Goal: Information Seeking & Learning: Learn about a topic

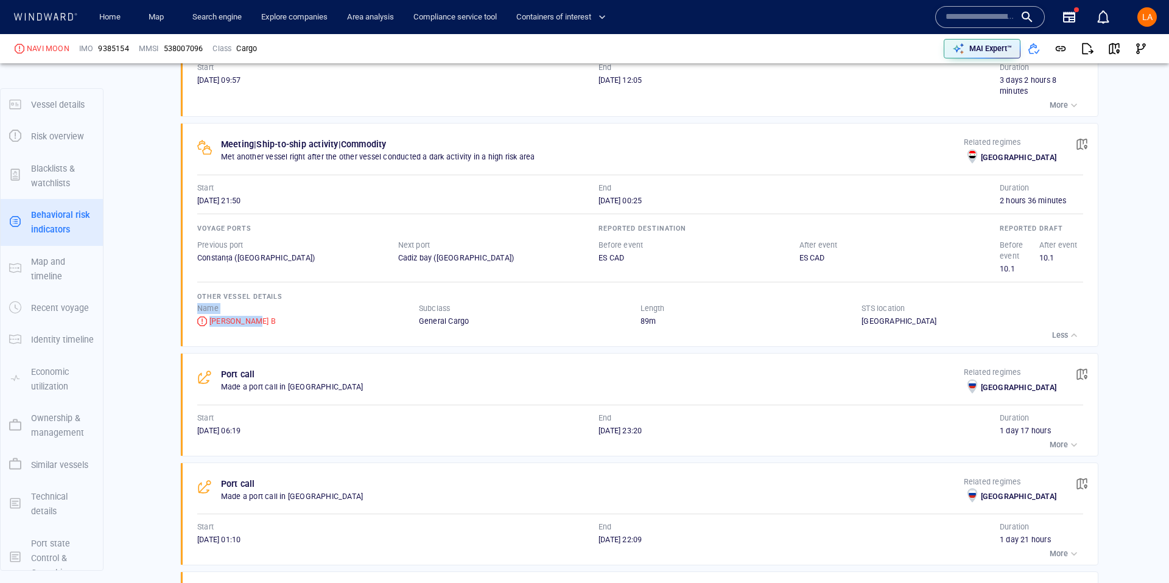
scroll to position [18, 0]
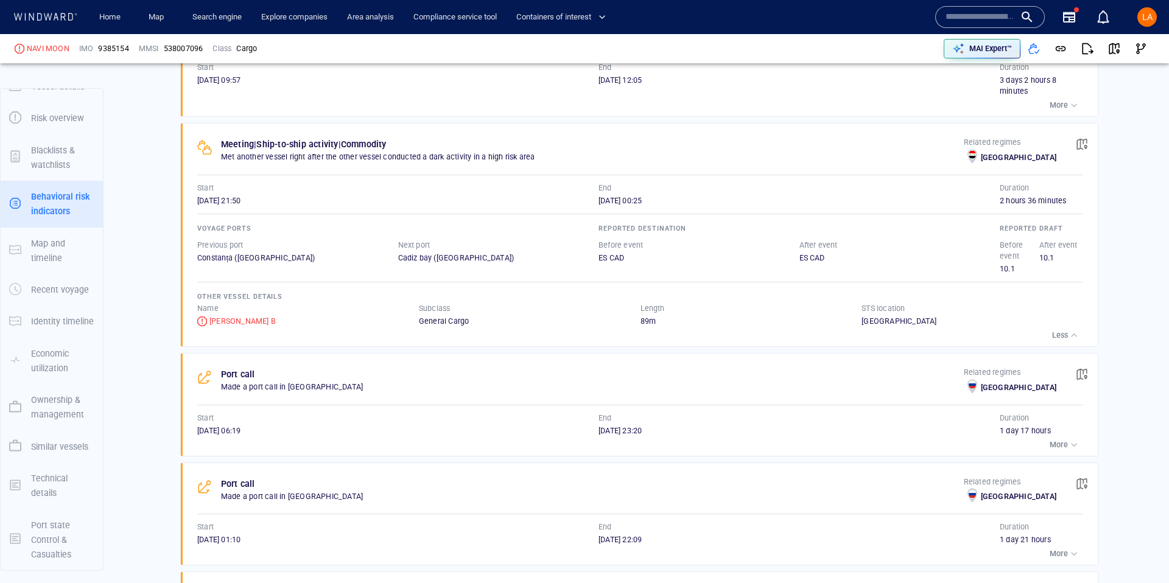
click at [976, 19] on input "text" at bounding box center [980, 17] width 69 height 18
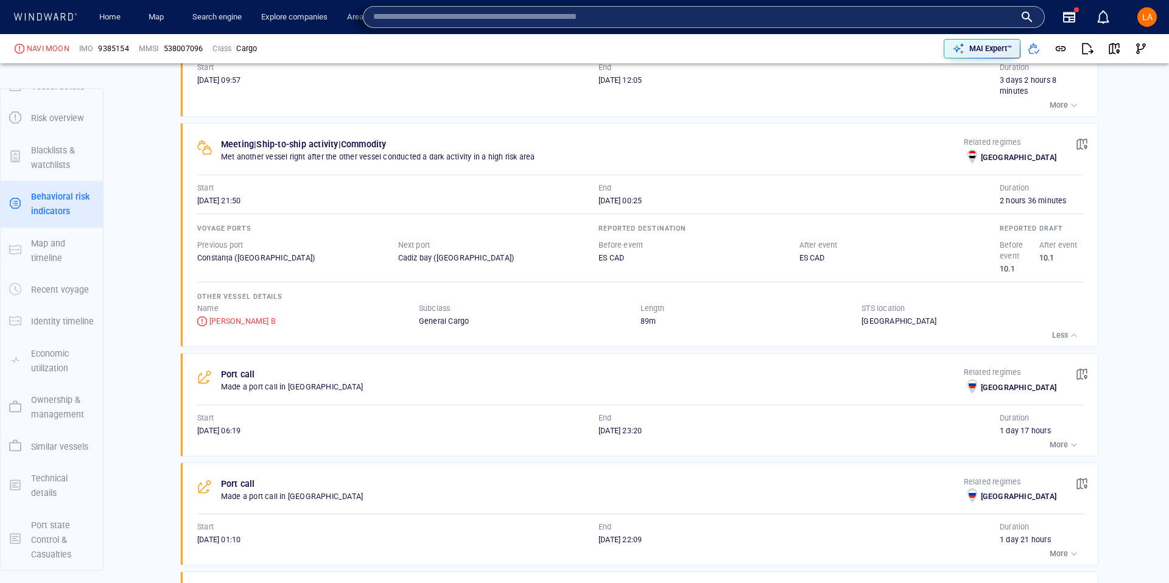
paste input "*******"
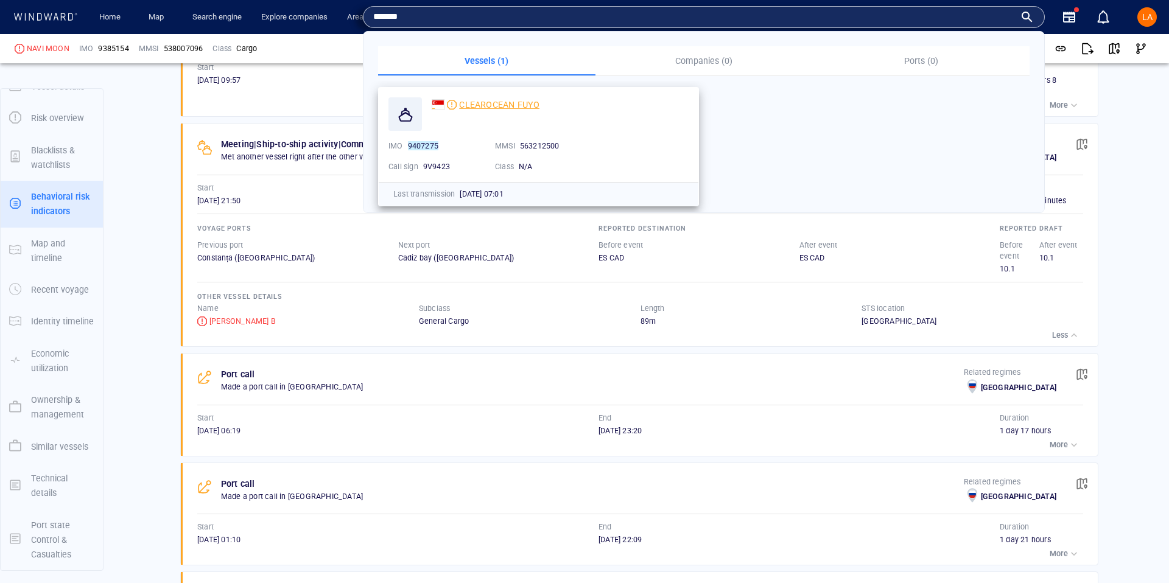
click at [458, 107] on div "CLEAROCEAN FUYO" at bounding box center [486, 104] width 108 height 15
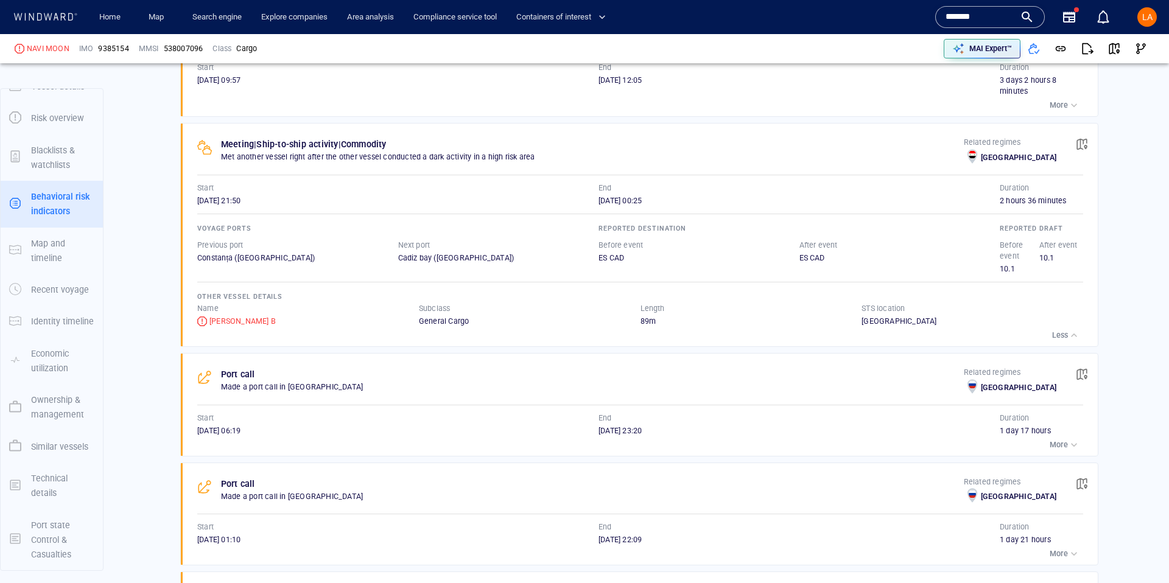
click at [973, 16] on input "*******" at bounding box center [980, 17] width 69 height 18
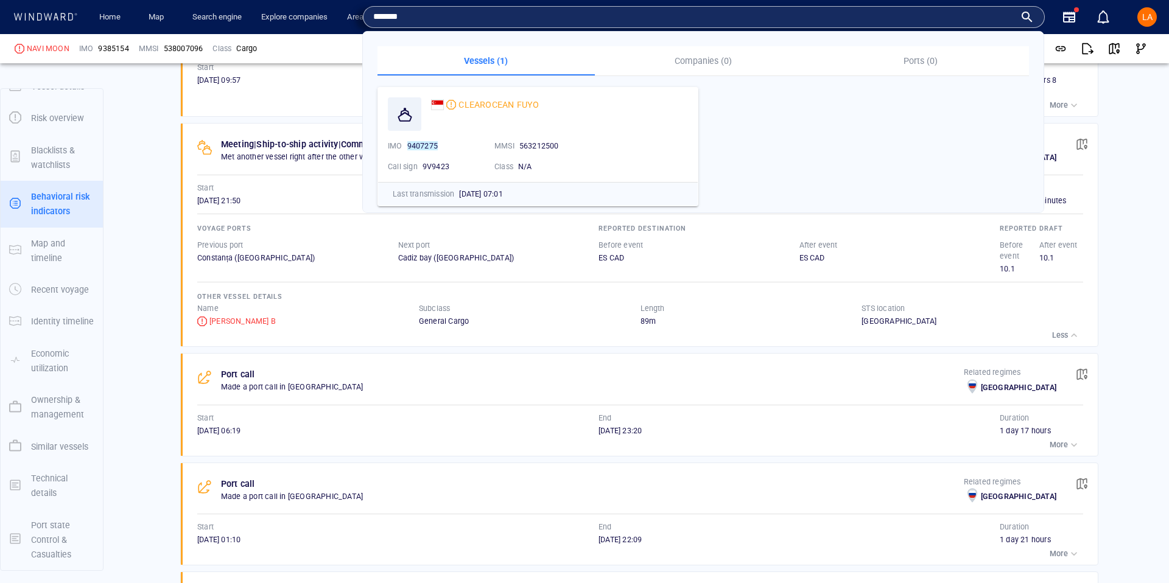
click at [970, 16] on input "*******" at bounding box center [694, 17] width 642 height 18
click at [522, 19] on input "*******" at bounding box center [694, 17] width 642 height 18
paste input "text"
type input "*******"
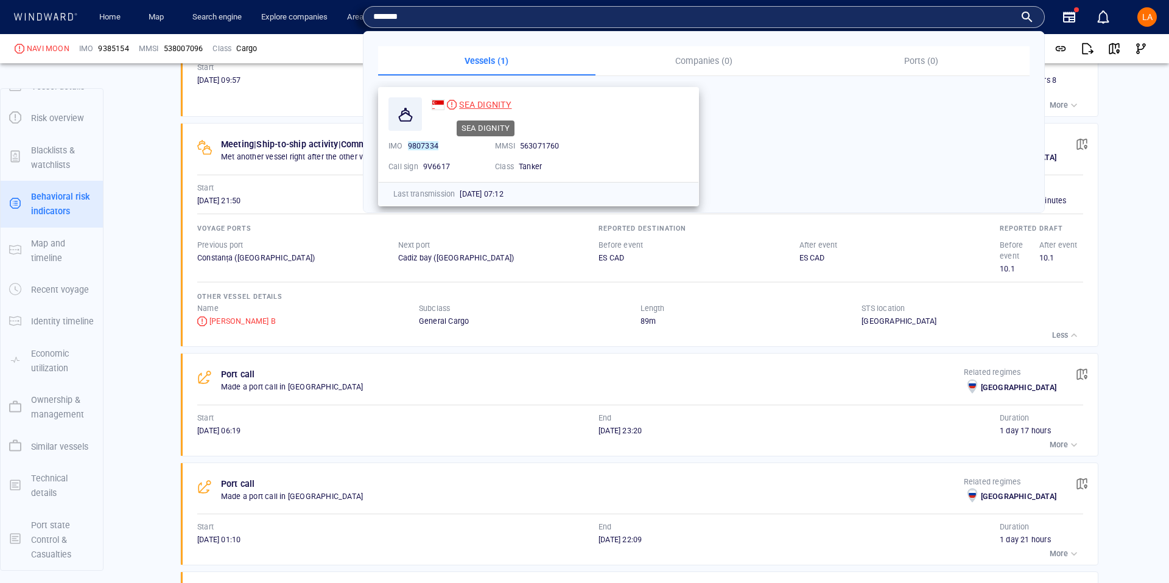
click at [472, 107] on span "SEA DIGNITY" at bounding box center [485, 105] width 52 height 10
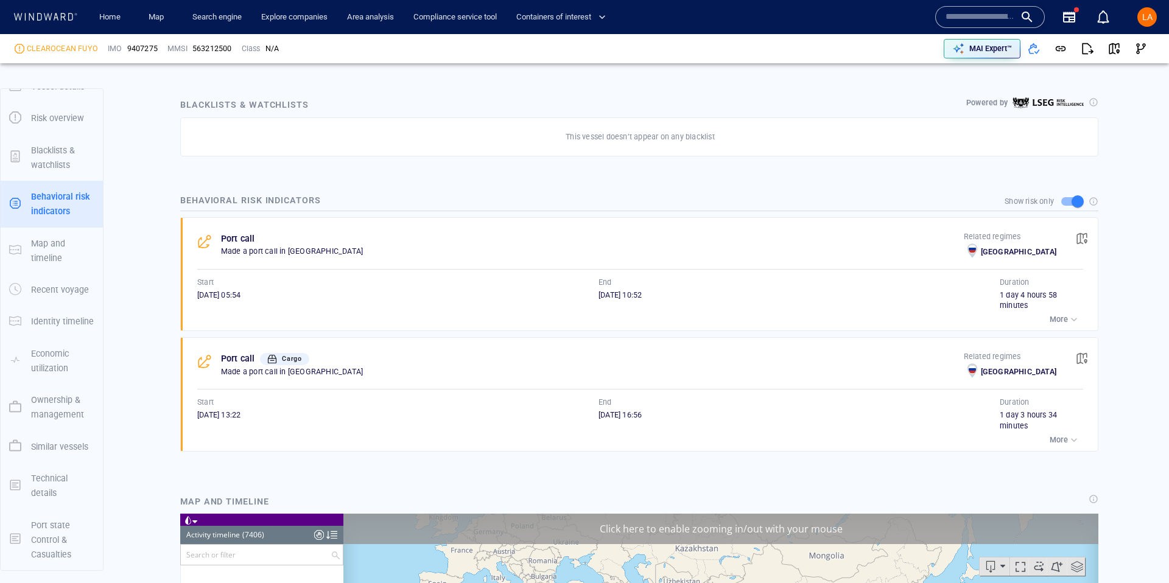
scroll to position [247678, 0]
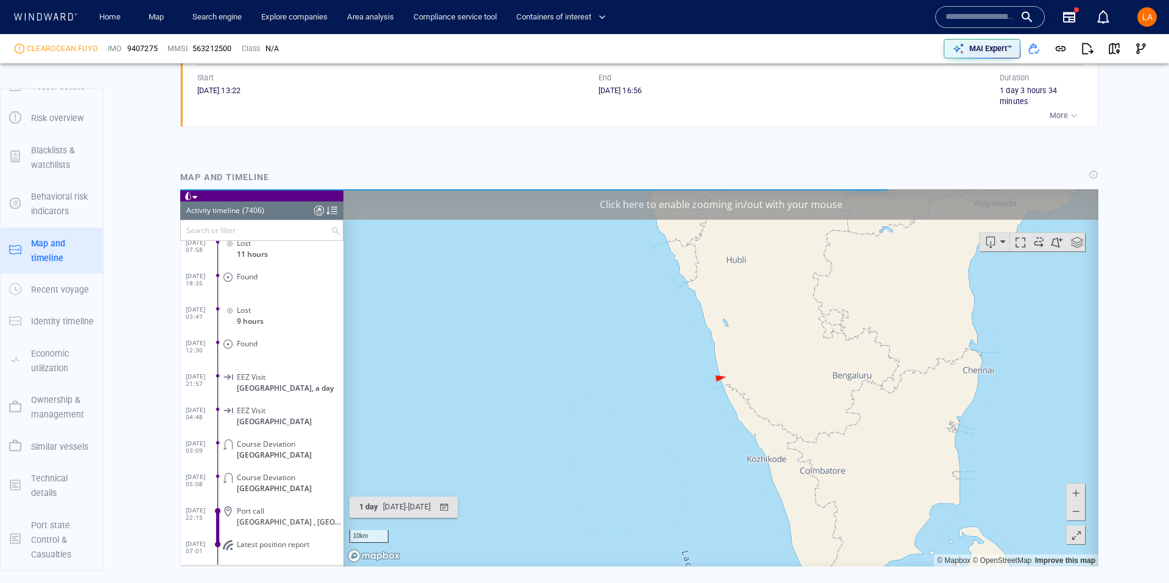
scroll to position [938, 0]
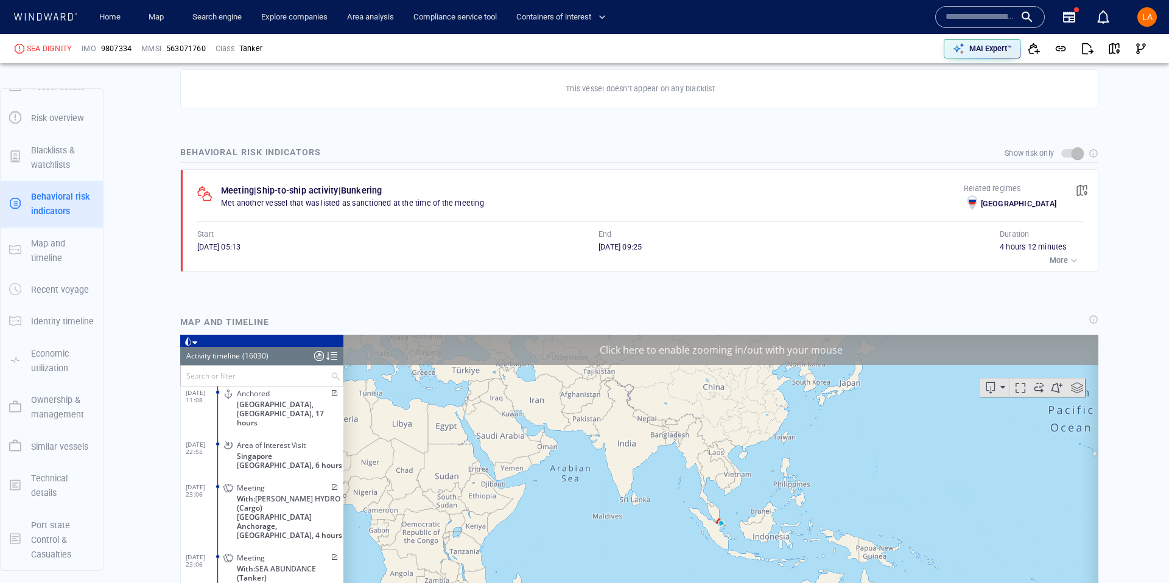
scroll to position [536466, 0]
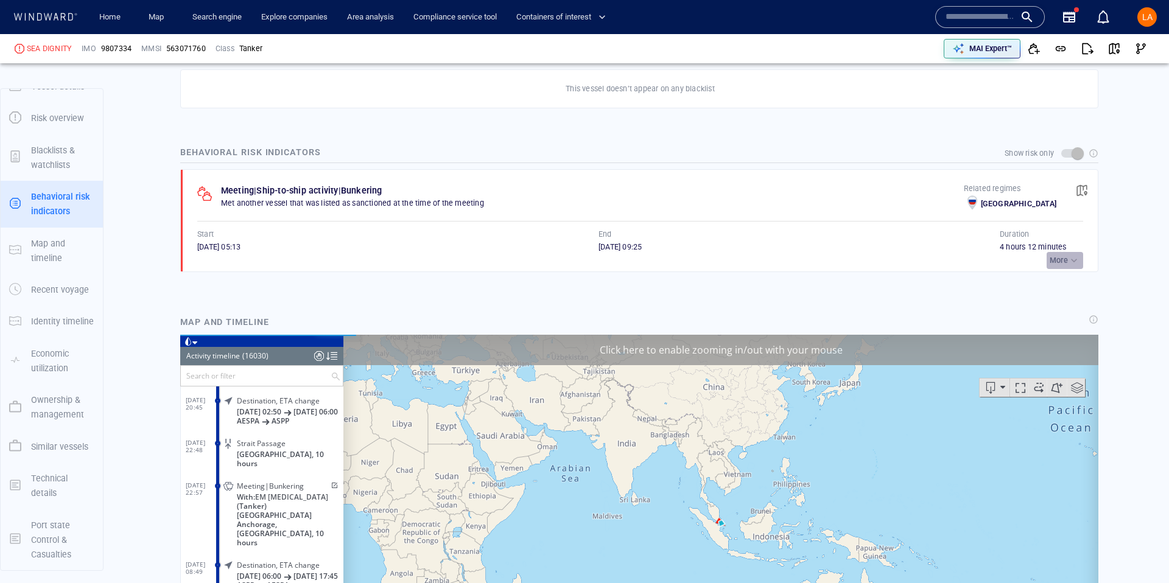
click at [1079, 262] on div "button" at bounding box center [1074, 260] width 12 height 12
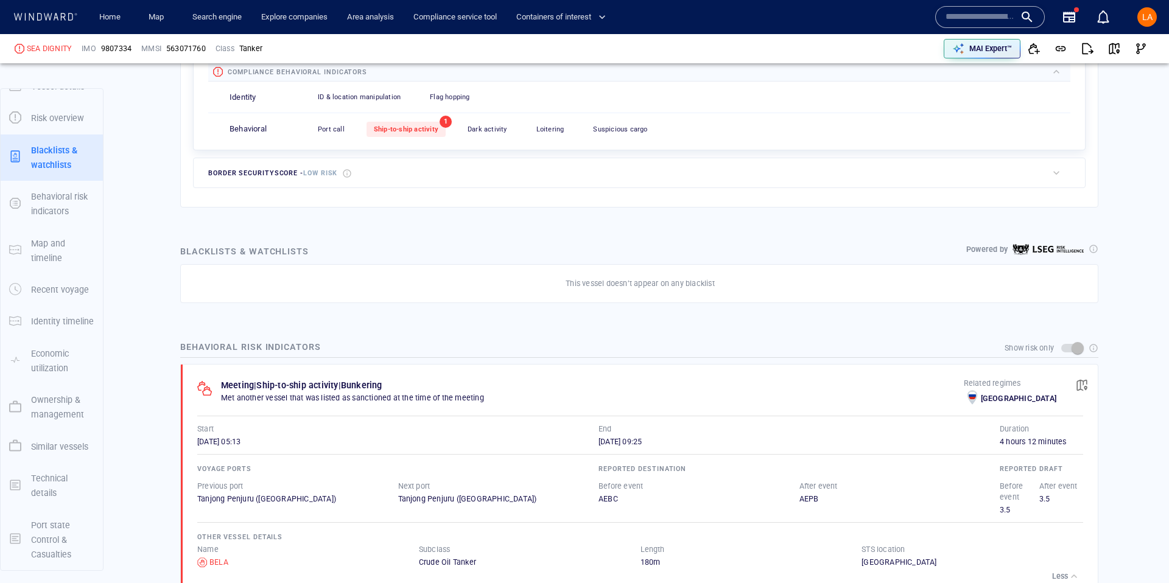
click at [1081, 390] on span "button" at bounding box center [1082, 385] width 12 height 12
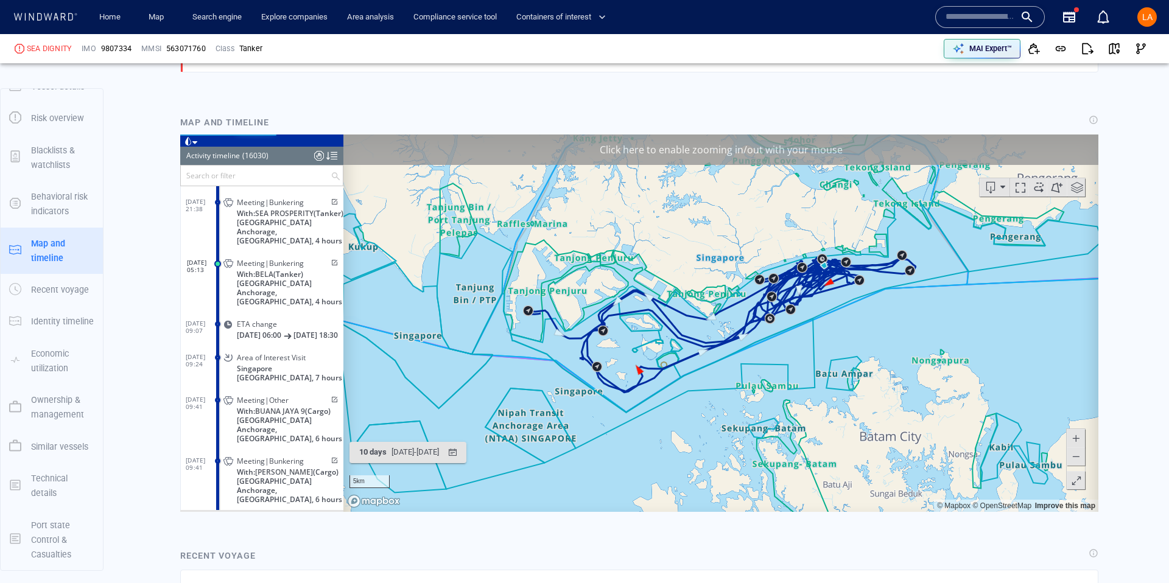
scroll to position [983, 0]
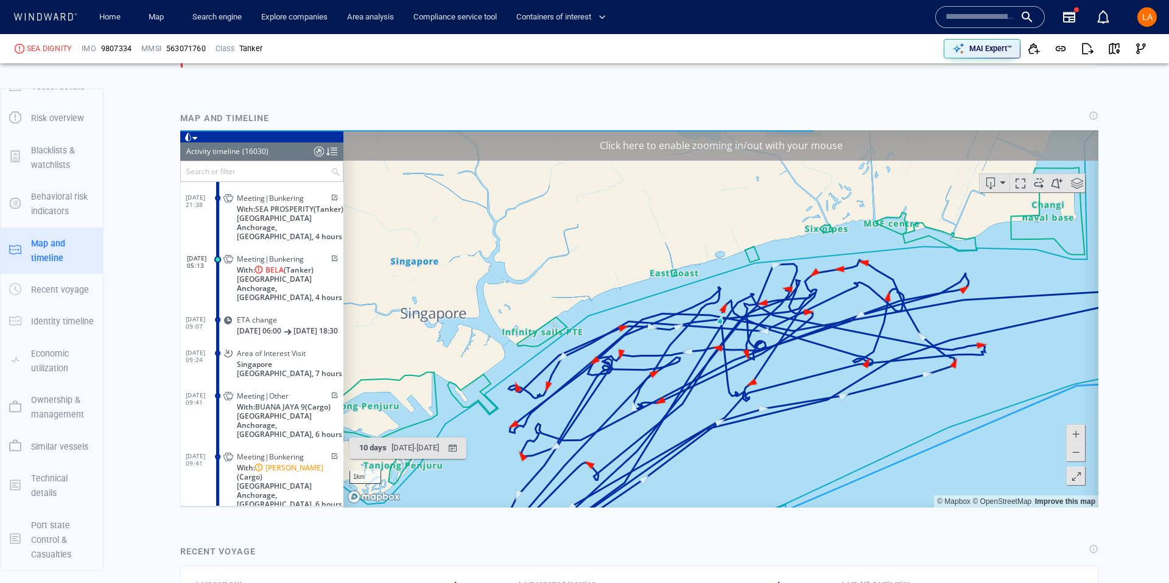
scroll to position [984, 0]
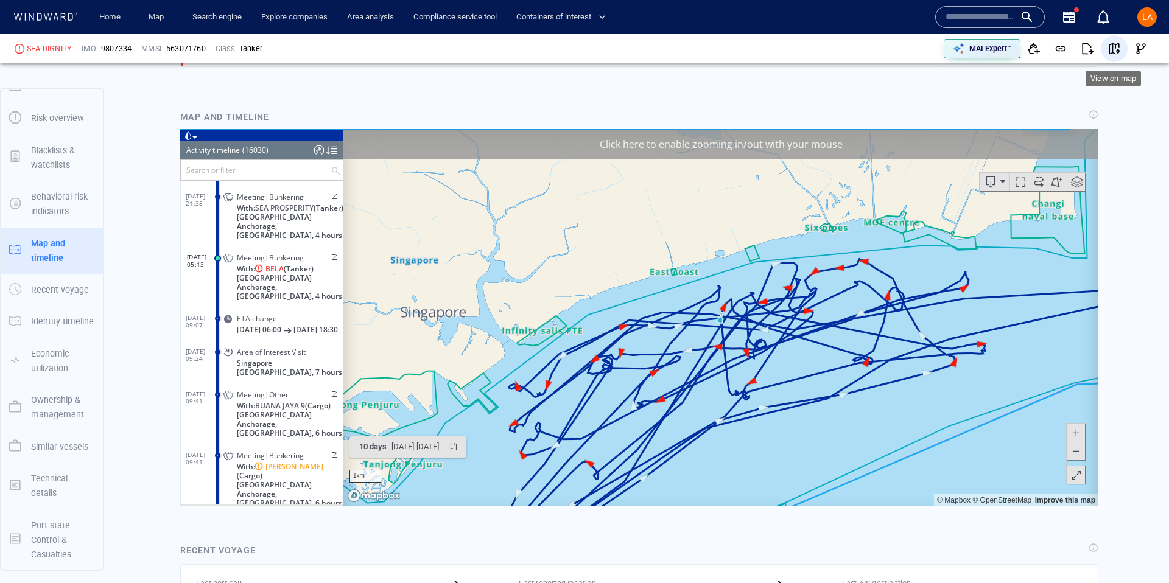
click at [1114, 44] on span "button" at bounding box center [1114, 49] width 12 height 12
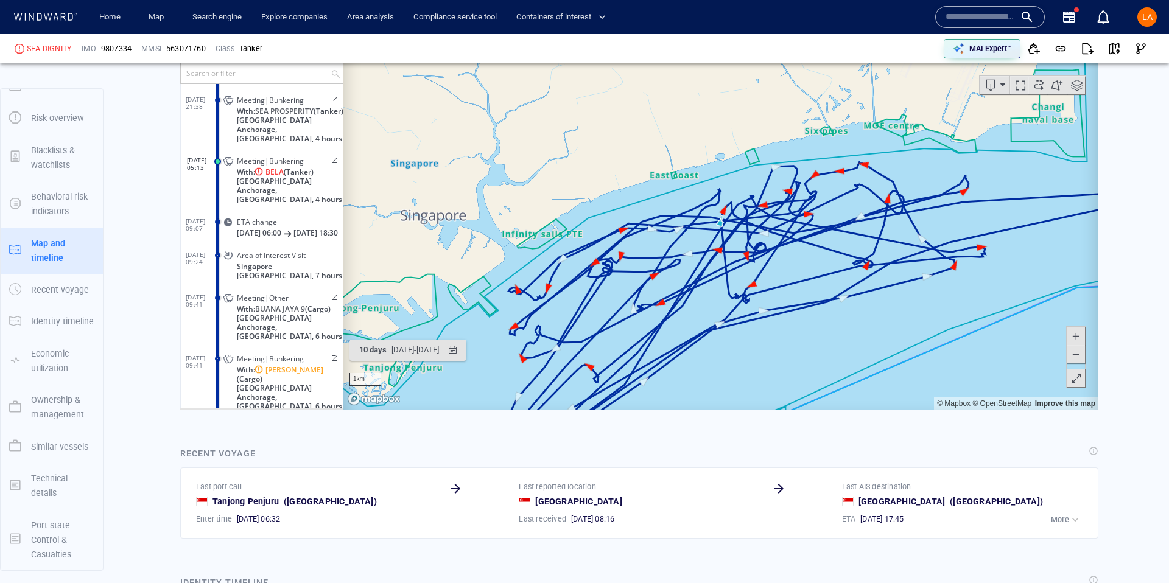
scroll to position [1066, 0]
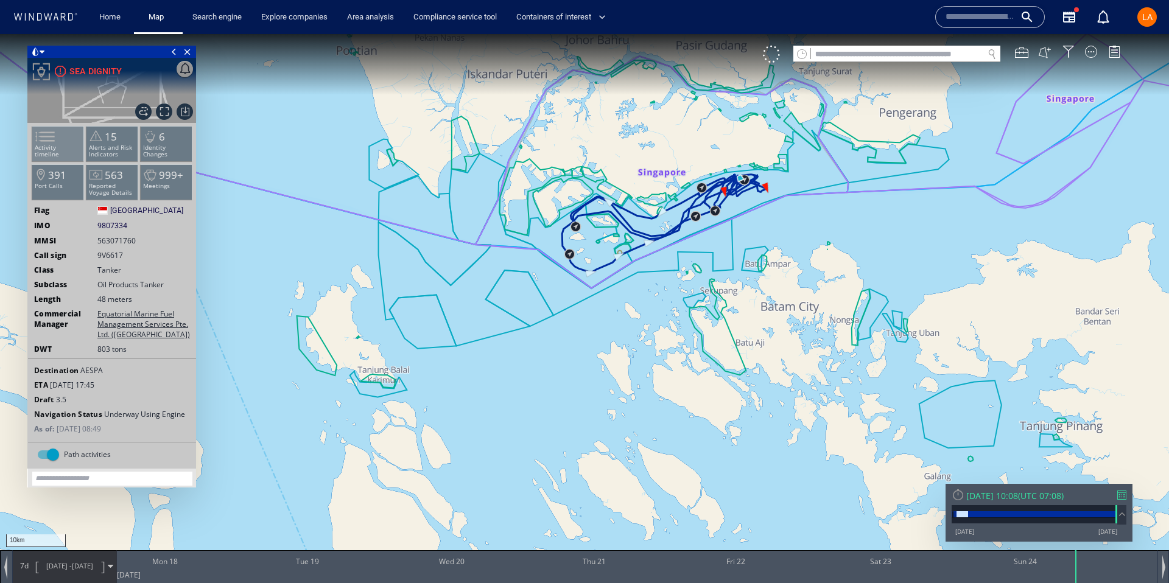
click at [47, 145] on span at bounding box center [38, 137] width 18 height 18
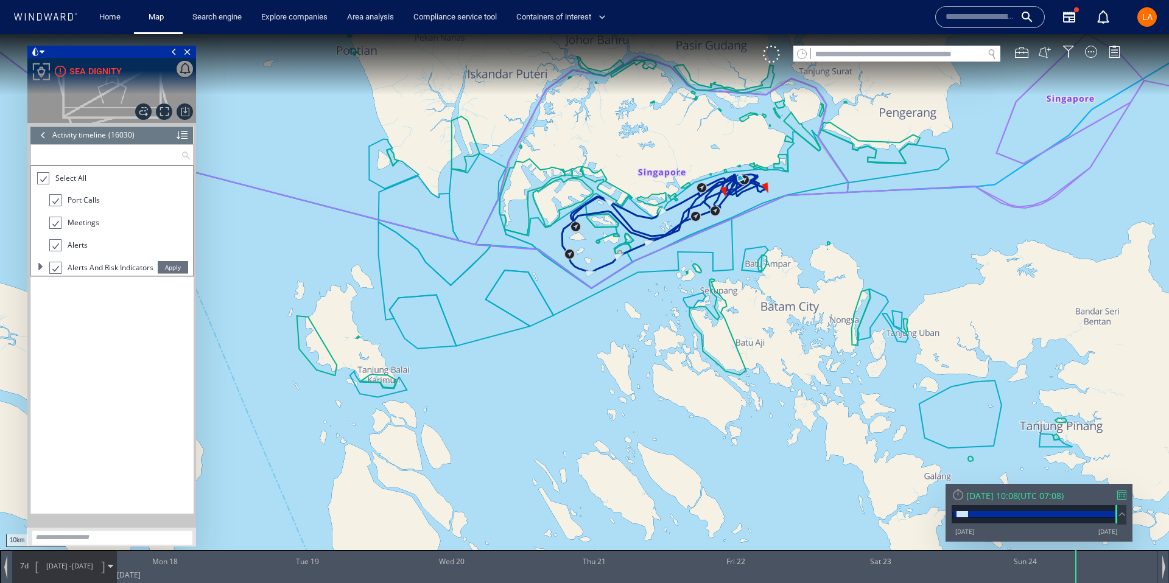
scroll to position [536442, 0]
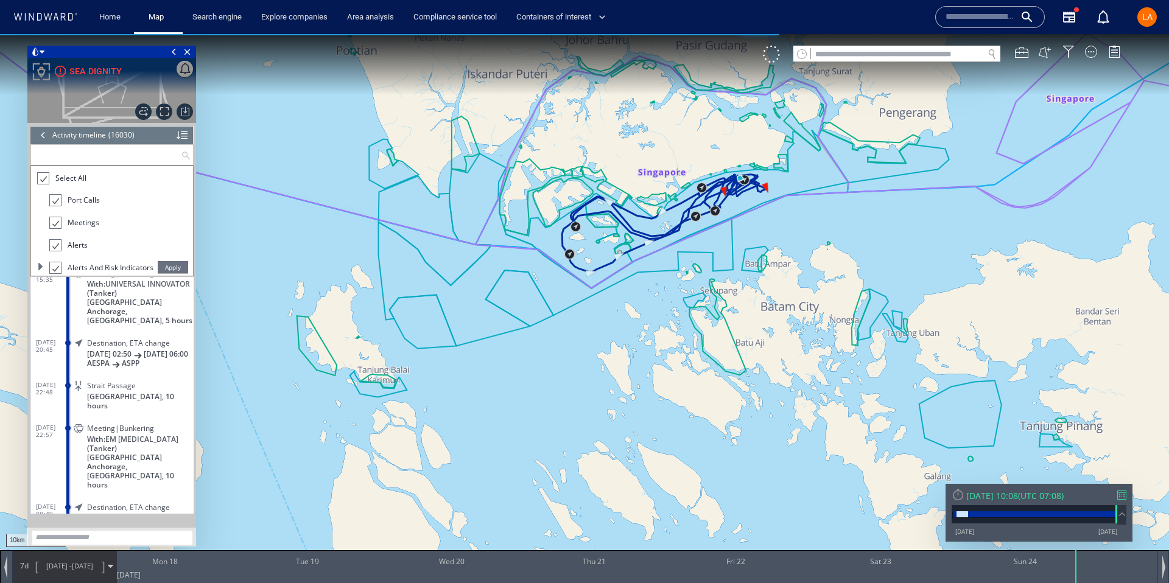
click at [183, 359] on p "AESPA ASPP" at bounding box center [140, 363] width 107 height 9
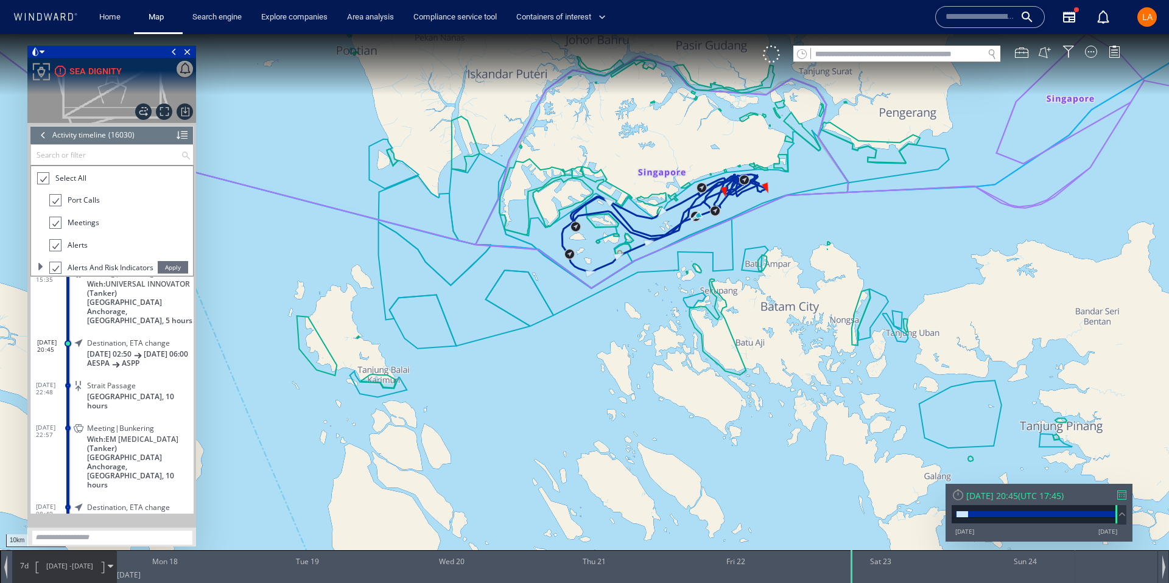
click at [39, 136] on div at bounding box center [43, 135] width 13 height 18
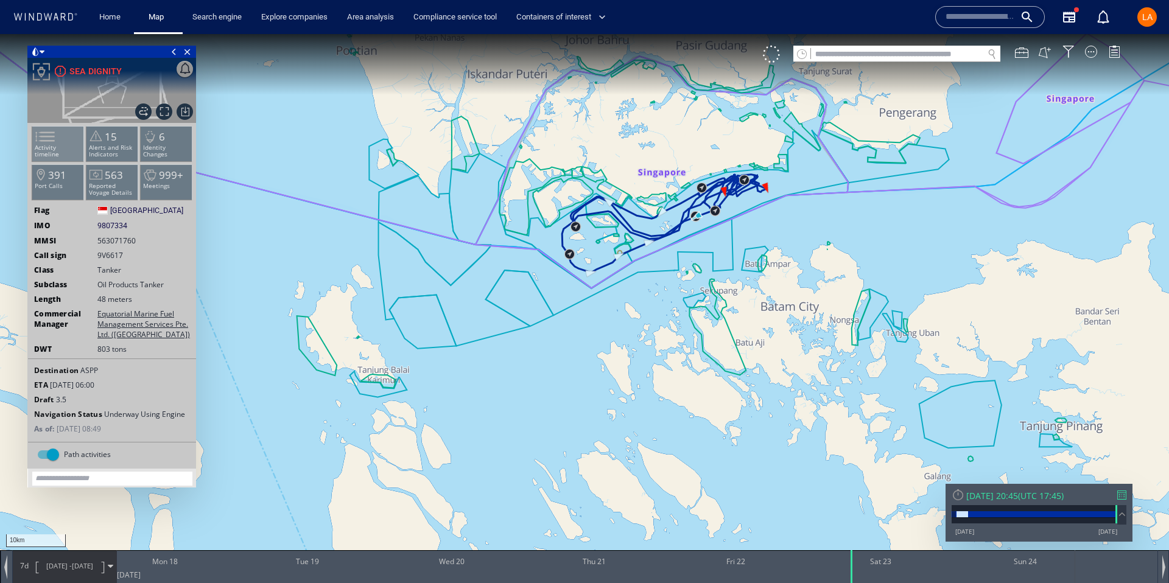
click at [62, 146] on p "Activity timeline" at bounding box center [58, 150] width 52 height 13
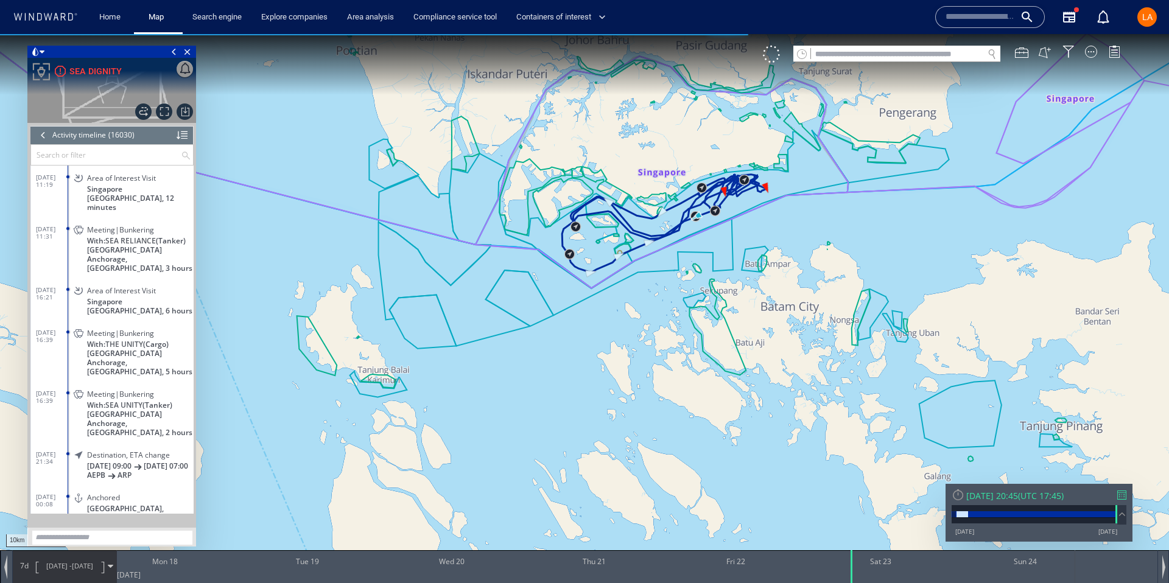
scroll to position [528278, 0]
click at [44, 315] on dl "25/07/25 16:39 Meeting|Bunkering With: THE UNITY (Cargo) Singapore Anchorage, S…" at bounding box center [115, 345] width 158 height 61
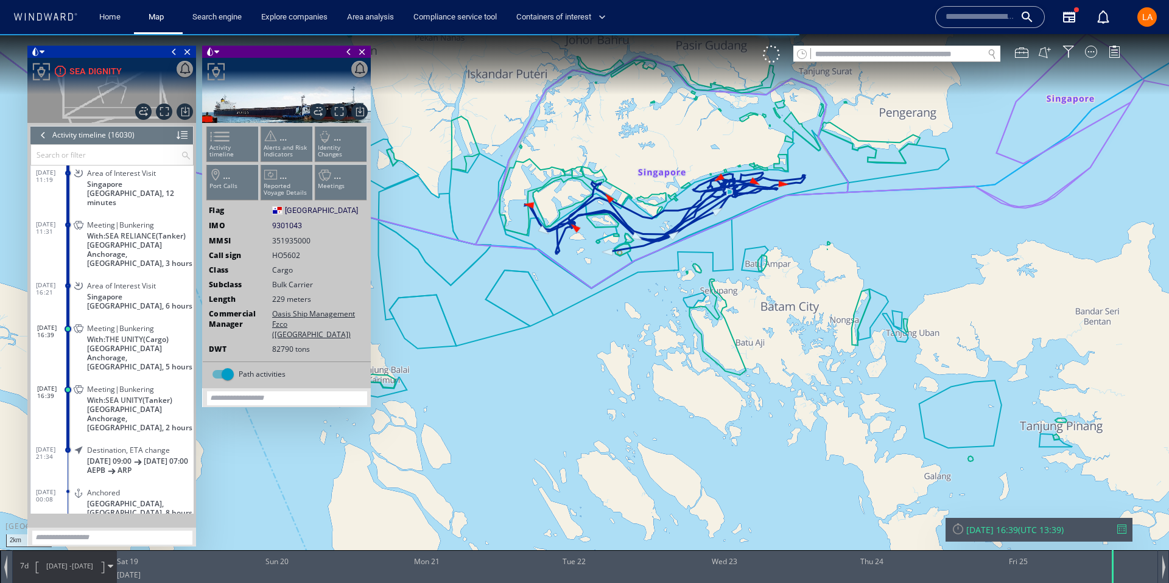
scroll to position [528318, 0]
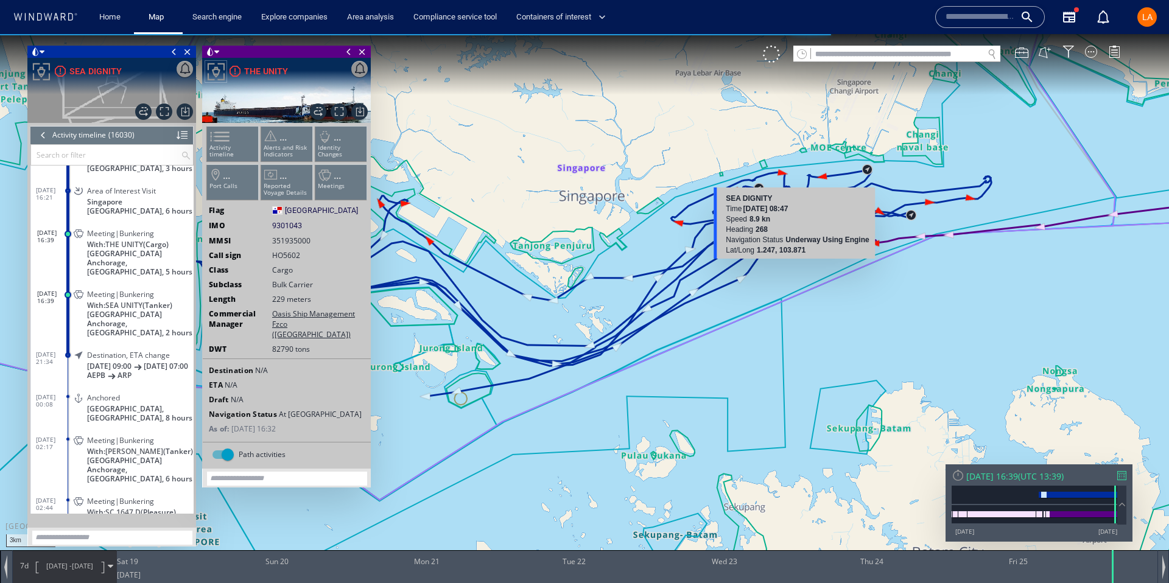
drag, startPoint x: 631, startPoint y: 282, endPoint x: 798, endPoint y: 269, distance: 167.4
click at [798, 269] on canvas "Map" at bounding box center [584, 302] width 1169 height 537
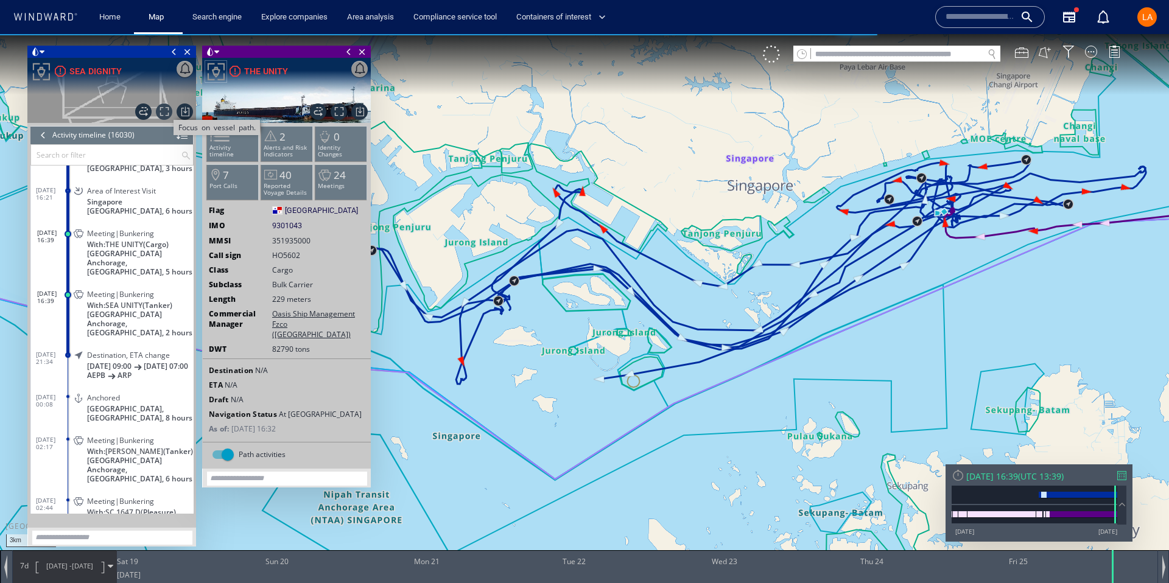
click at [166, 112] on span "Focus on vessel path." at bounding box center [164, 112] width 16 height 16
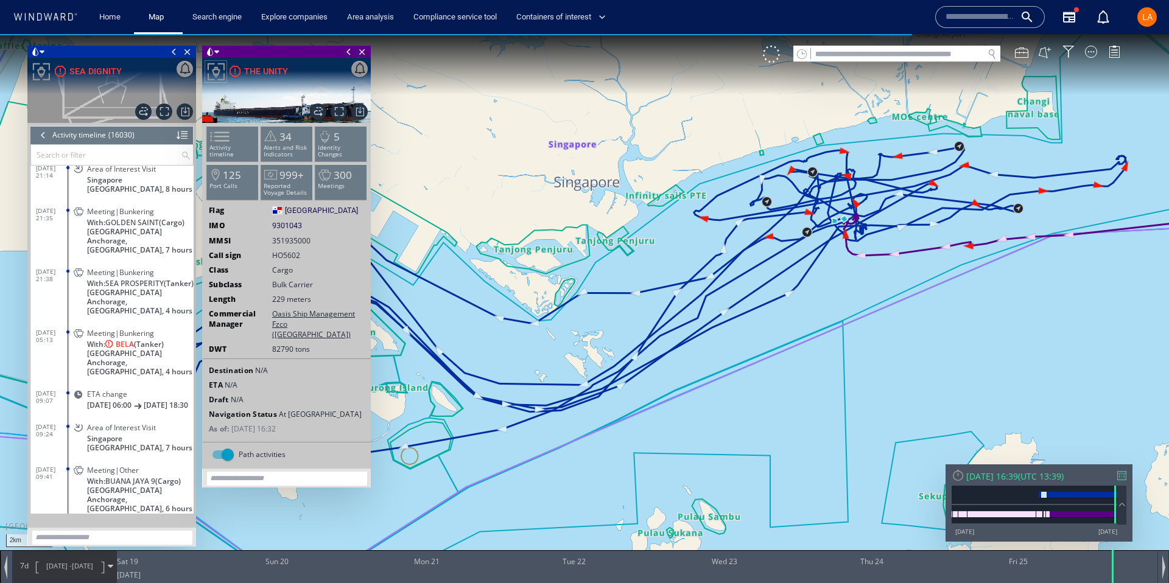
scroll to position [529403, 0]
click at [92, 348] on span "[GEOGRAPHIC_DATA] Anchorage, [GEOGRAPHIC_DATA], 4 hours" at bounding box center [140, 361] width 107 height 27
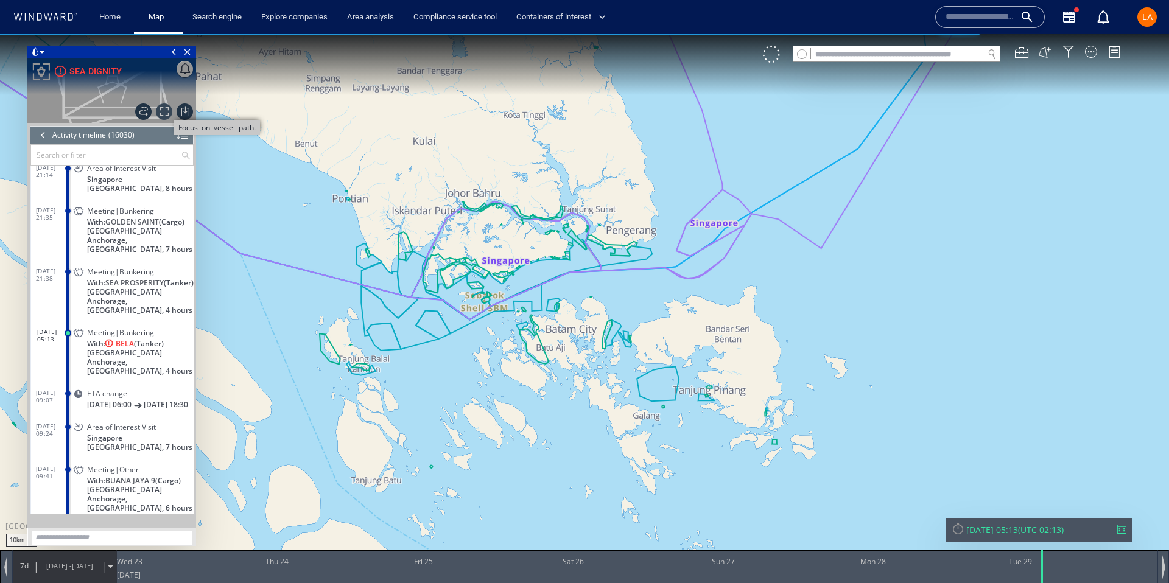
click at [163, 116] on span "Focus on vessel path." at bounding box center [164, 112] width 16 height 16
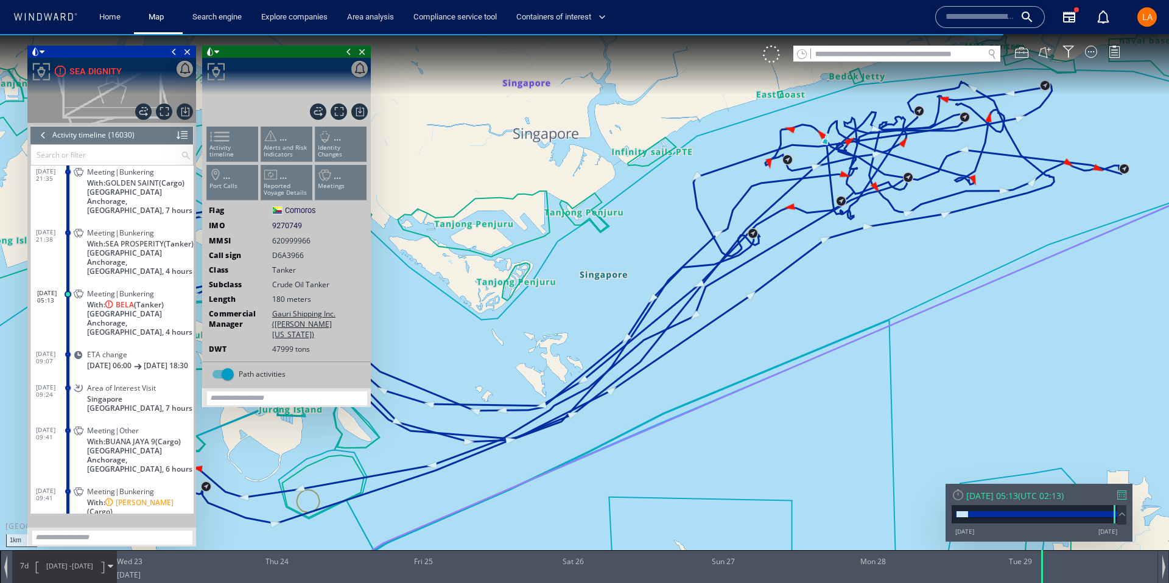
scroll to position [529457, 0]
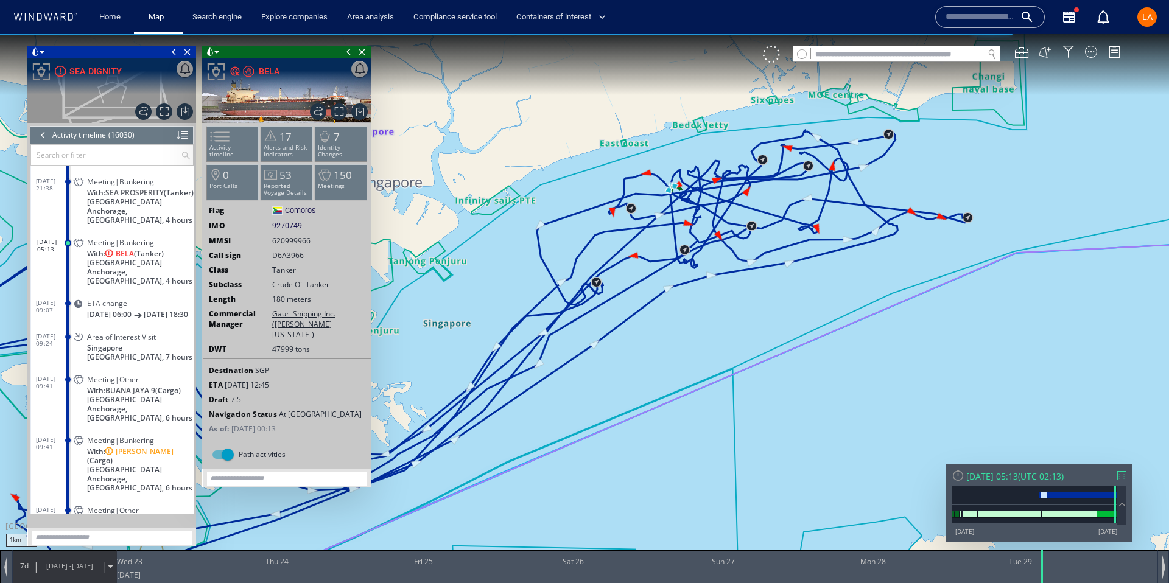
drag, startPoint x: 824, startPoint y: 217, endPoint x: 592, endPoint y: 263, distance: 236.5
click at [547, 274] on canvas "Map" at bounding box center [584, 302] width 1169 height 537
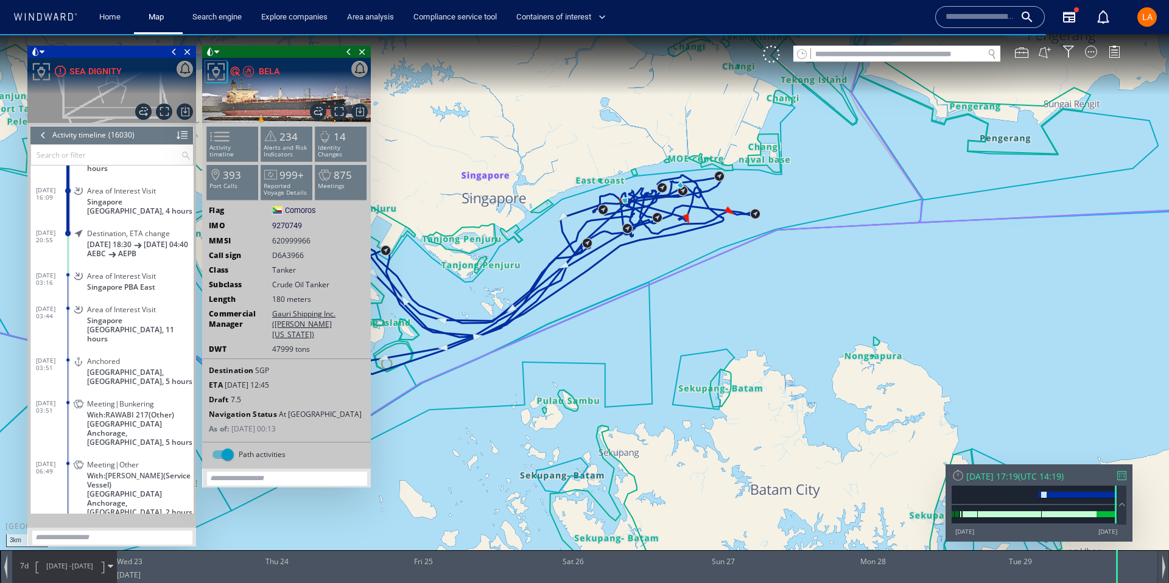
scroll to position [529892, 0]
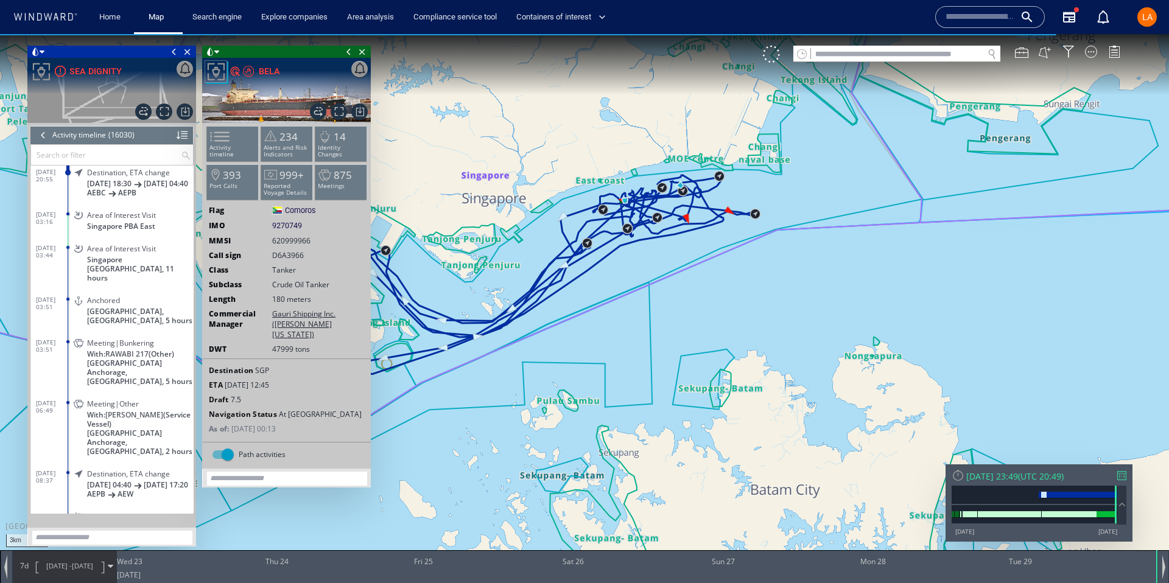
drag, startPoint x: 1042, startPoint y: 575, endPoint x: 900, endPoint y: 397, distance: 228.3
click at [1168, 555] on div "0 0 Tue 22 July 2025 Wed 23 Thu 24 Fri 25 Sat 26 Sun 27 Mon 28 Tue 29 7d 22/07/…" at bounding box center [585, 566] width 1170 height 33
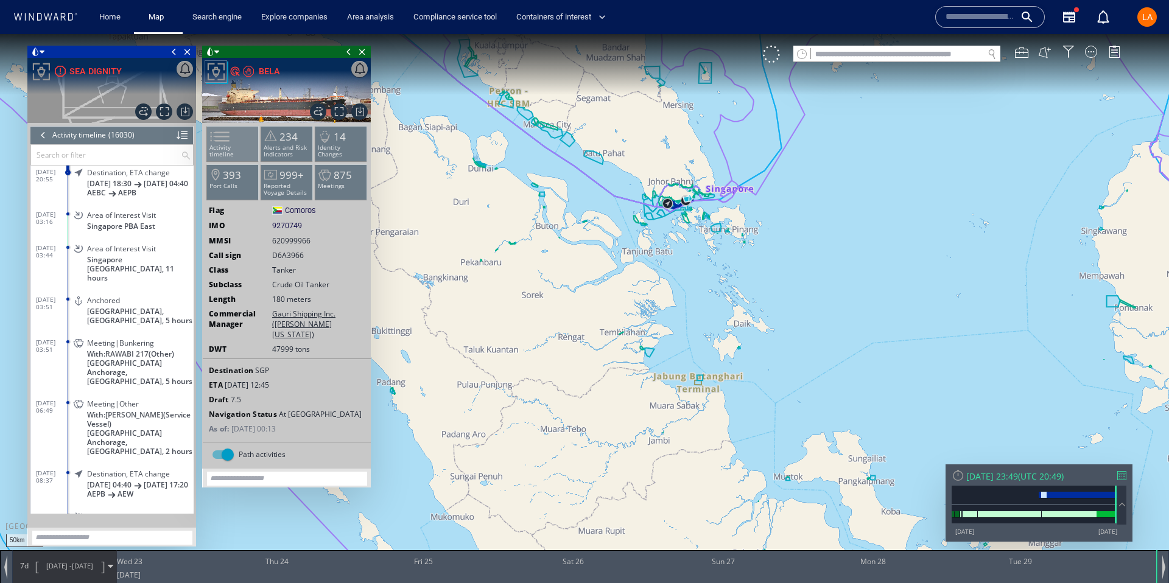
click at [222, 138] on span at bounding box center [212, 137] width 18 height 18
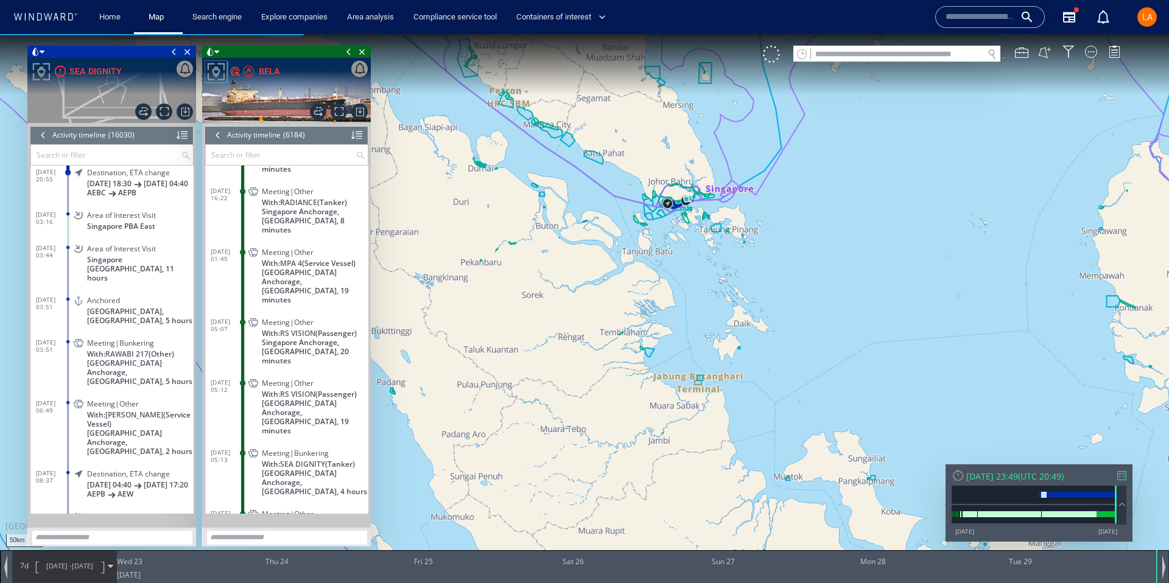
scroll to position [206804, 0]
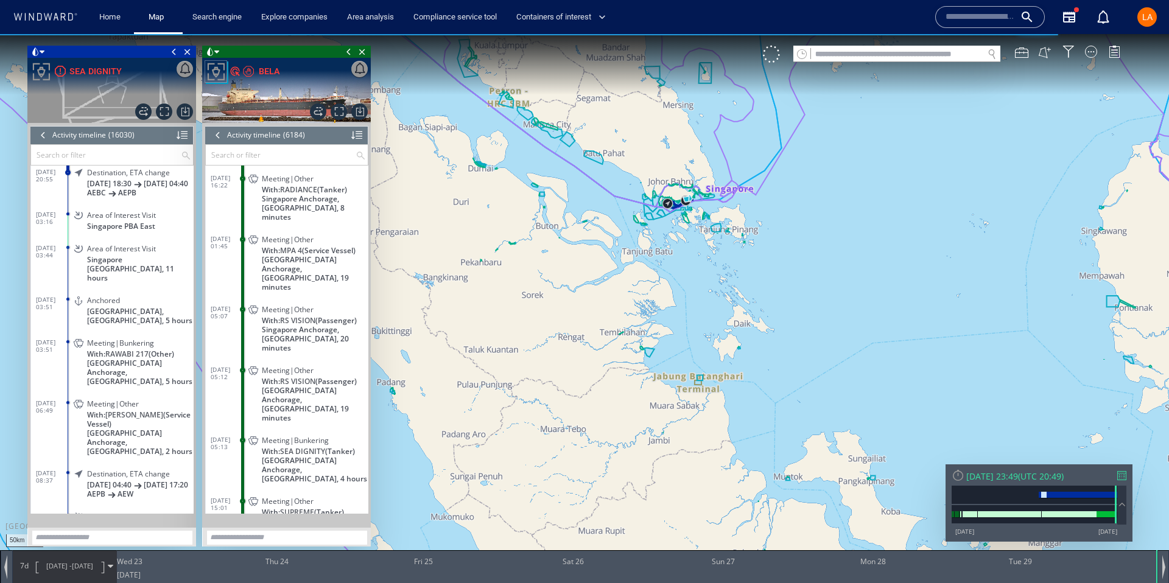
click at [276, 366] on span "Meeting|Other" at bounding box center [288, 370] width 52 height 9
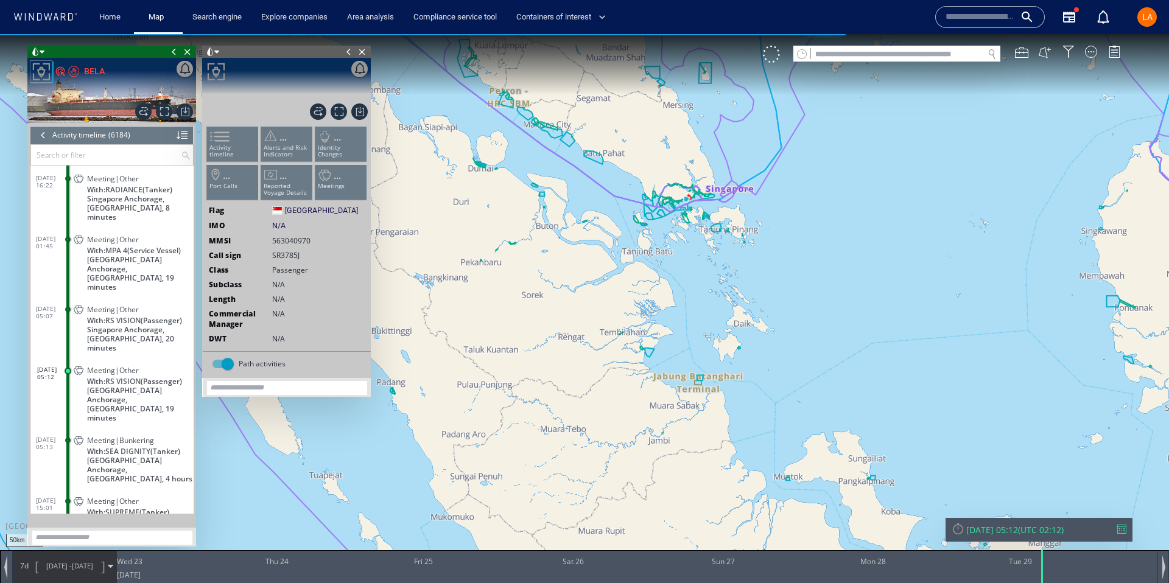
scroll to position [206813, 0]
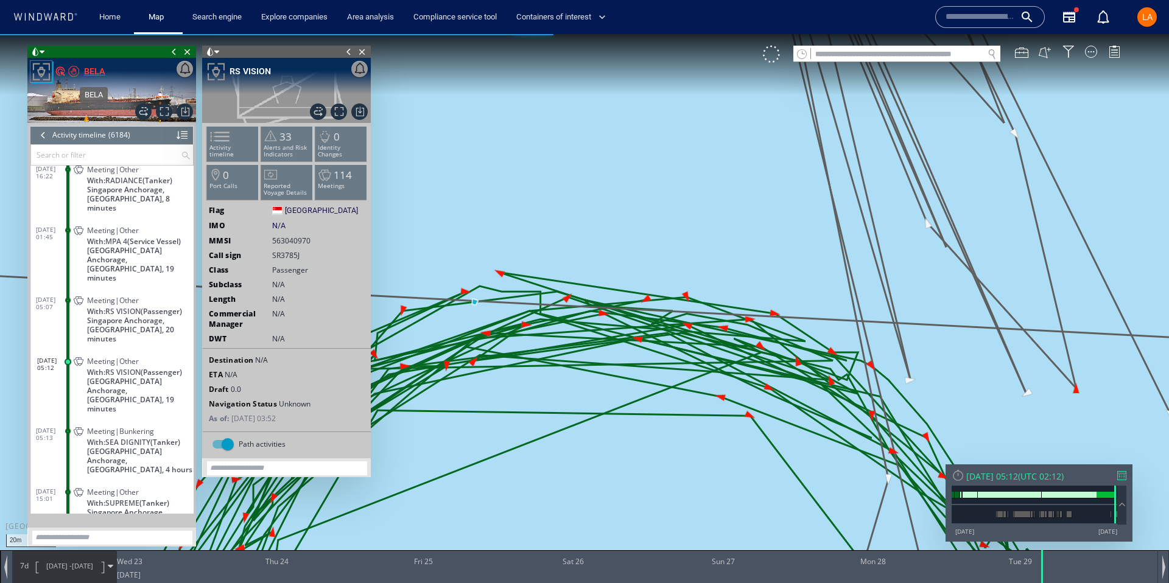
click at [94, 68] on div "BELA" at bounding box center [94, 71] width 21 height 15
click at [860, 55] on input "text" at bounding box center [897, 54] width 172 height 16
paste input "*******"
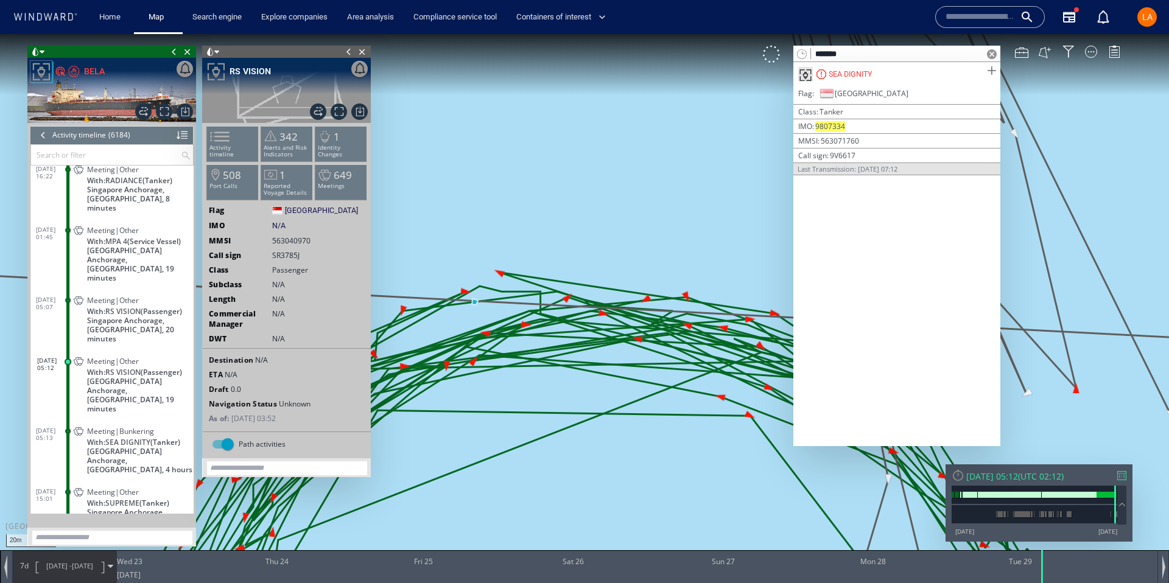
type input "*******"
drag, startPoint x: 994, startPoint y: 69, endPoint x: 992, endPoint y: 59, distance: 9.9
click at [994, 69] on span at bounding box center [991, 70] width 15 height 15
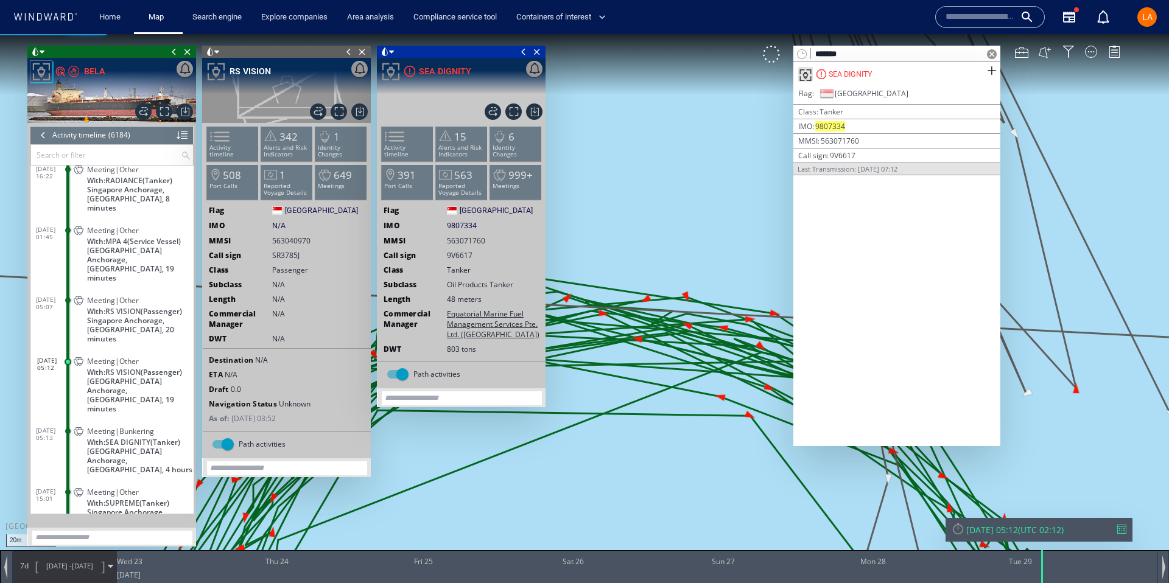
click at [992, 55] on span at bounding box center [992, 54] width 10 height 10
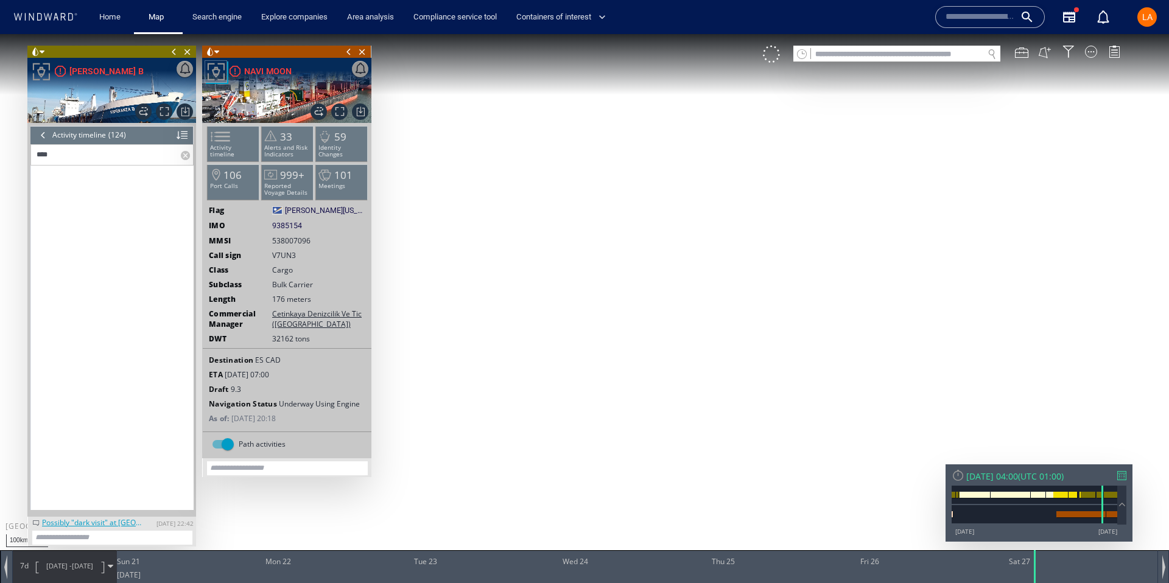
scroll to position [3856, 0]
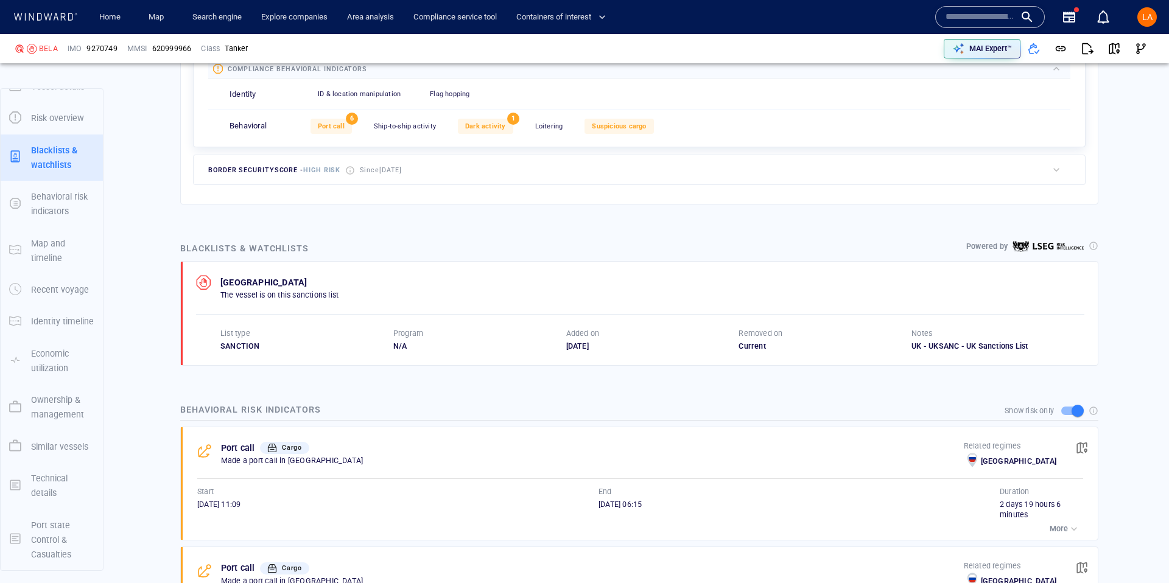
scroll to position [616, 0]
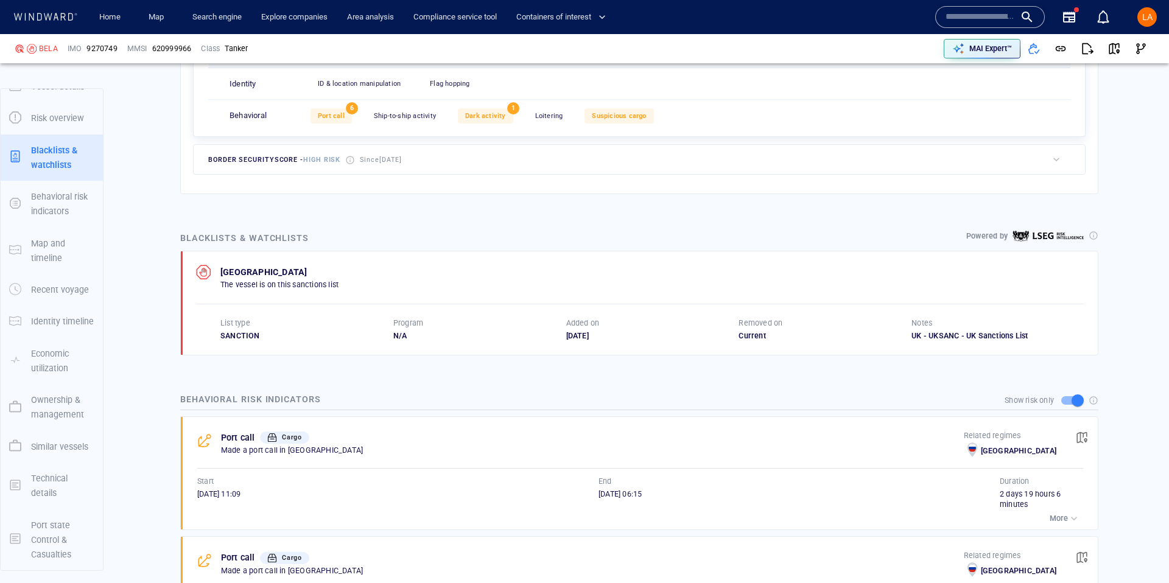
click at [957, 16] on input "text" at bounding box center [980, 17] width 69 height 18
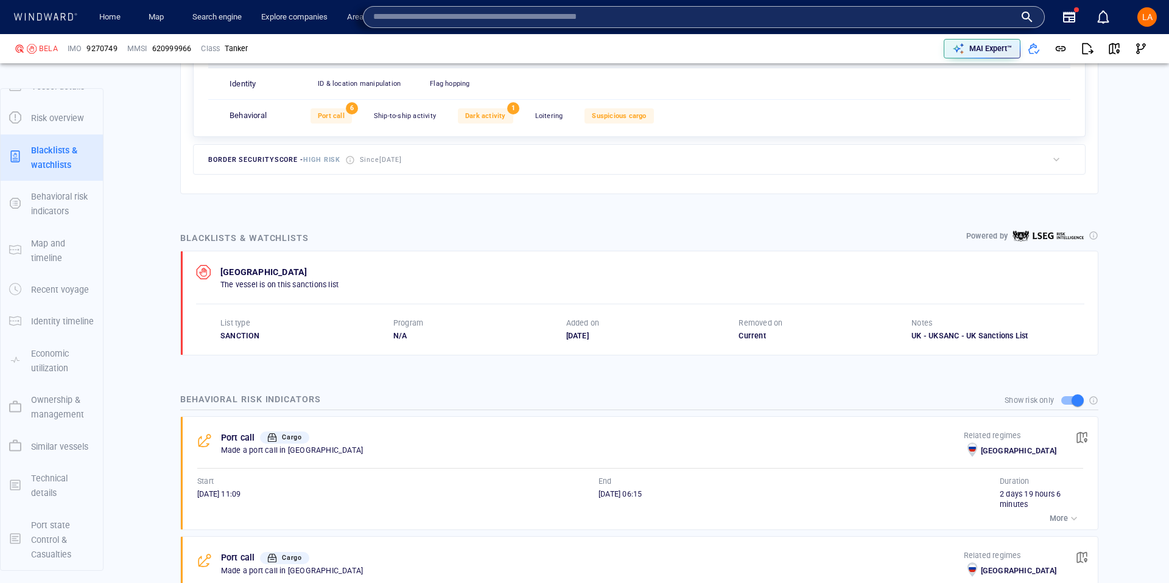
paste input "*******"
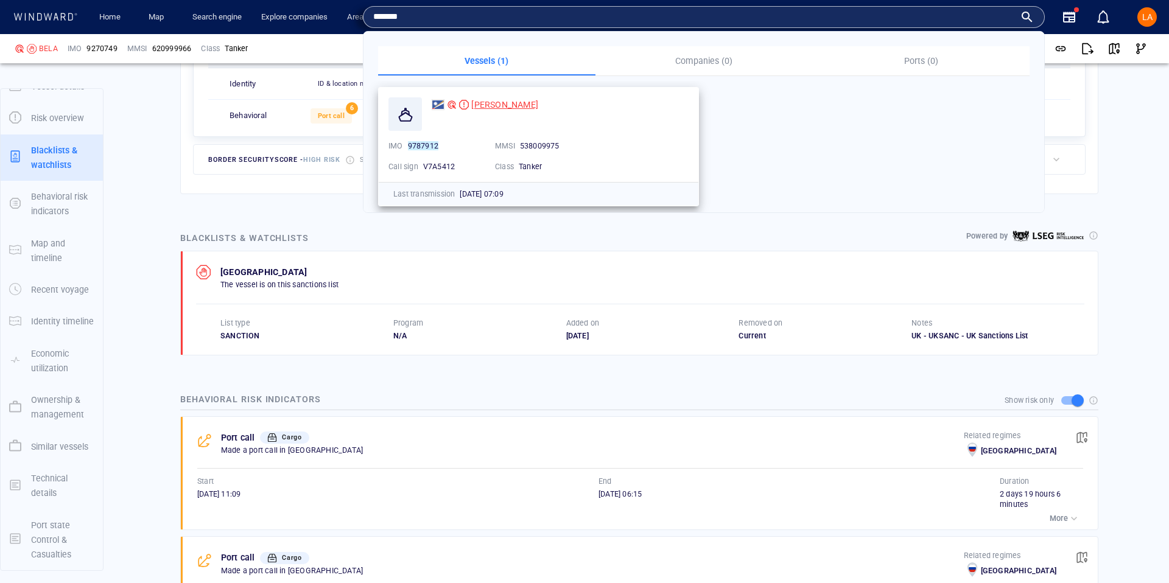
type input "*******"
click at [468, 110] on div "FLAVIN" at bounding box center [485, 104] width 107 height 15
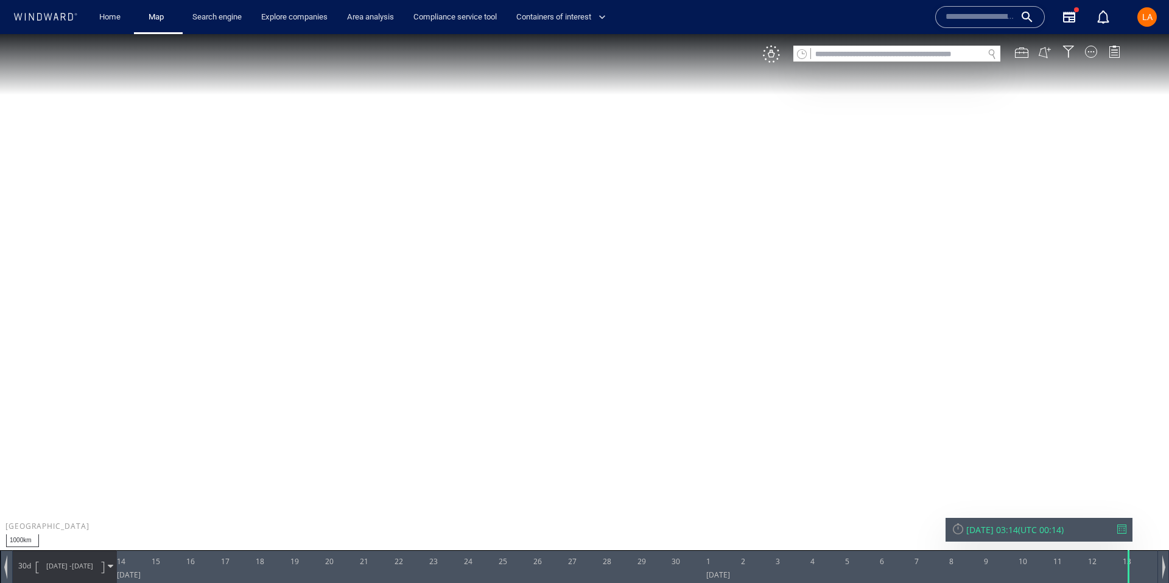
drag, startPoint x: 768, startPoint y: 55, endPoint x: 728, endPoint y: 38, distance: 43.9
click at [768, 55] on div "VM" at bounding box center [771, 54] width 17 height 17
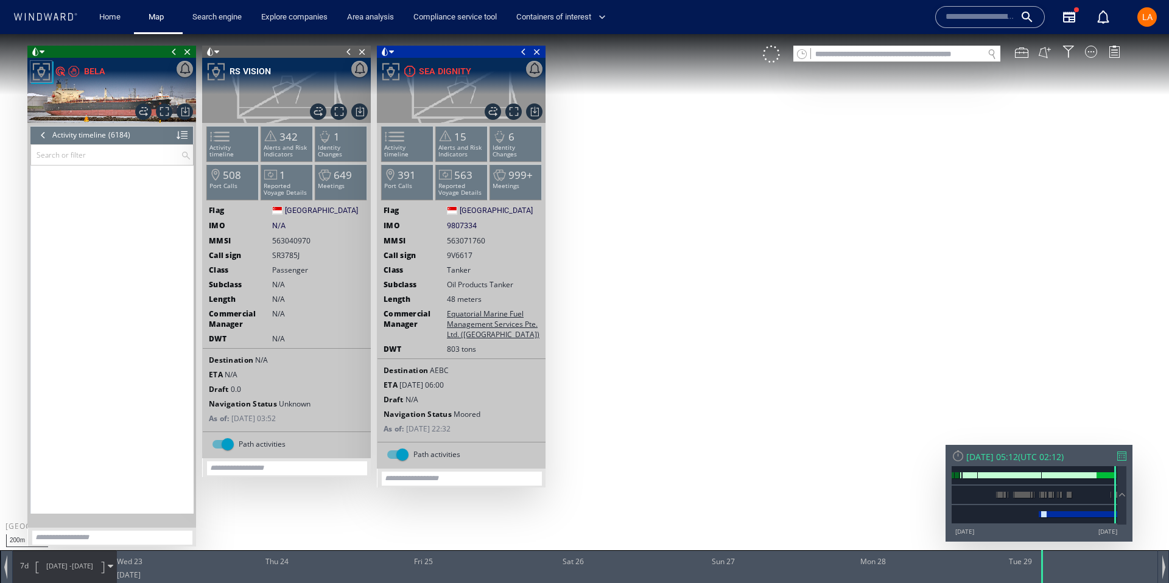
scroll to position [206813, 0]
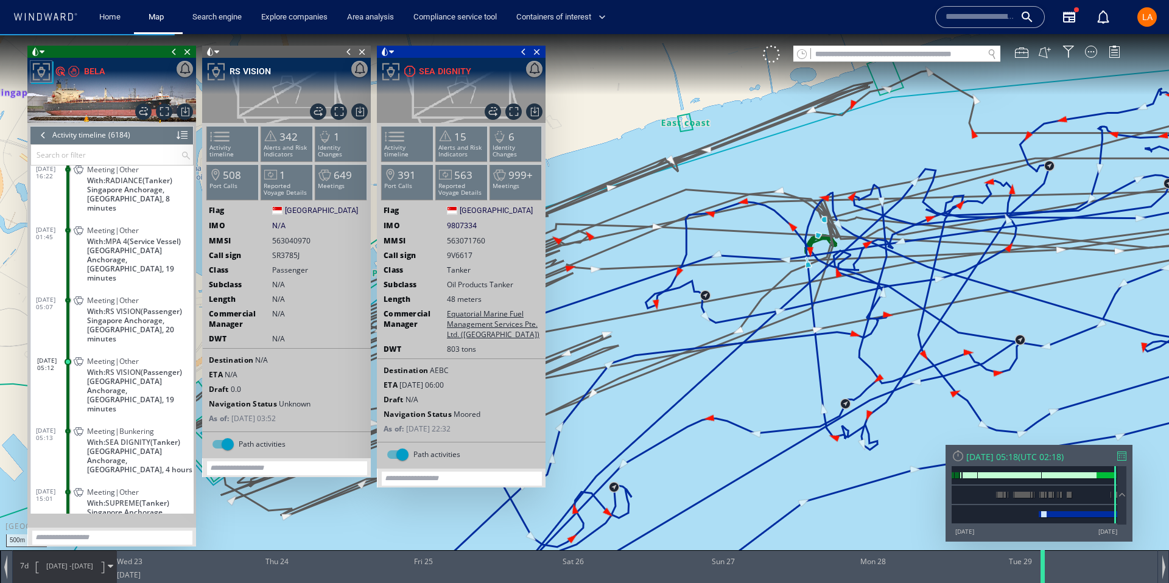
scroll to position [206880, 0]
click at [1041, 567] on div at bounding box center [1045, 566] width 12 height 33
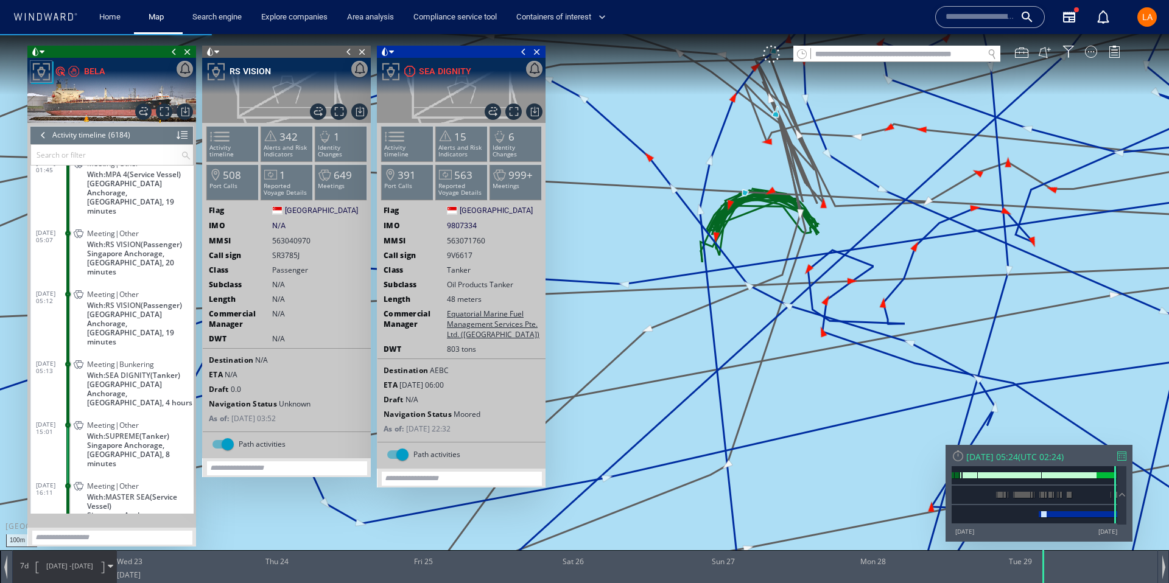
drag, startPoint x: 782, startPoint y: 141, endPoint x: 771, endPoint y: 230, distance: 88.9
click at [771, 229] on canvas "Map" at bounding box center [584, 302] width 1169 height 537
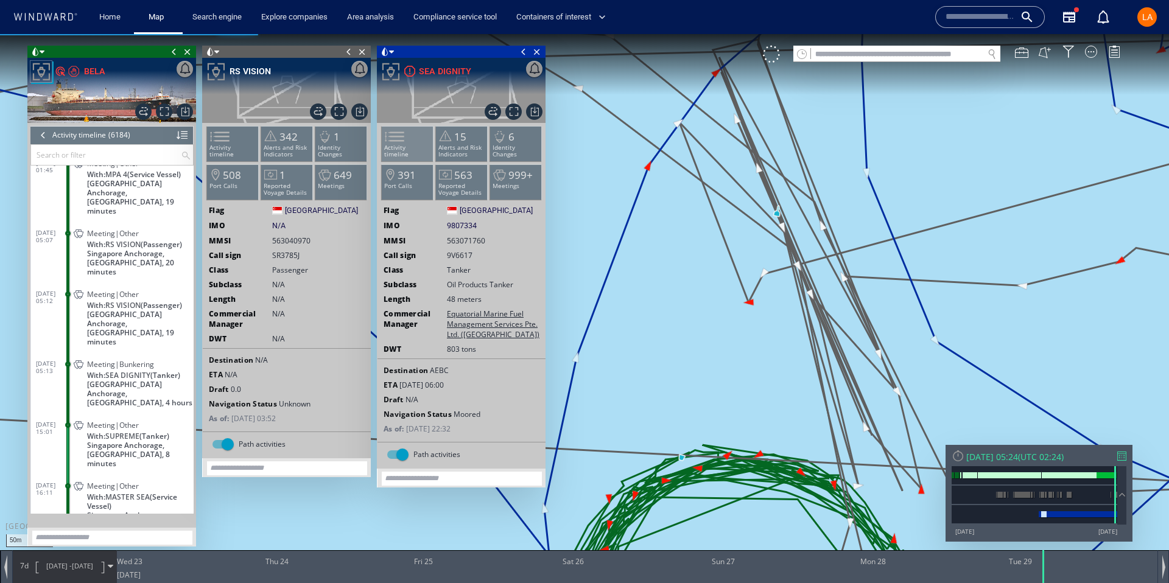
click at [392, 146] on span at bounding box center [387, 137] width 18 height 18
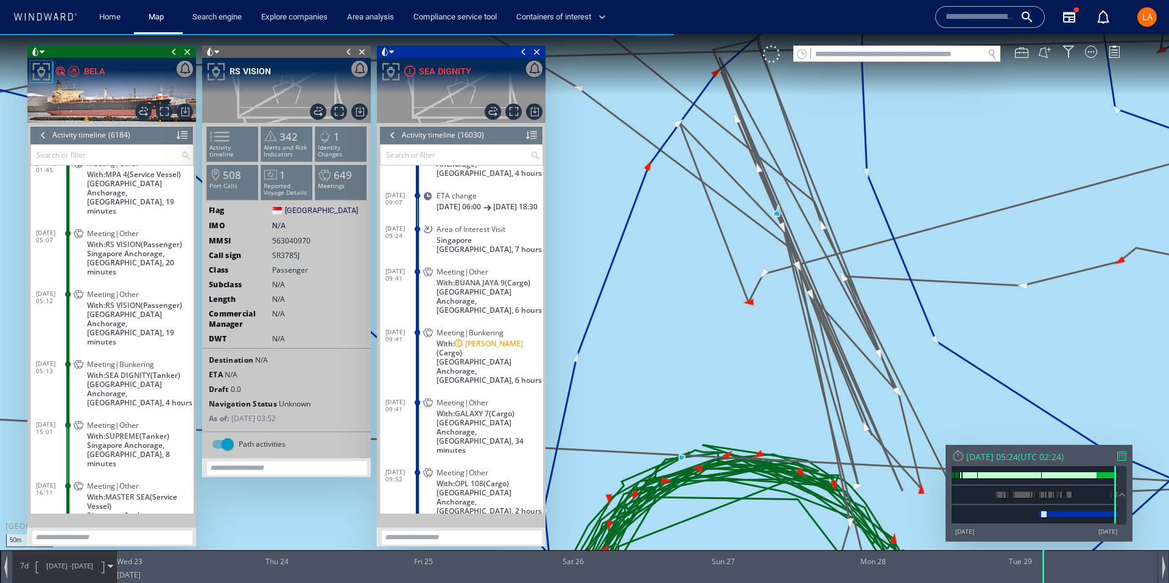
scroll to position [529530, 0]
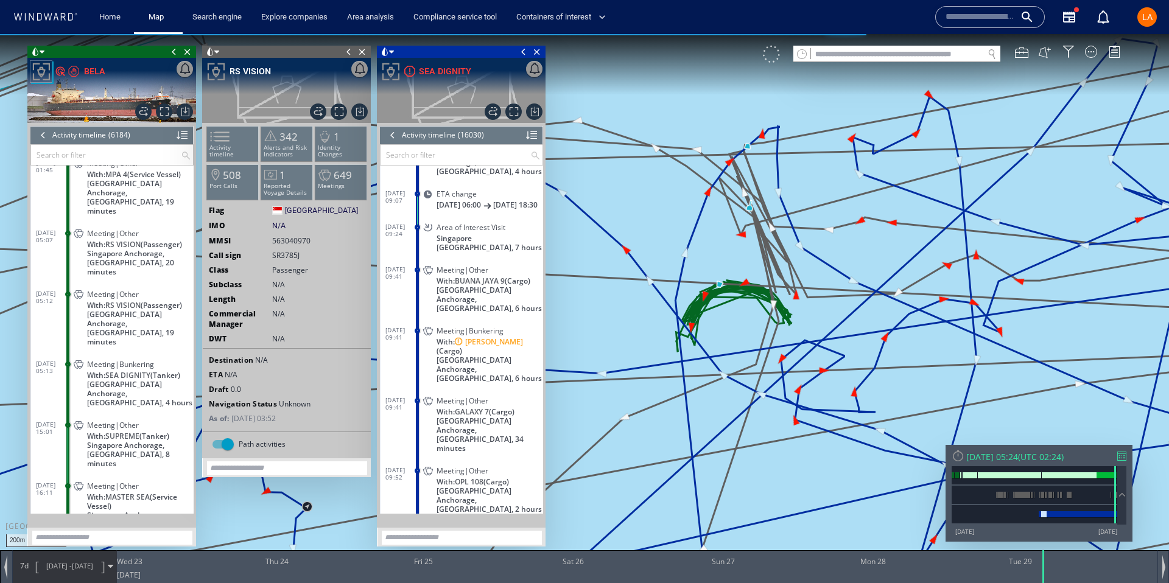
click at [777, 58] on div at bounding box center [771, 54] width 17 height 17
click at [774, 57] on div "VM" at bounding box center [771, 54] width 17 height 17
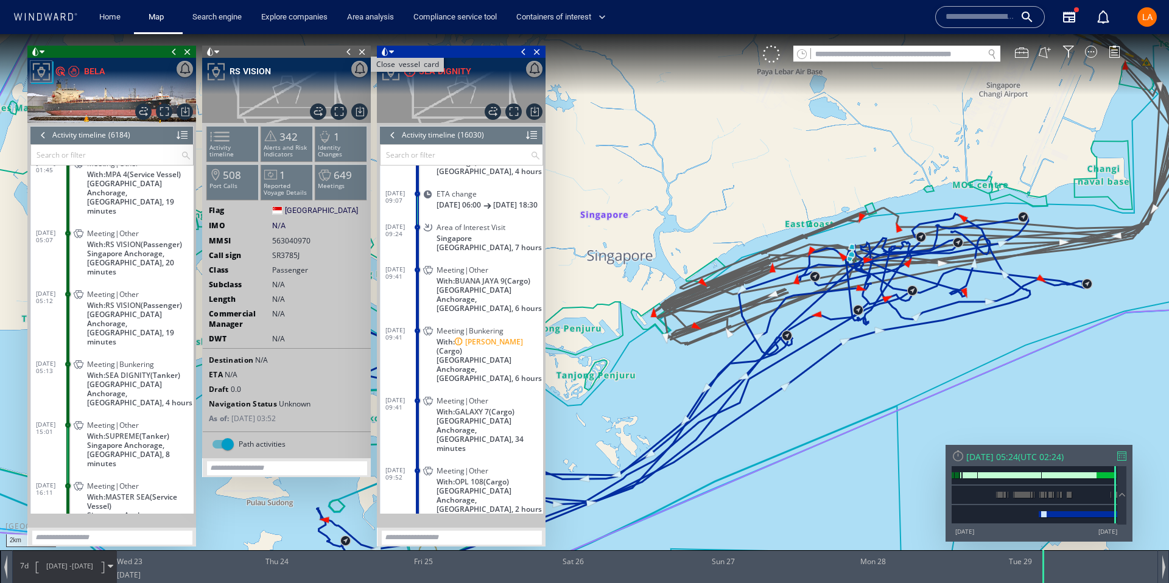
click at [359, 50] on span "Close vessel card" at bounding box center [362, 52] width 13 height 12
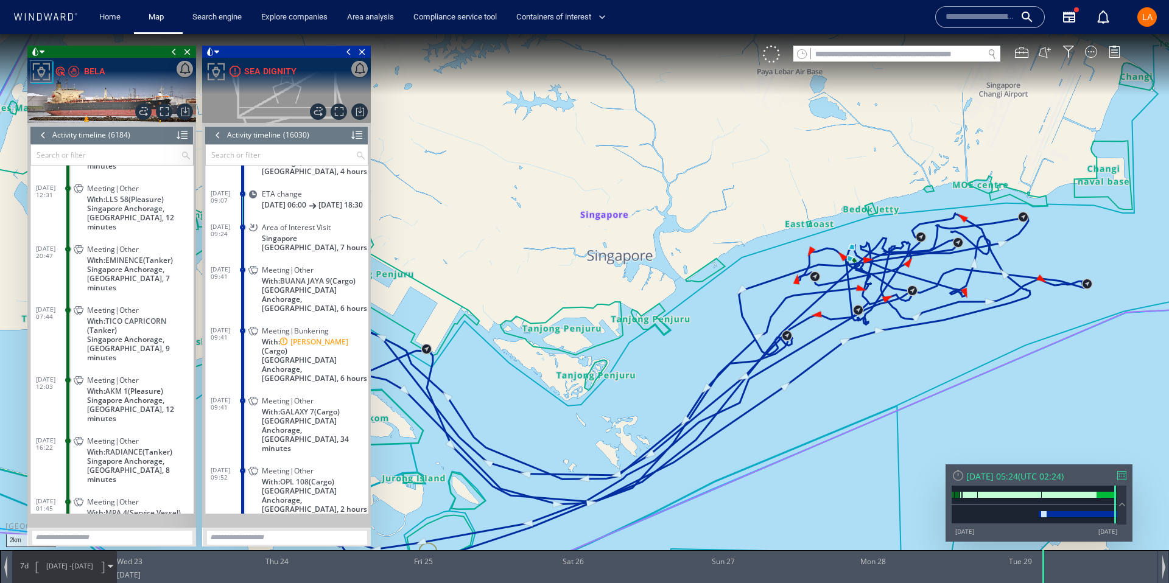
scroll to position [206619, 0]
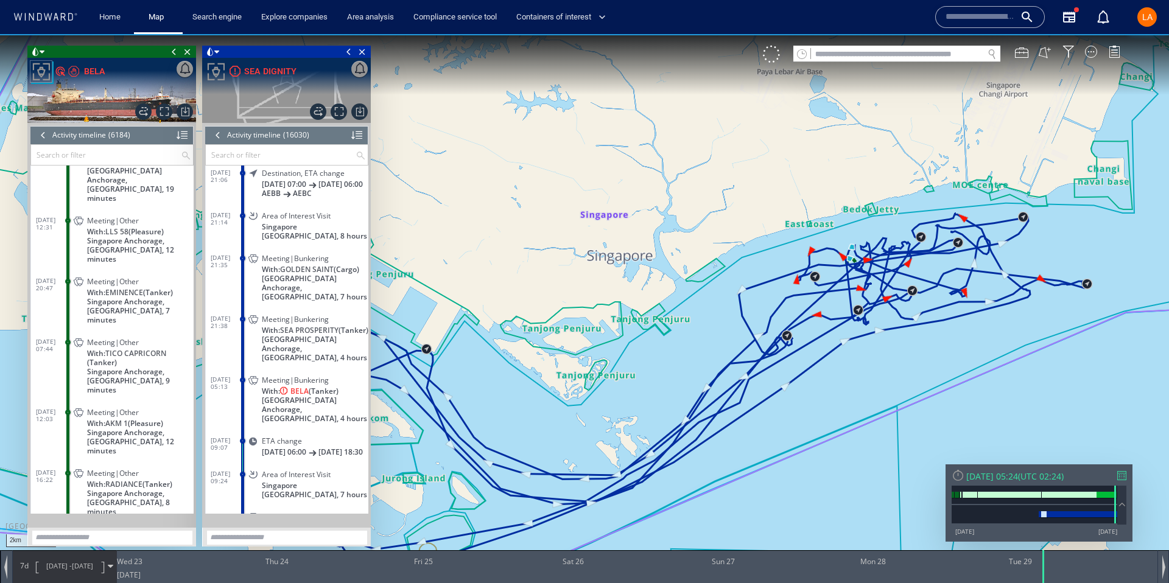
click at [255, 380] on div "Meeting|Bunkering With: BELA (Tanker) [GEOGRAPHIC_DATA] Anchorage, [GEOGRAPHIC_…" at bounding box center [307, 398] width 122 height 55
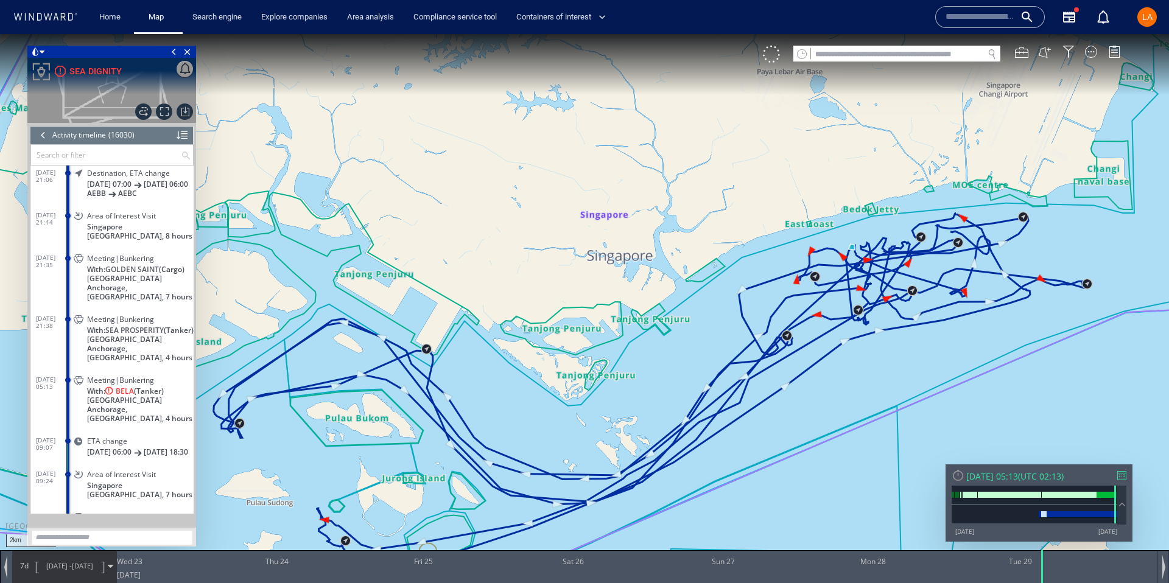
scroll to position [529457, 0]
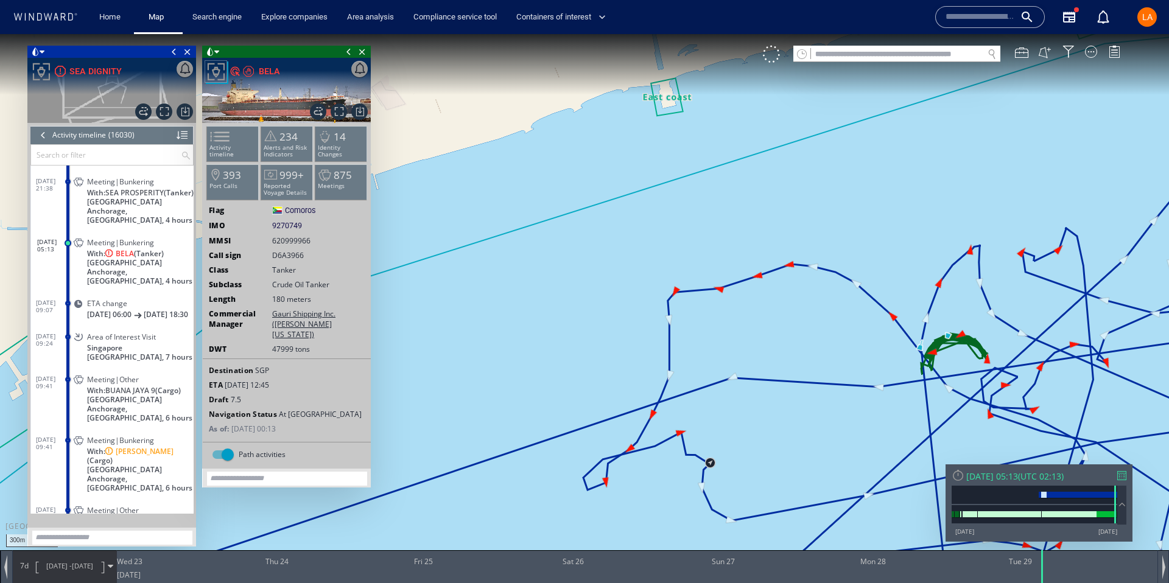
click at [920, 57] on input "text" at bounding box center [897, 54] width 172 height 16
paste input "*******"
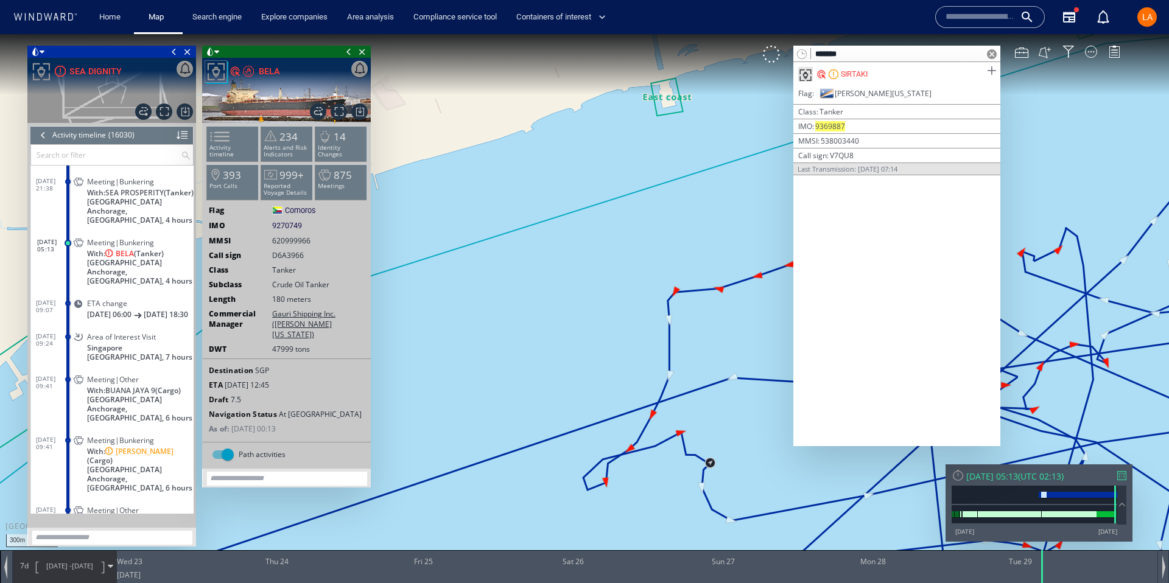
type input "*******"
click at [989, 69] on span at bounding box center [991, 70] width 15 height 15
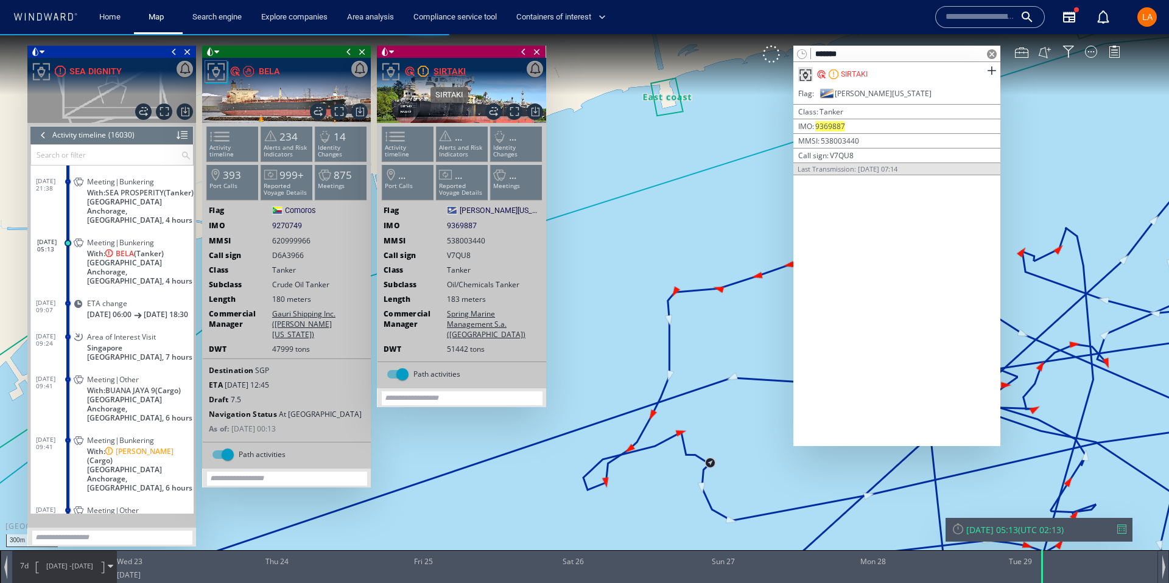
click at [452, 69] on div "SIRTAKI" at bounding box center [449, 71] width 32 height 15
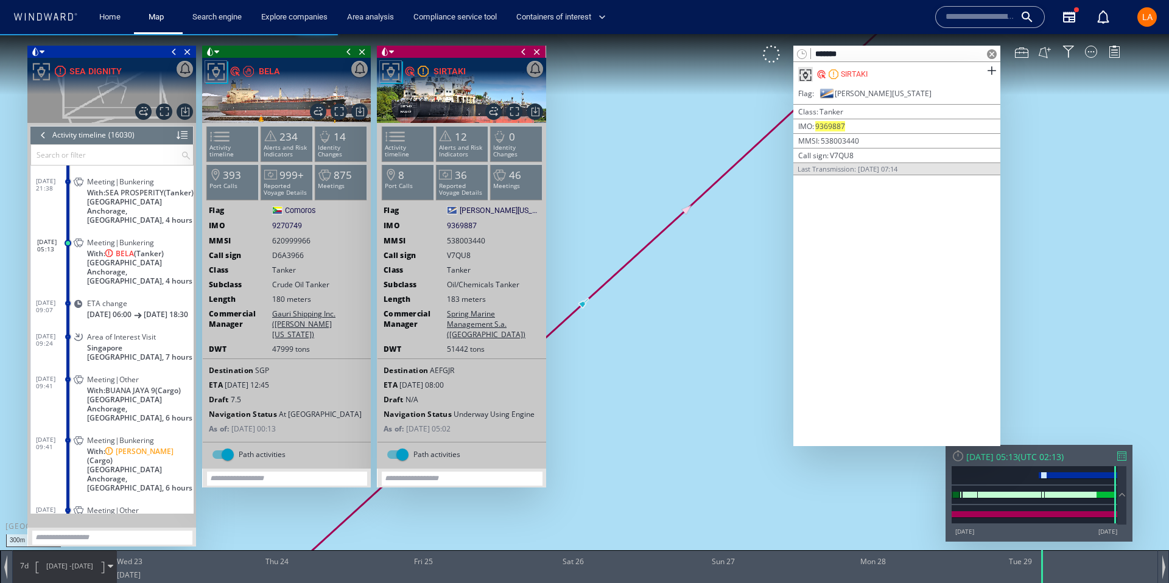
drag, startPoint x: 362, startPoint y: 53, endPoint x: 267, endPoint y: 58, distance: 94.5
click at [356, 53] on span "Close vessel card" at bounding box center [362, 52] width 13 height 12
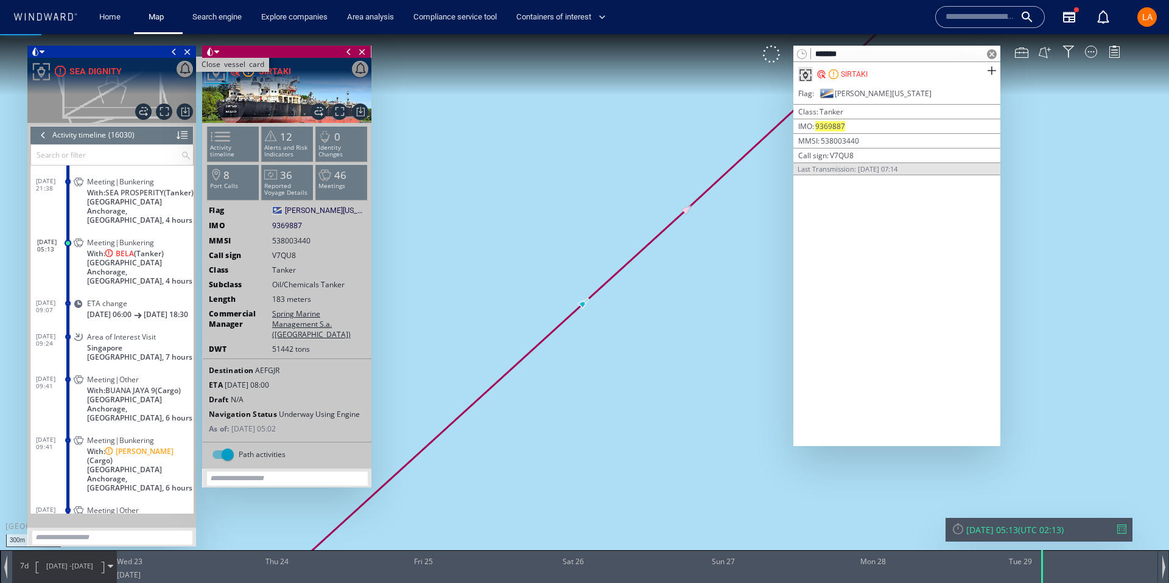
click at [189, 51] on span "Close vessel card" at bounding box center [187, 52] width 13 height 12
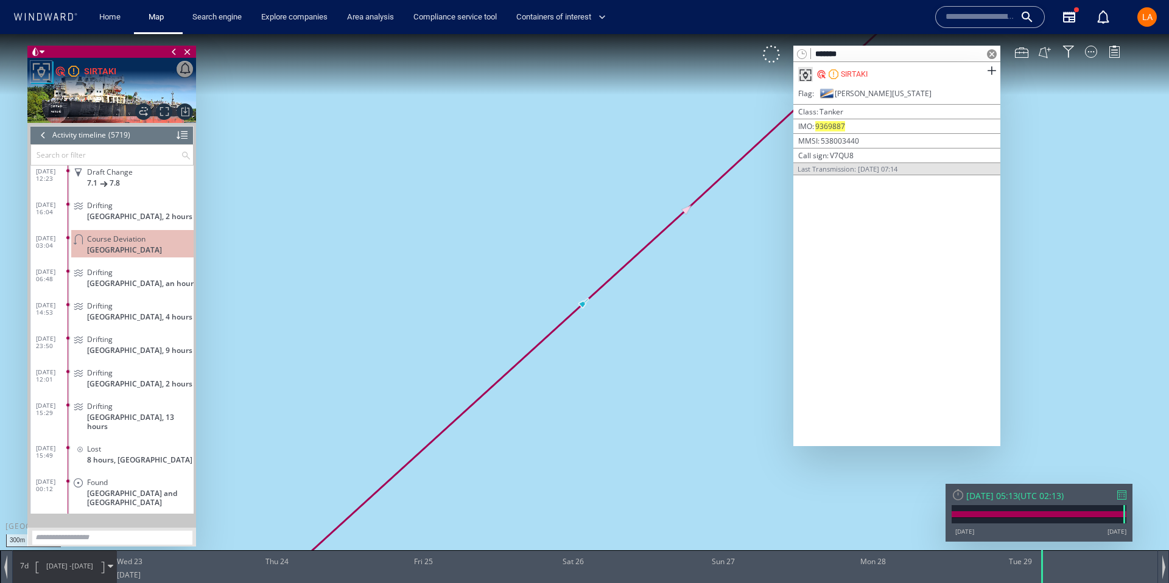
scroll to position [190721, 0]
click at [1008, 491] on div "Tue 29/07/2025 05:13" at bounding box center [992, 496] width 52 height 12
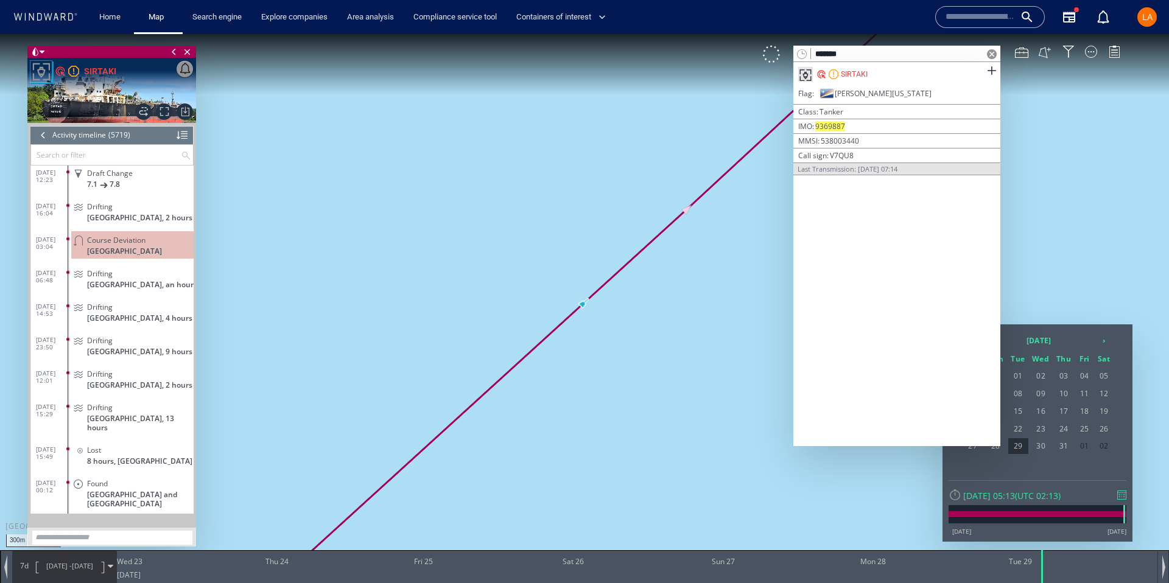
click at [994, 52] on span at bounding box center [992, 54] width 10 height 10
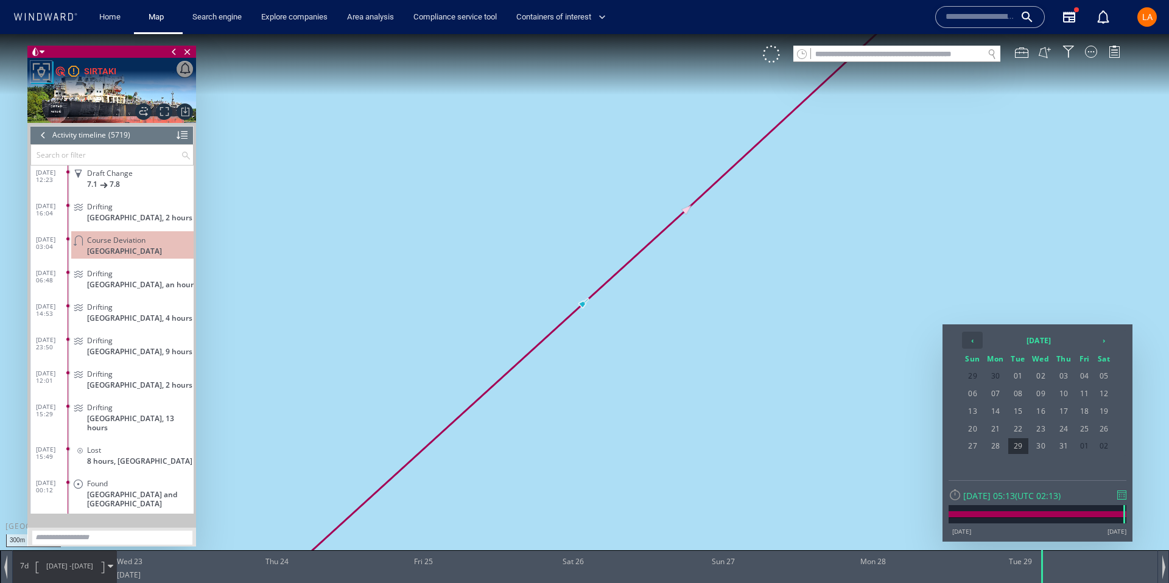
click at [971, 339] on th "‹" at bounding box center [972, 340] width 21 height 17
click at [1103, 443] on span "28" at bounding box center [1104, 446] width 18 height 16
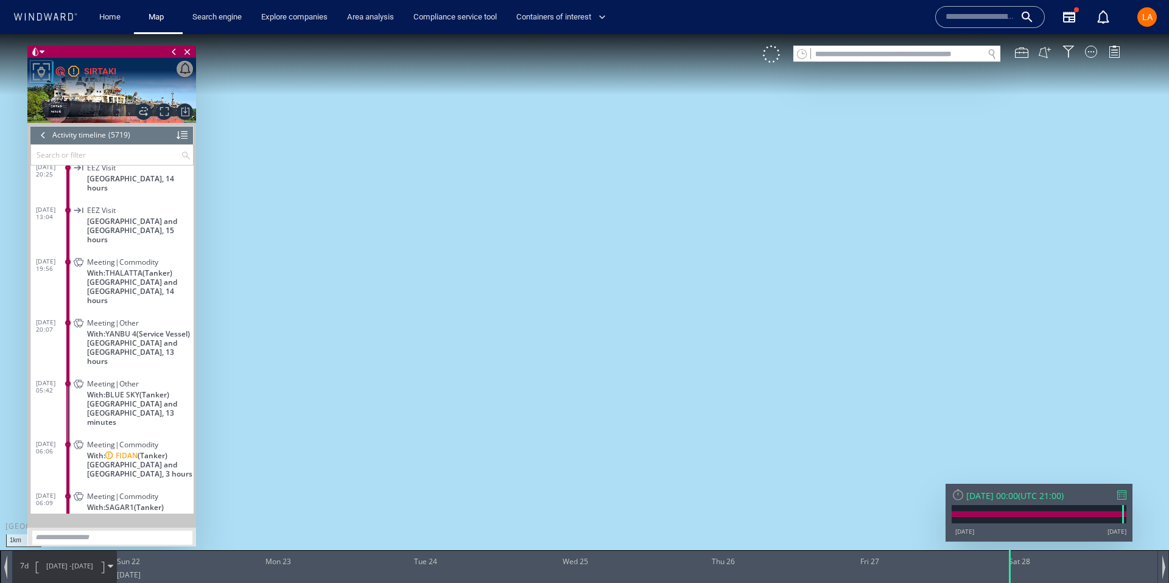
scroll to position [184363, 0]
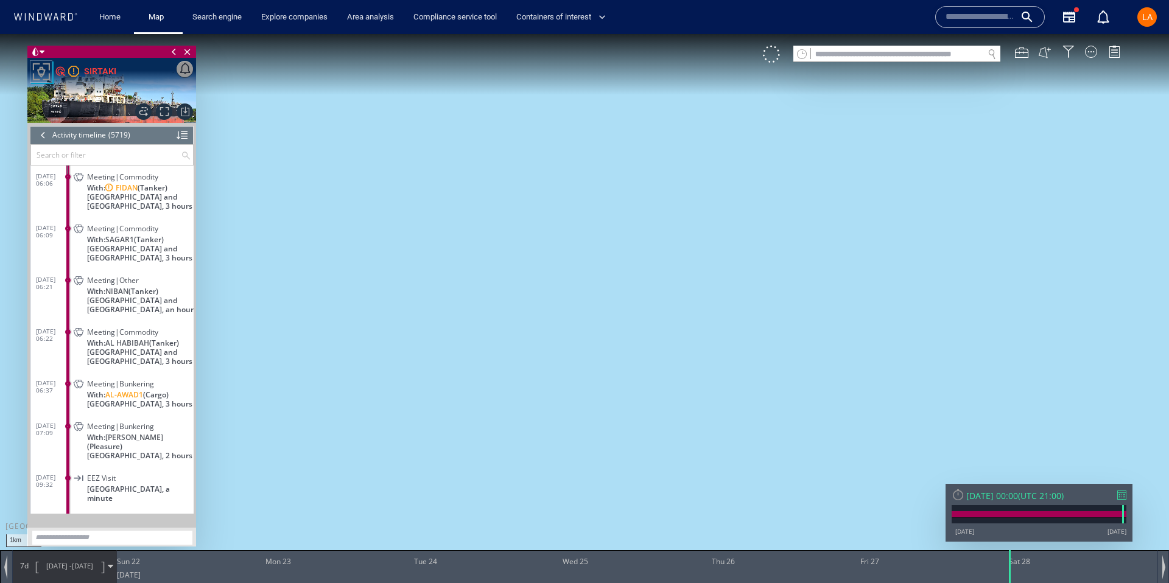
click at [91, 235] on span "With: SAGAR1 (Tanker)" at bounding box center [125, 239] width 77 height 9
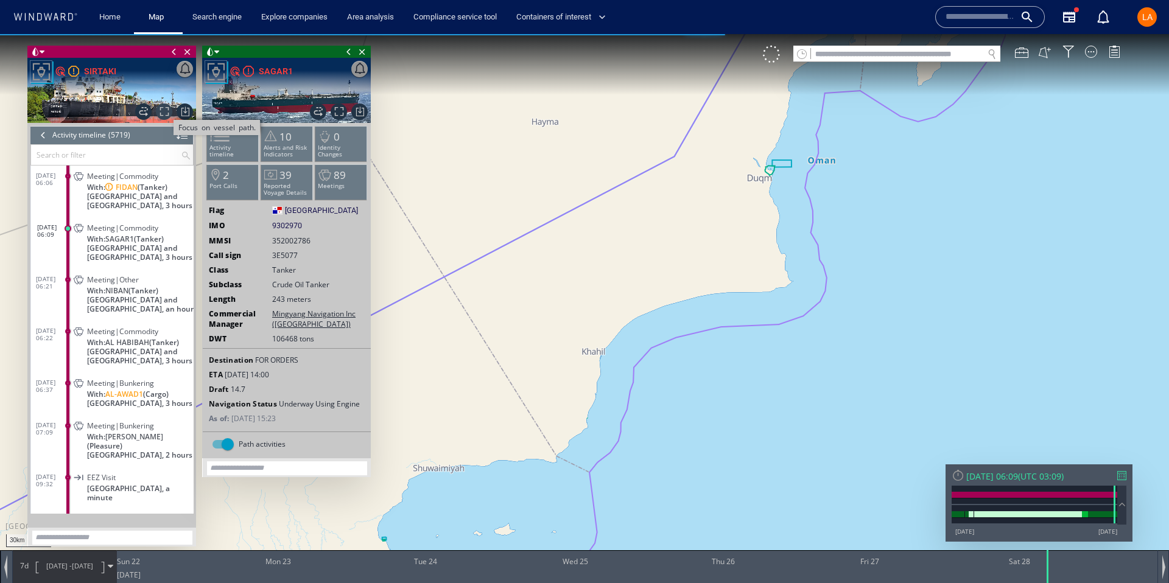
click at [163, 112] on span "Focus on vessel path." at bounding box center [164, 112] width 16 height 16
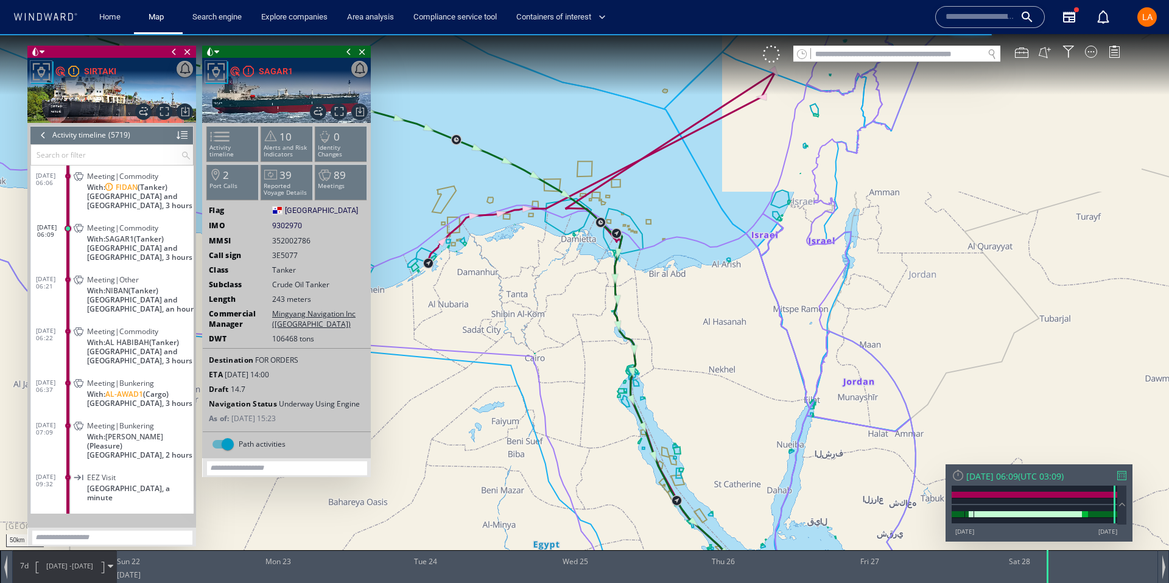
drag, startPoint x: 485, startPoint y: 170, endPoint x: 516, endPoint y: 183, distance: 34.1
click at [476, 147] on canvas "Map" at bounding box center [584, 302] width 1169 height 537
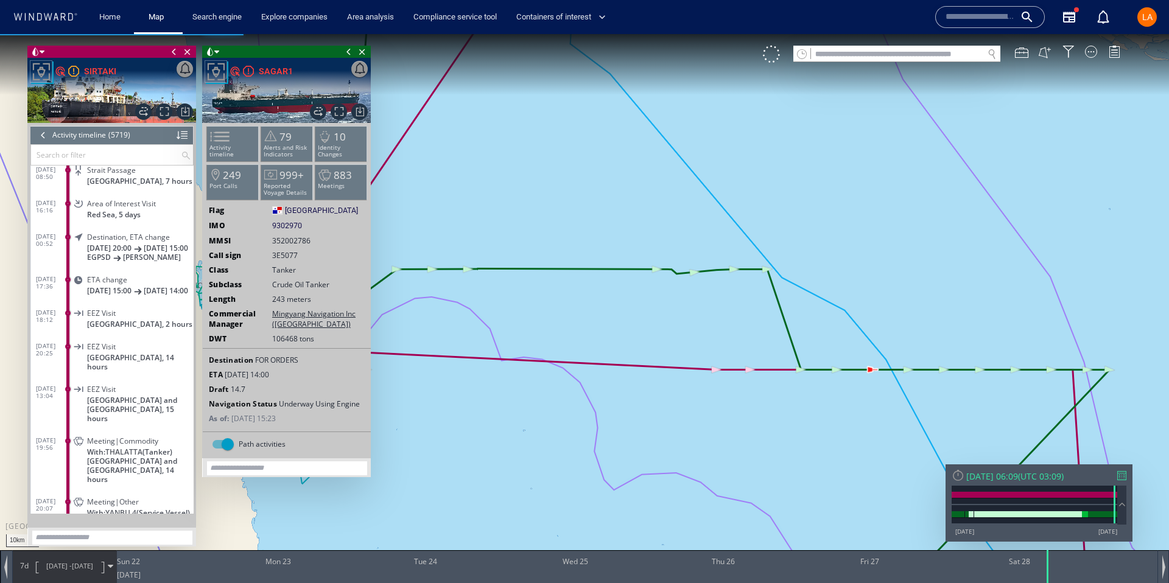
scroll to position [184337, 0]
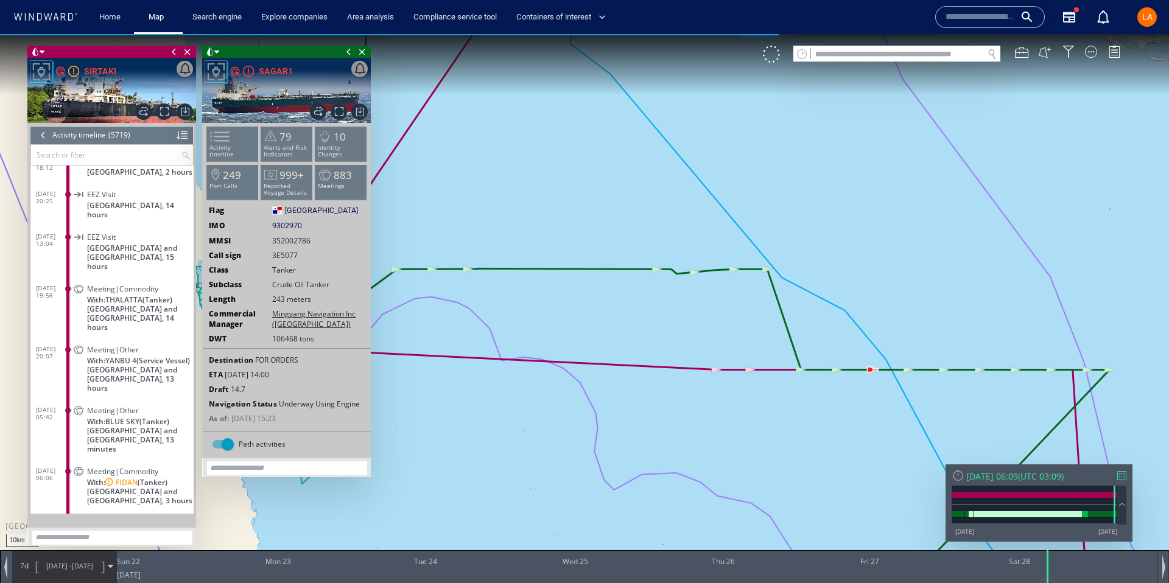
click at [42, 307] on dl "27/06/25 19:56 Meeting|Commodity With: THALATTA (Tanker) Sudan and South Sudan,…" at bounding box center [115, 306] width 158 height 61
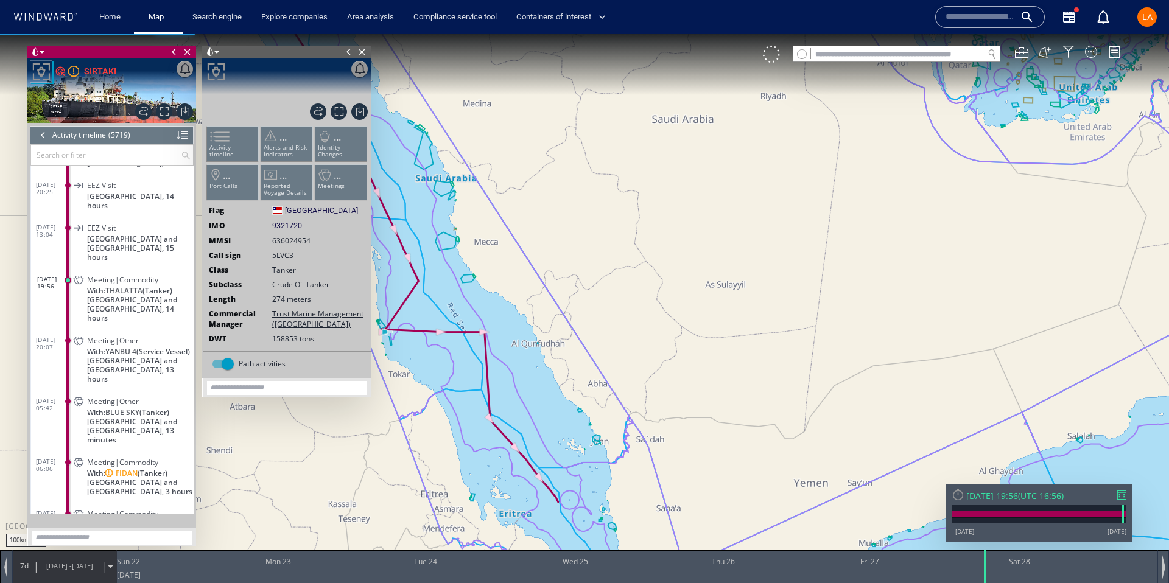
scroll to position [184411, 0]
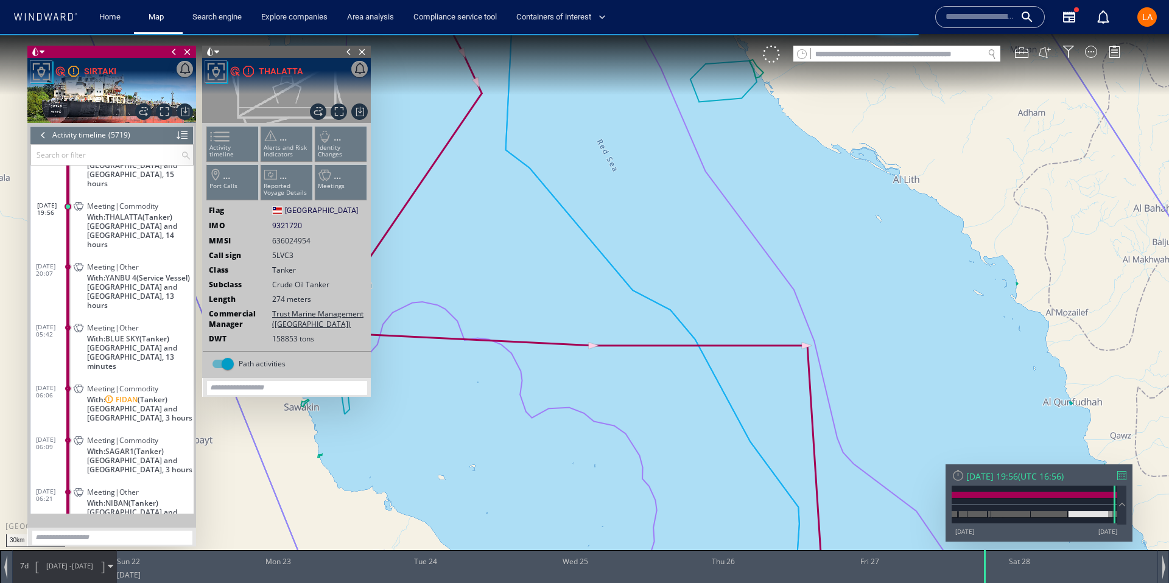
drag, startPoint x: 404, startPoint y: 336, endPoint x: 508, endPoint y: 341, distance: 104.8
click at [580, 320] on canvas "Map" at bounding box center [584, 302] width 1169 height 537
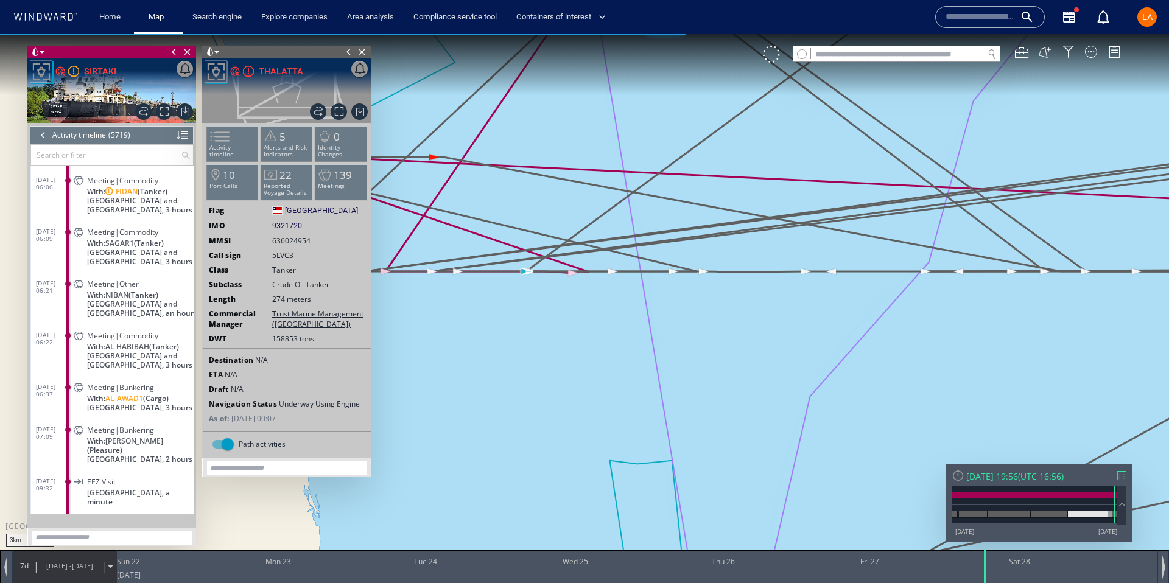
scroll to position [184623, 0]
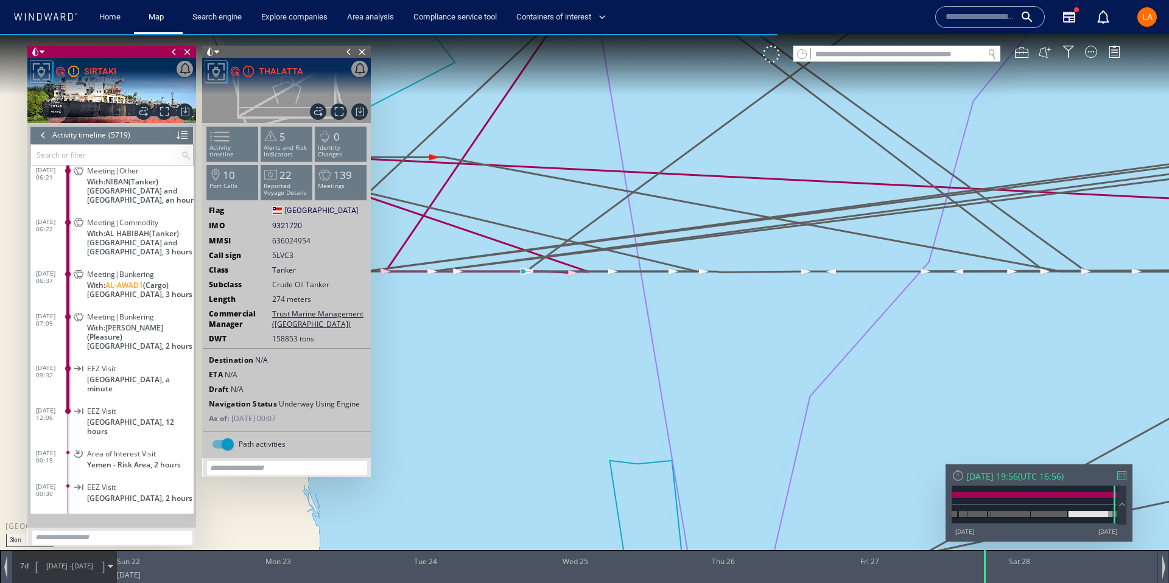
click at [83, 328] on div "Meeting|Bunkering With: KUST (Pleasure) Saudi Arabia, 2 hours" at bounding box center [132, 331] width 122 height 46
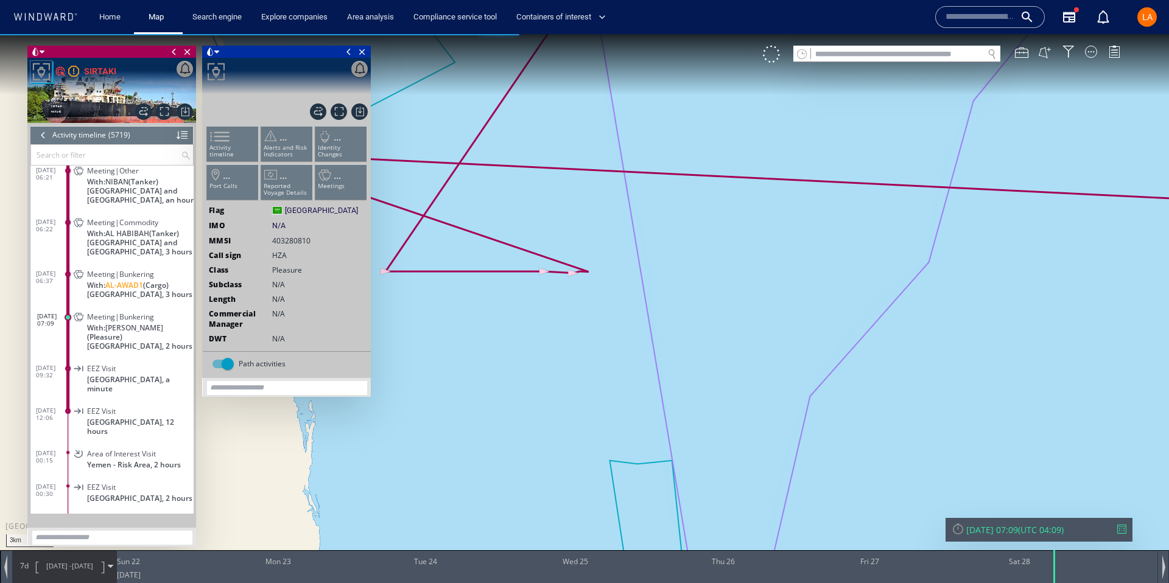
scroll to position [184679, 0]
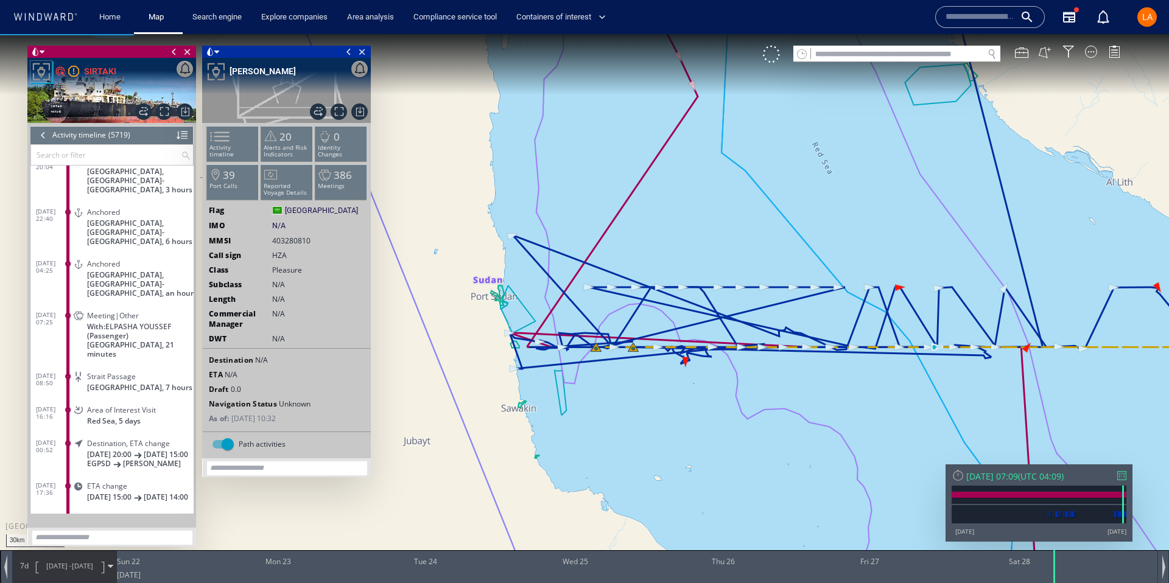
scroll to position [184040, 0]
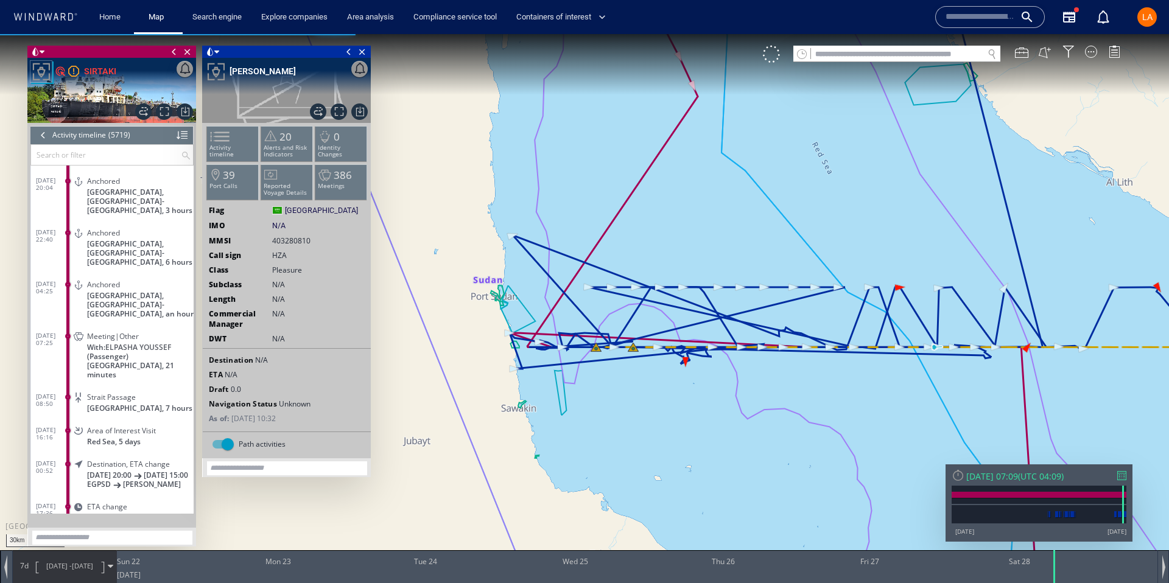
click at [90, 343] on span "With: ELPASHA YOUSSEF (Passenger)" at bounding box center [140, 352] width 107 height 18
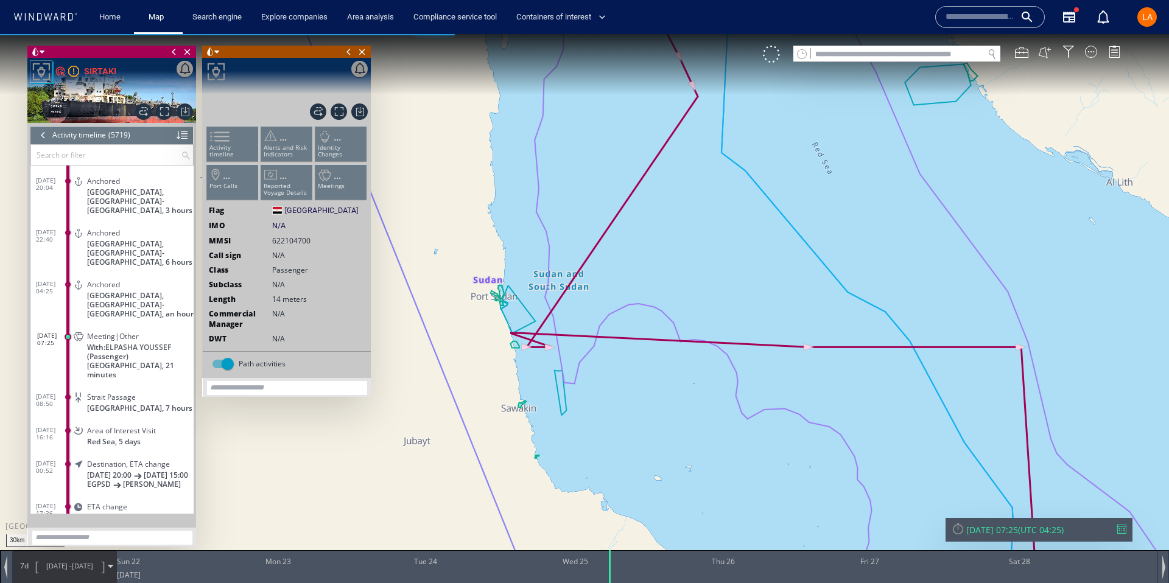
scroll to position [184143, 0]
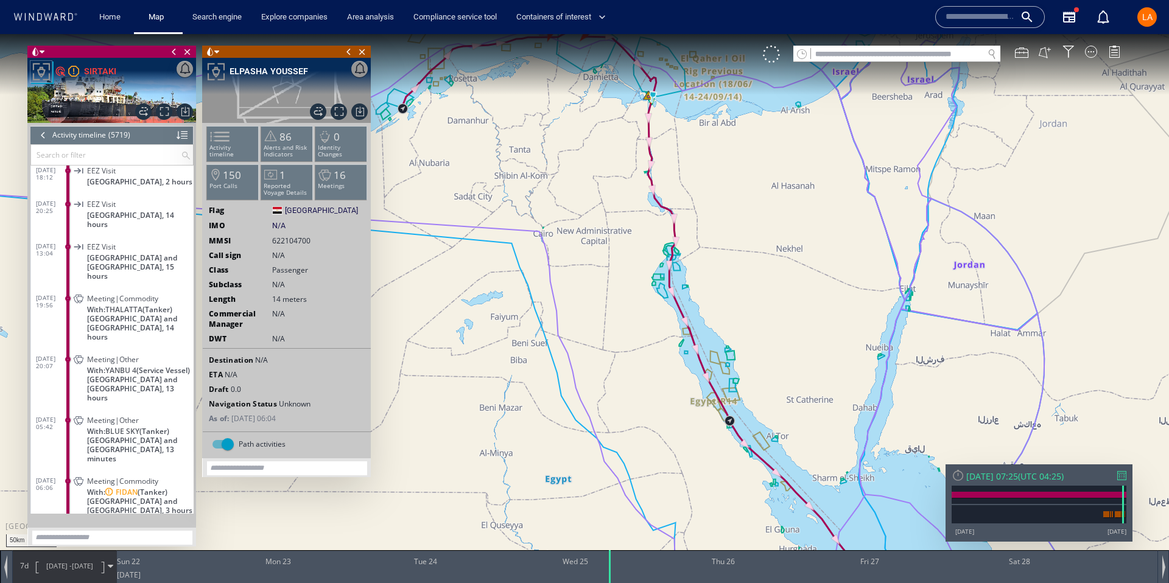
click at [93, 308] on span "With: THALATTA (Tanker)" at bounding box center [129, 309] width 85 height 9
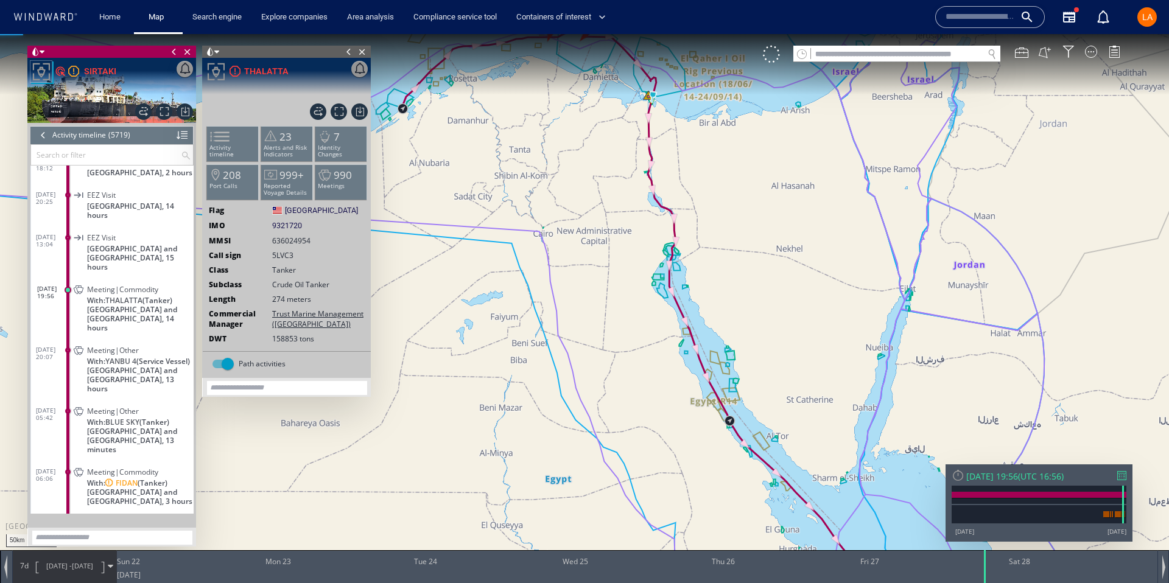
scroll to position [184411, 0]
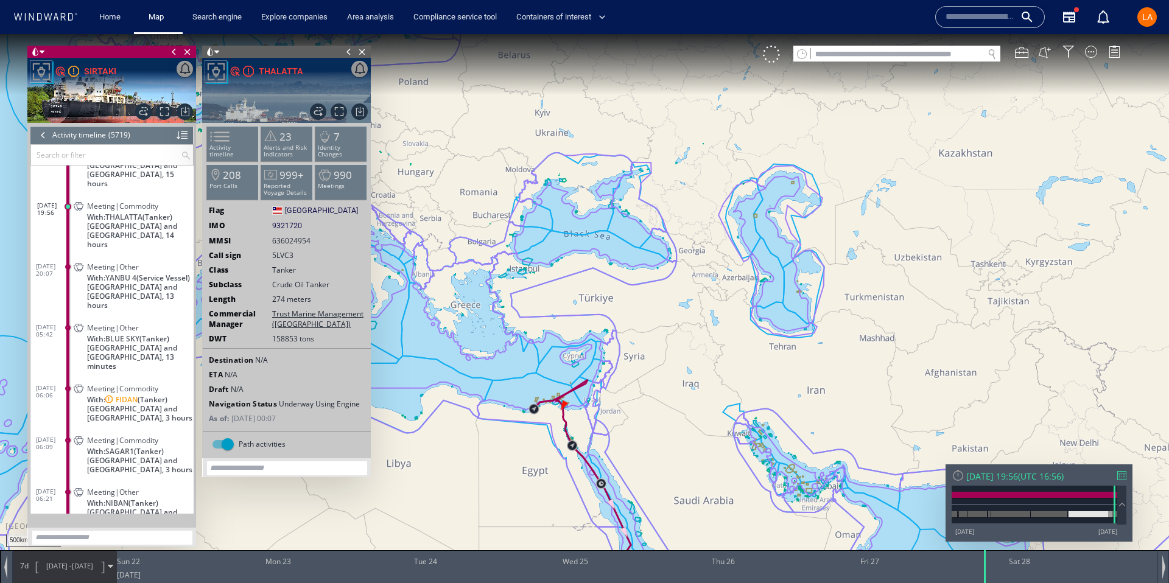
drag, startPoint x: 553, startPoint y: 446, endPoint x: 517, endPoint y: 321, distance: 129.3
click at [517, 321] on canvas "Map" at bounding box center [584, 302] width 1169 height 537
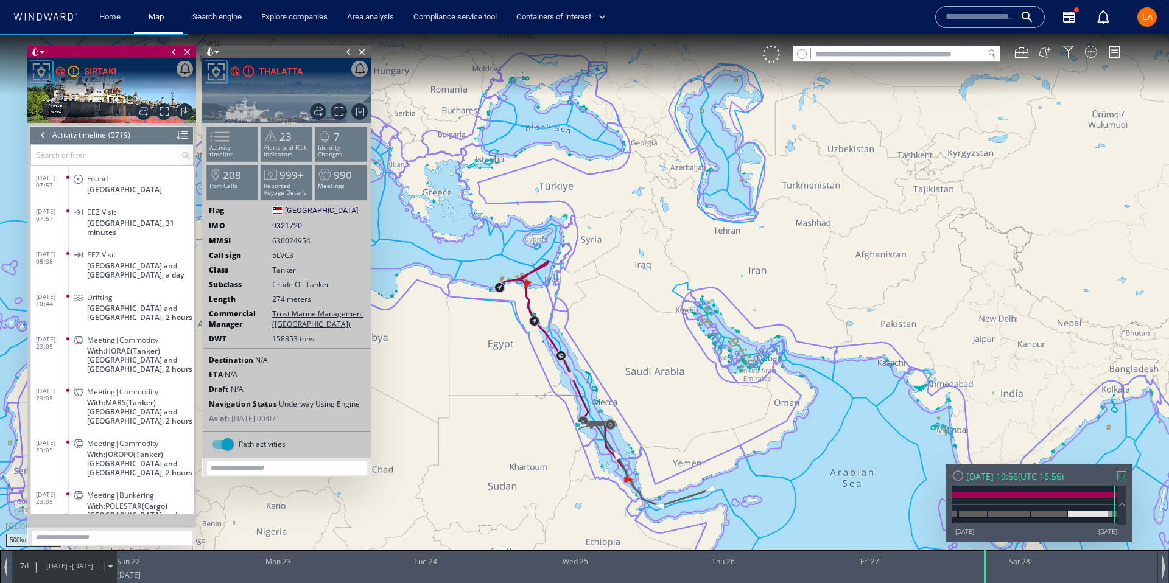
scroll to position [187932, 0]
click at [152, 334] on span "Meeting|Commodity" at bounding box center [122, 338] width 71 height 9
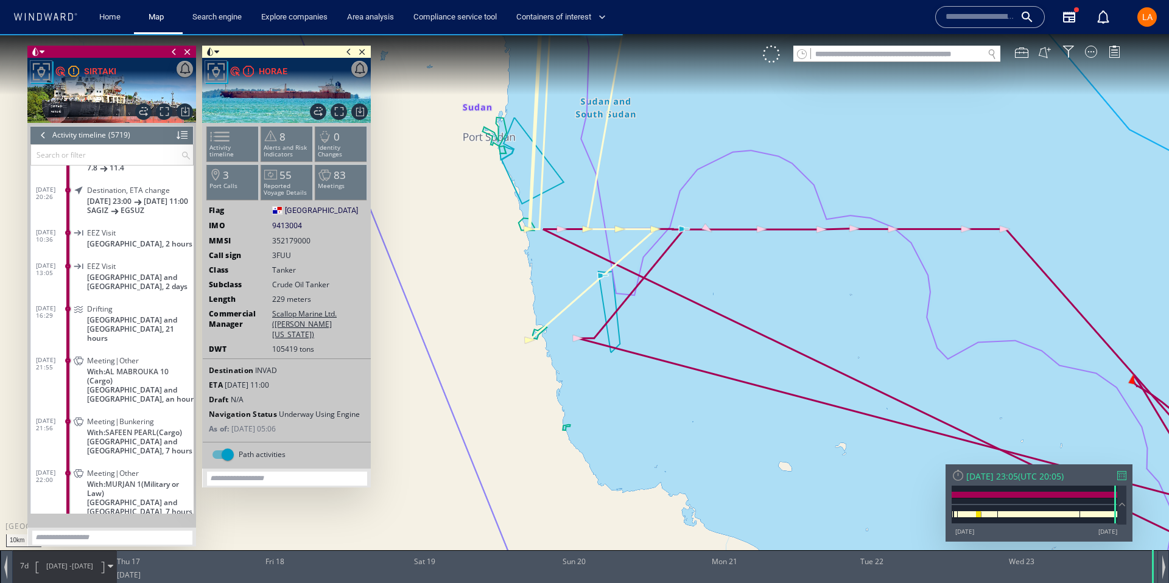
scroll to position [187165, 0]
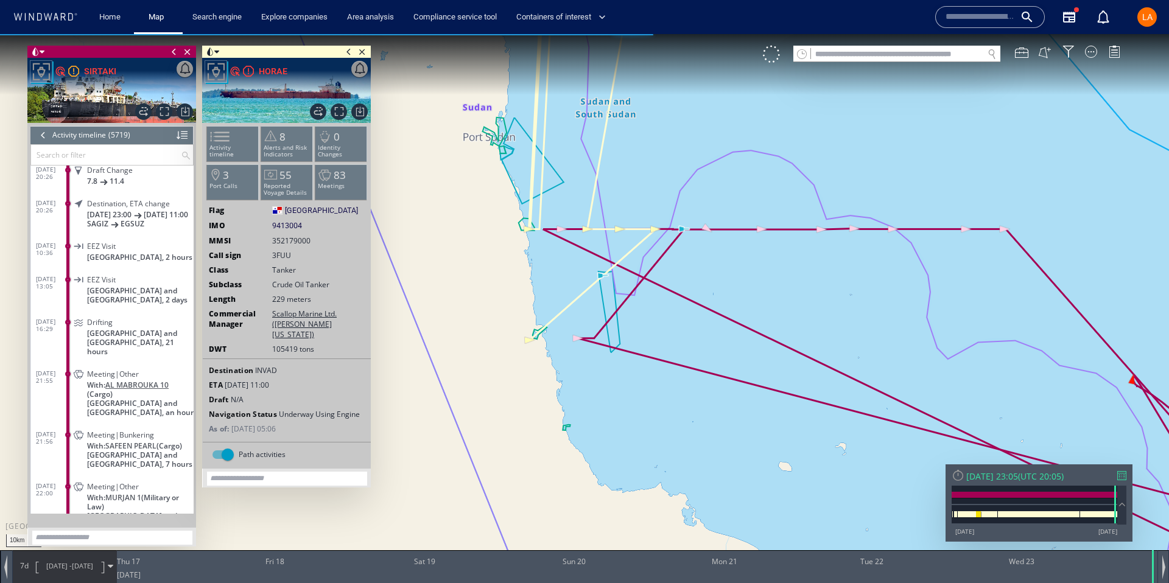
click at [110, 381] on span "AL MABROUKA 10" at bounding box center [136, 385] width 63 height 9
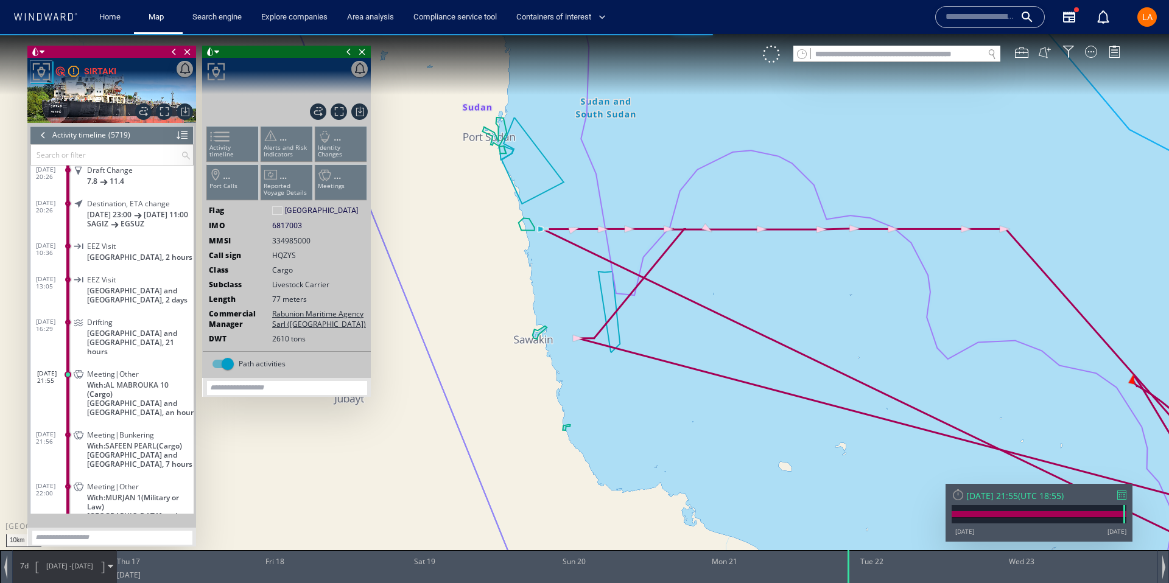
scroll to position [187324, 0]
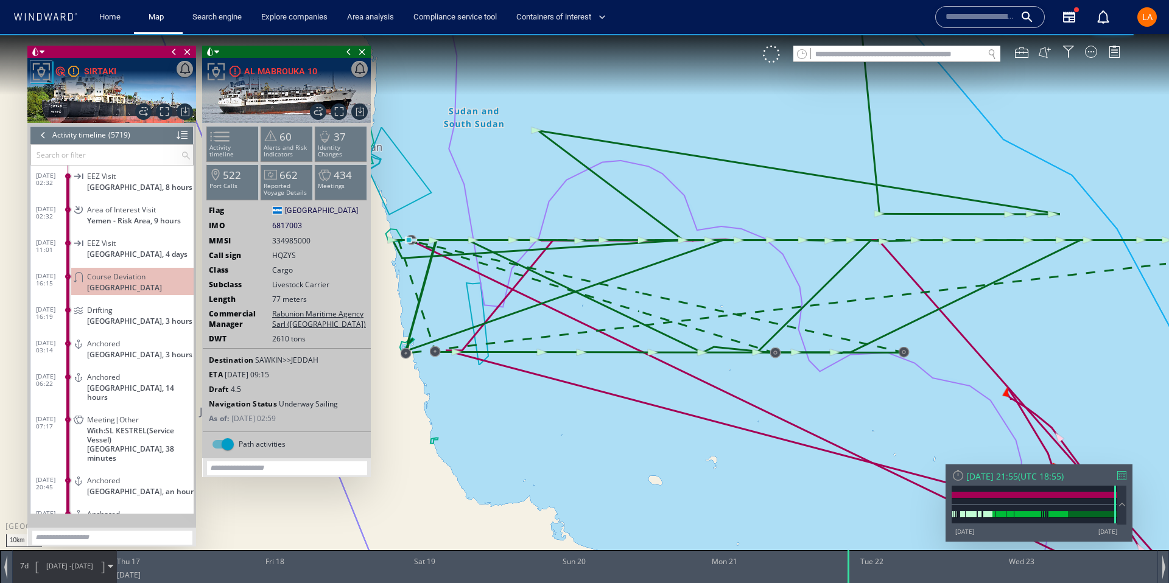
scroll to position [186723, 0]
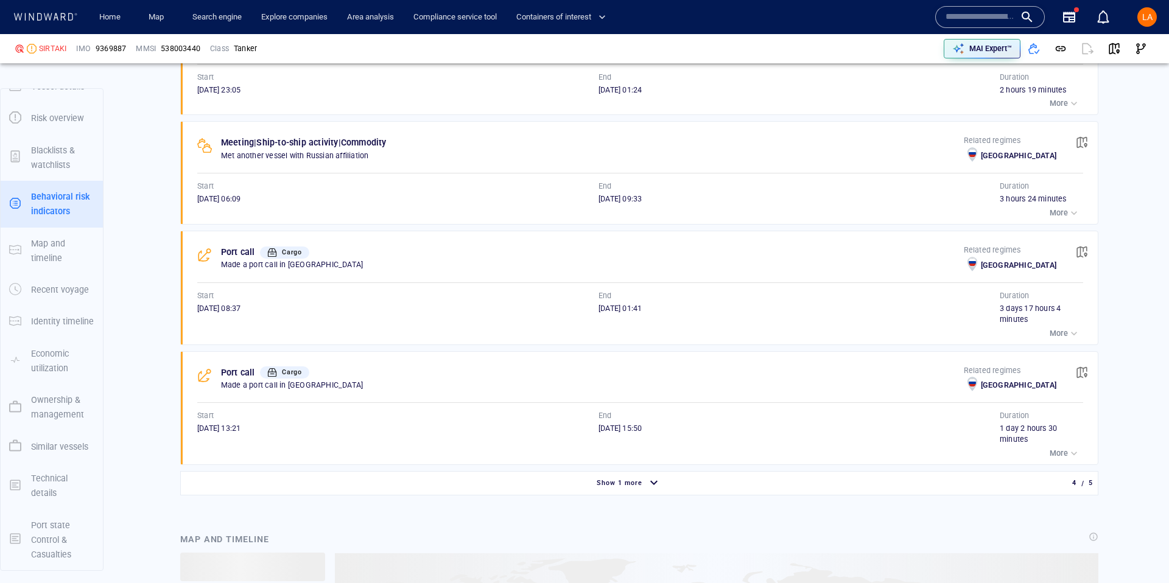
scroll to position [9923, 0]
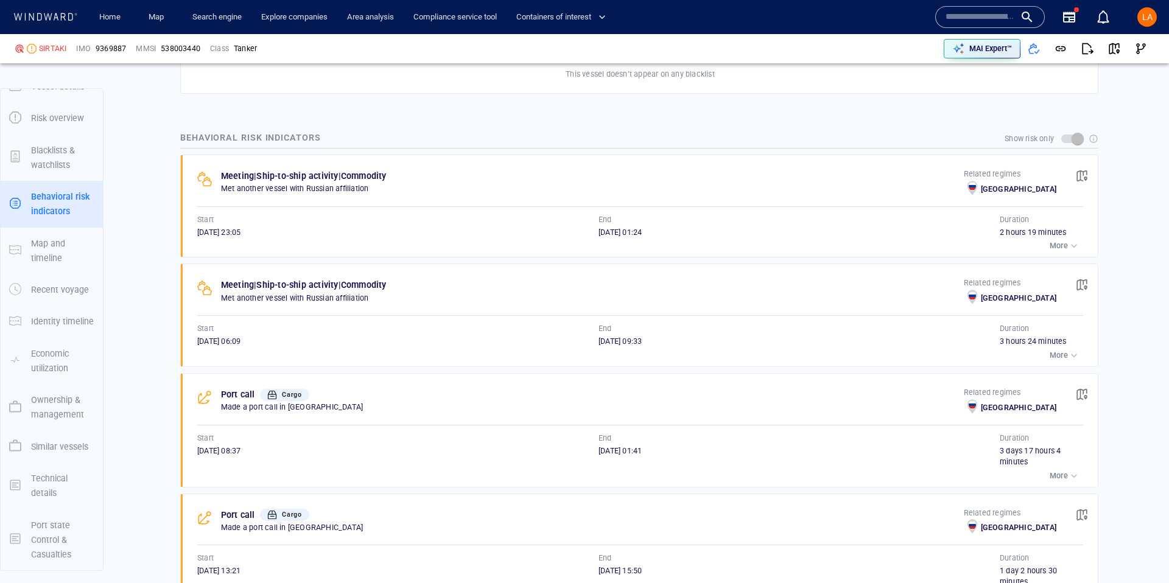
scroll to position [793, 0]
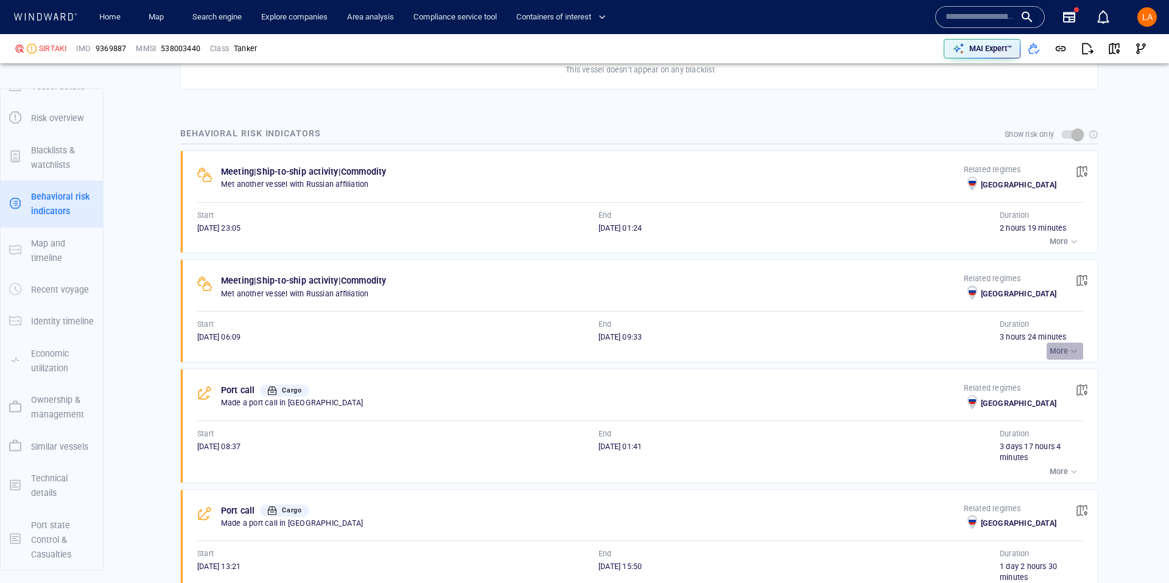
click at [1062, 353] on p "More" at bounding box center [1059, 351] width 18 height 11
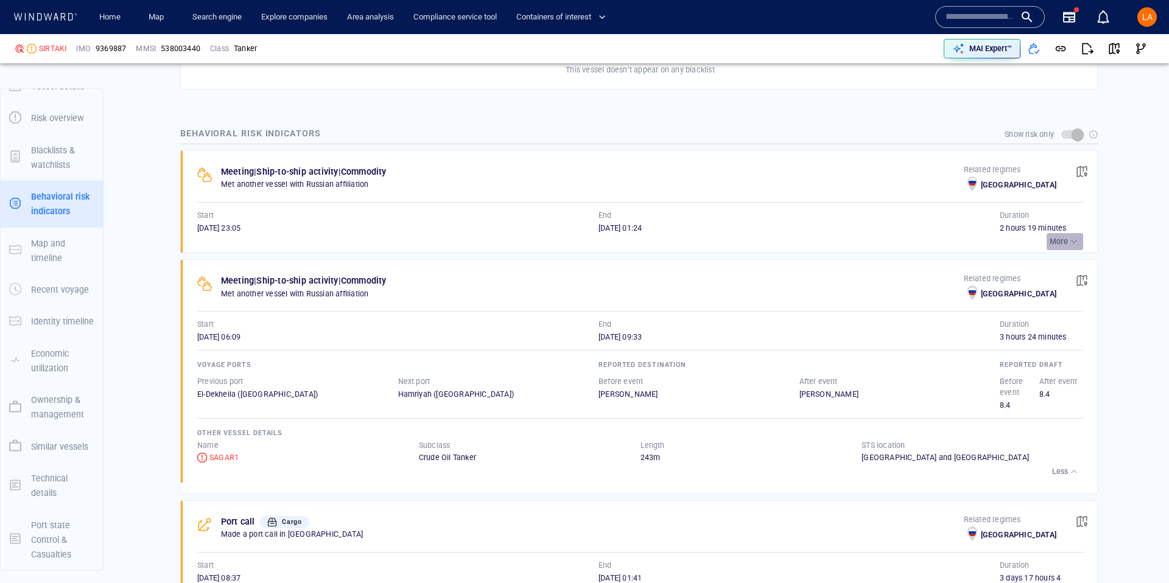
click at [1078, 245] on div "button" at bounding box center [1074, 242] width 12 height 12
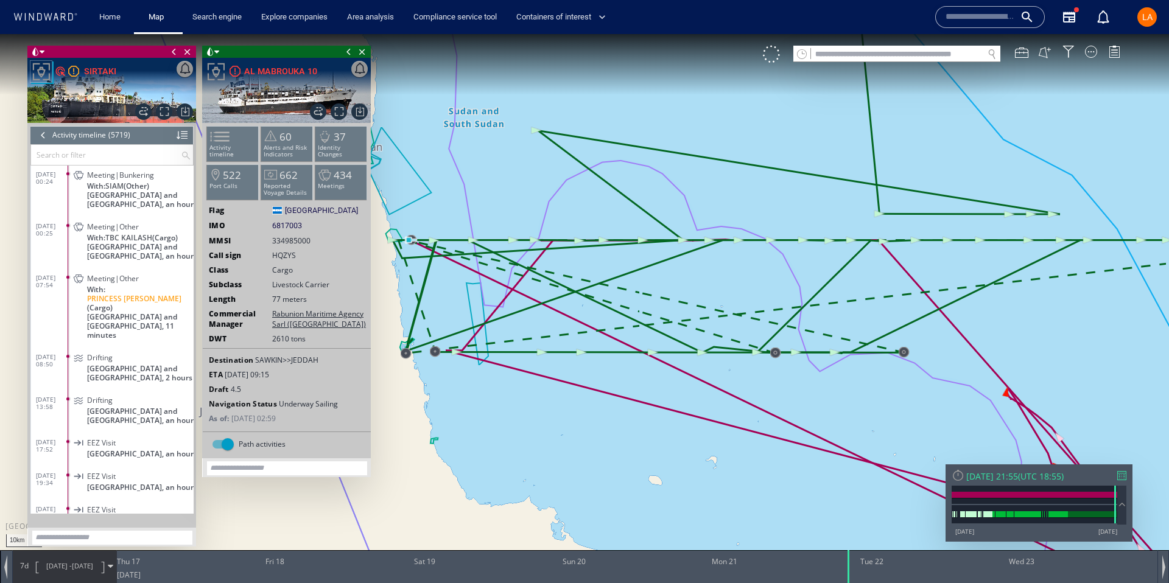
scroll to position [188237, 0]
click at [75, 310] on div "Meeting|Other With: PRINCESS [PERSON_NAME] (Cargo) [GEOGRAPHIC_DATA] and [GEOGR…" at bounding box center [132, 303] width 122 height 73
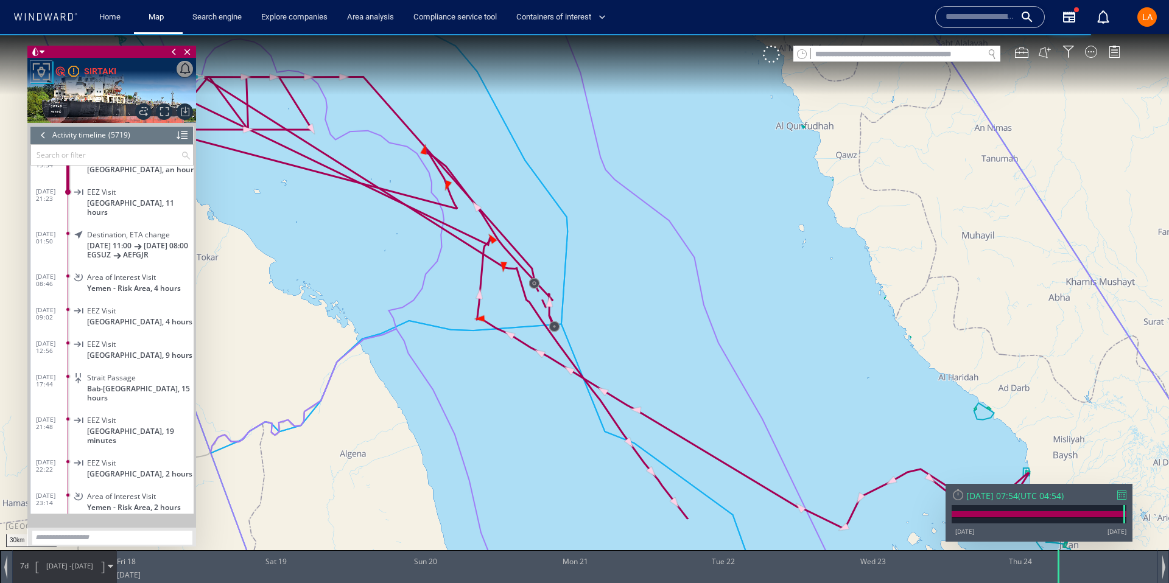
scroll to position [188434, 0]
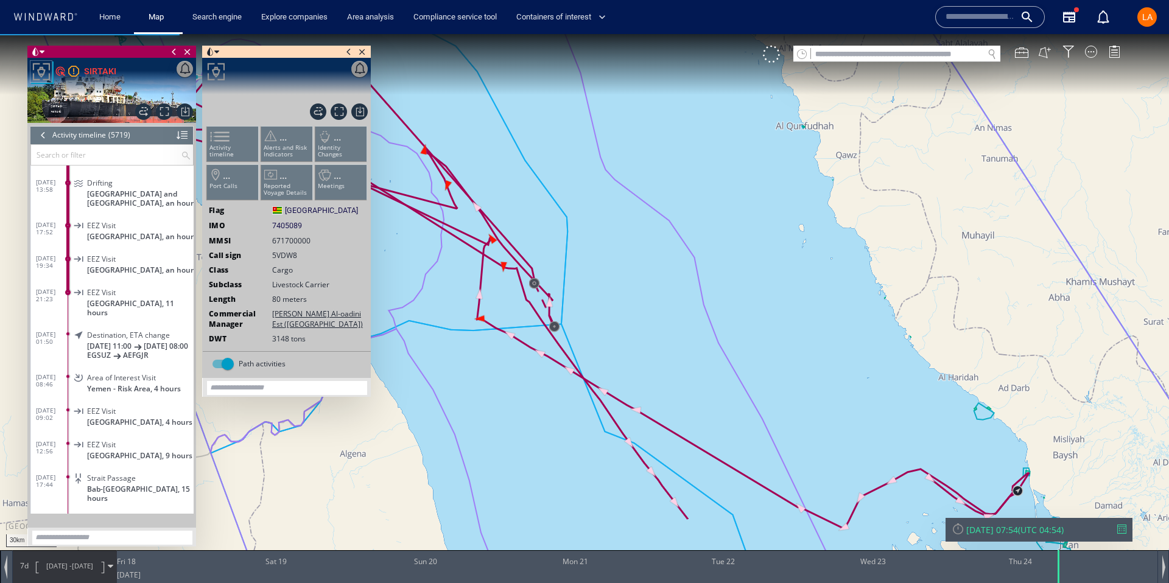
scroll to position [188262, 0]
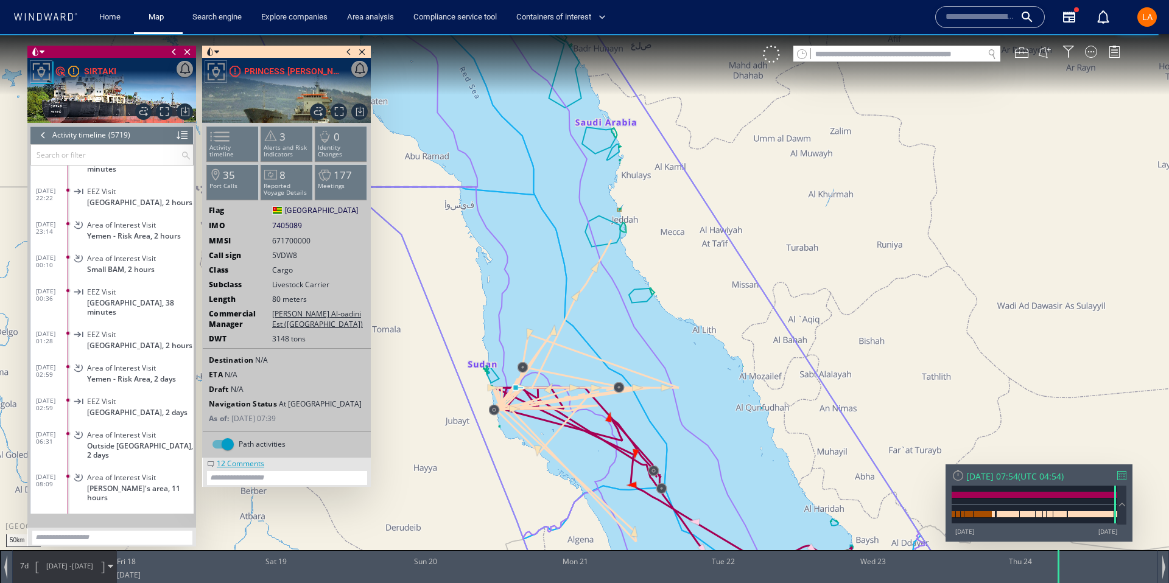
scroll to position [188704, 0]
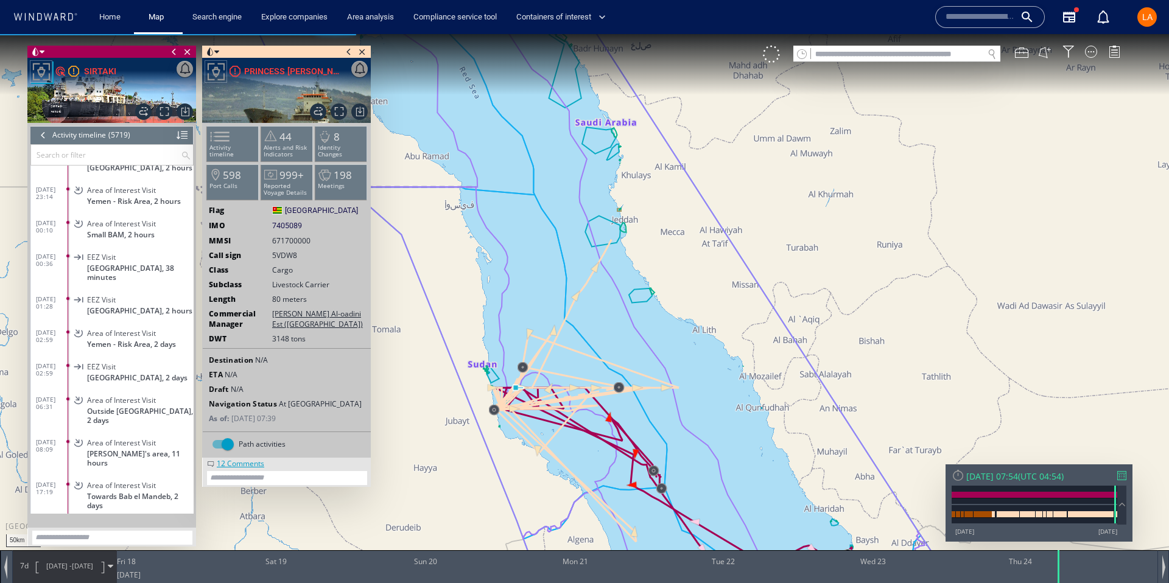
click at [545, 97] on canvas "Map" at bounding box center [584, 302] width 1169 height 537
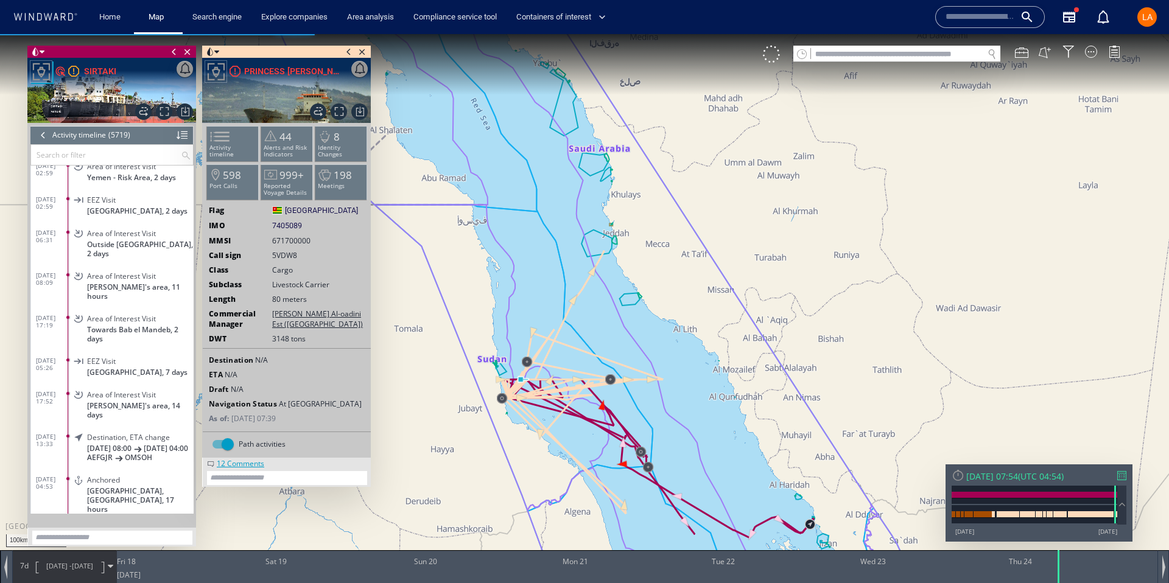
scroll to position [188892, 0]
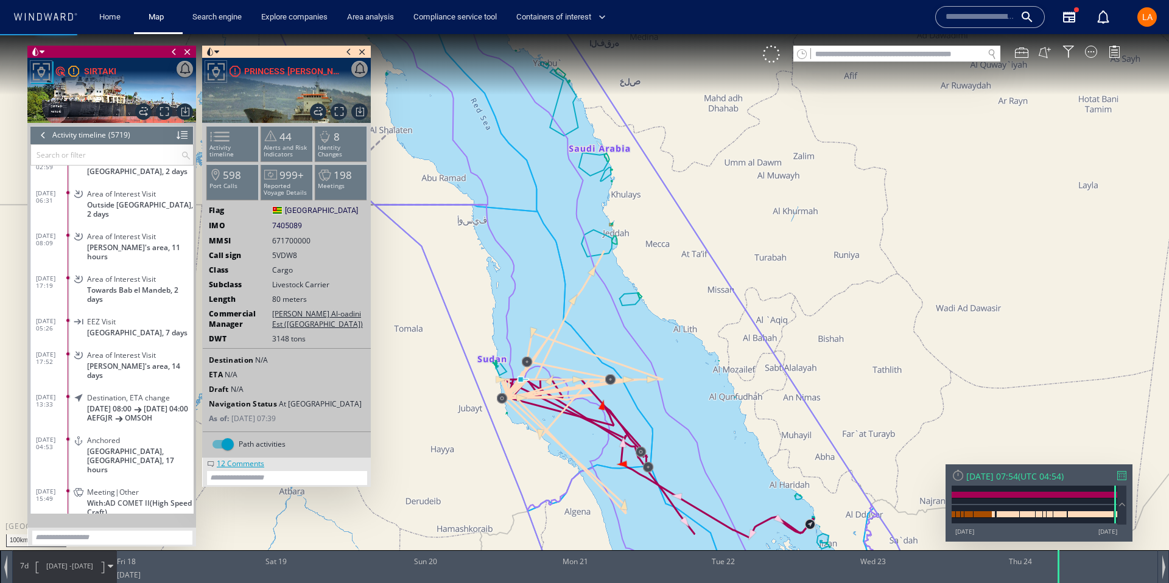
click at [101, 488] on span "Meeting|Other" at bounding box center [113, 492] width 52 height 9
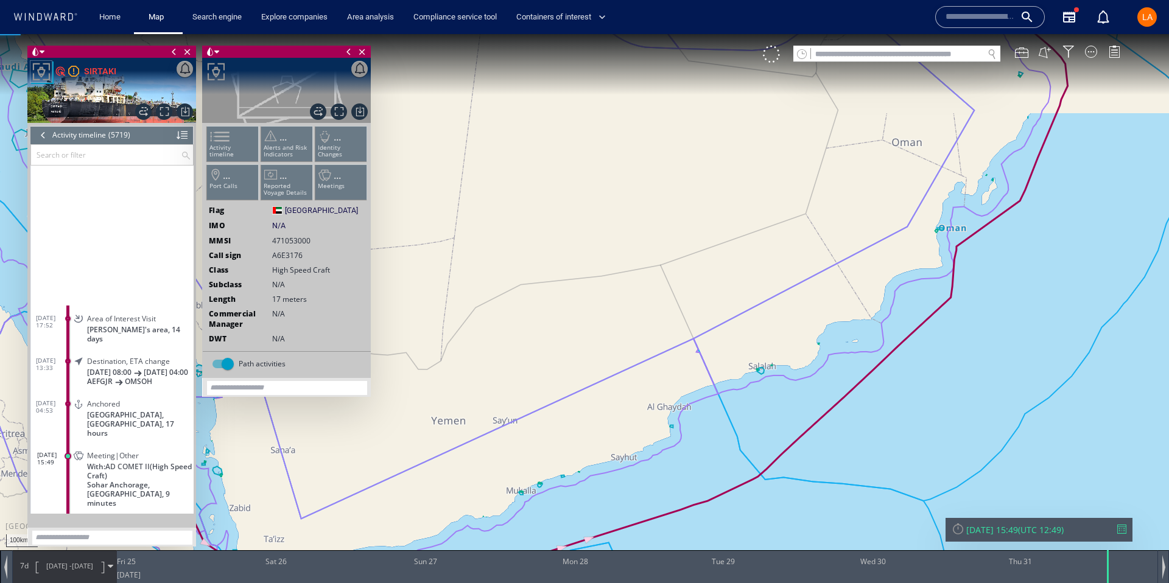
scroll to position [189132, 0]
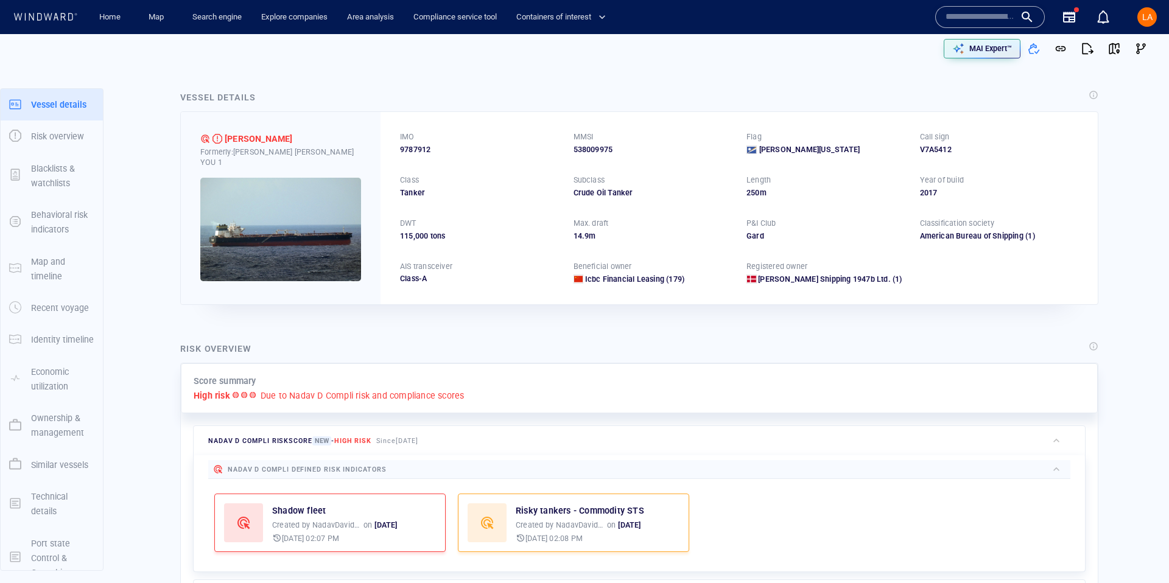
click at [976, 16] on input "text" at bounding box center [980, 17] width 69 height 18
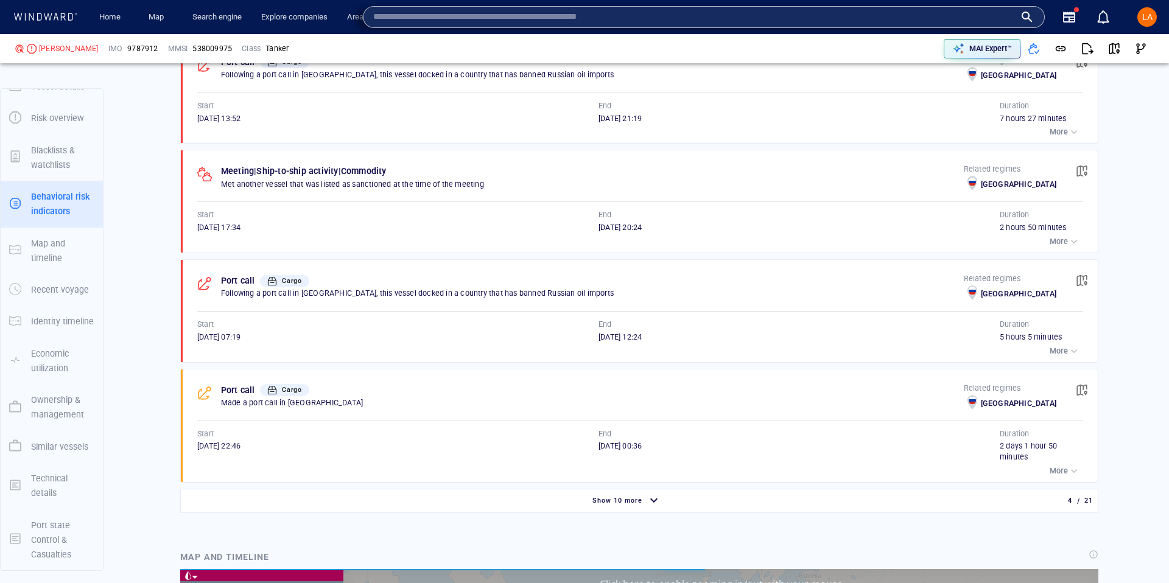
scroll to position [194032, 0]
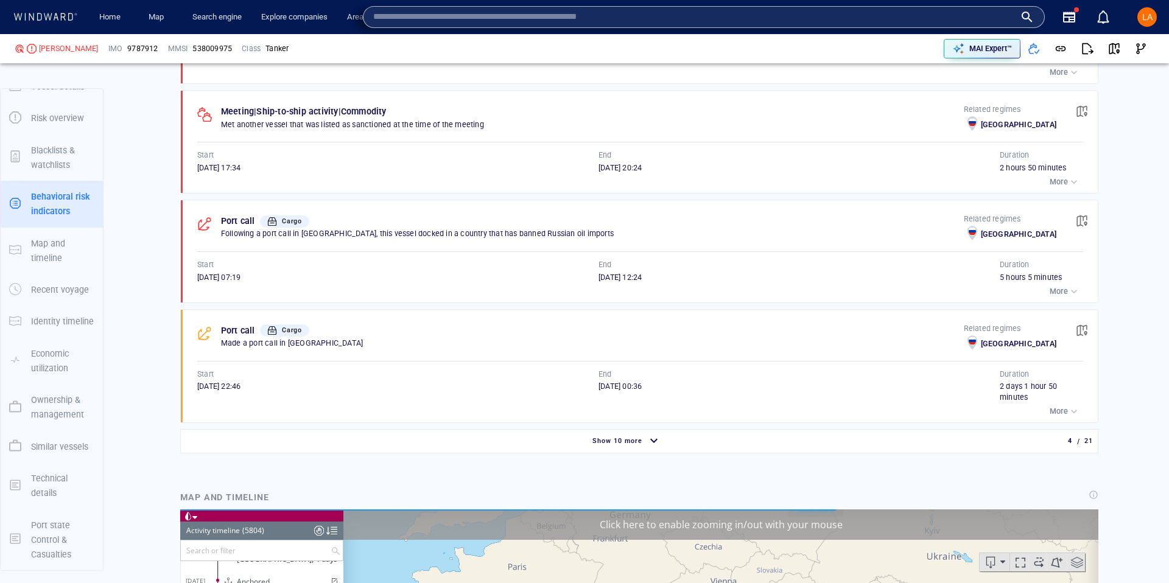
scroll to position [978, 0]
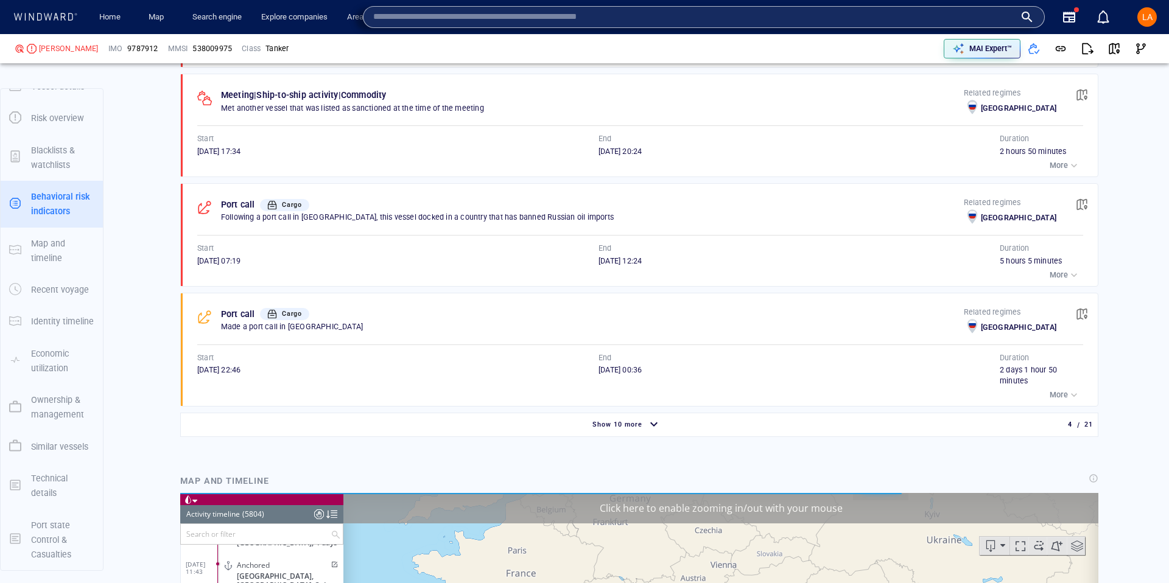
click at [586, 426] on div "Show 10 more" at bounding box center [626, 425] width 887 height 21
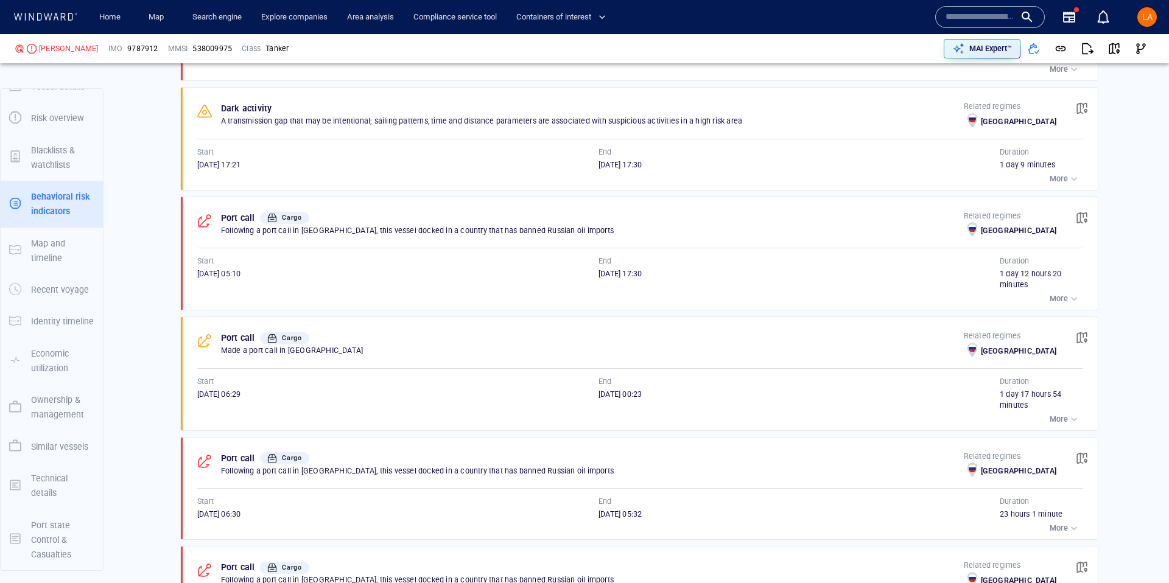
scroll to position [1588, 0]
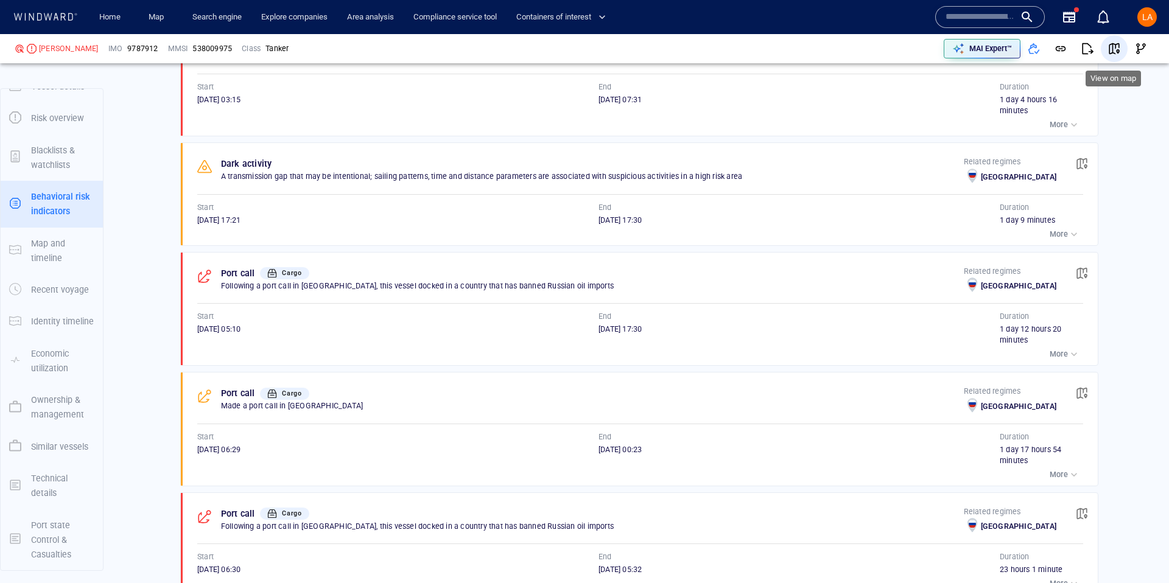
click at [1121, 47] on button "button" at bounding box center [1114, 48] width 27 height 27
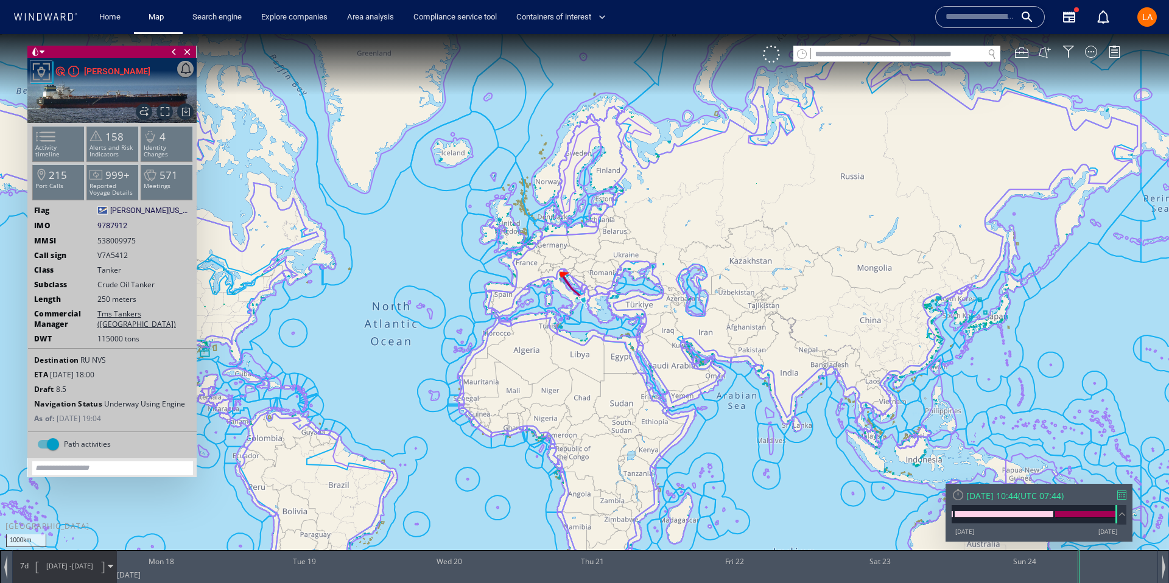
click at [1005, 490] on div "[DATE] 10:44" at bounding box center [992, 496] width 52 height 12
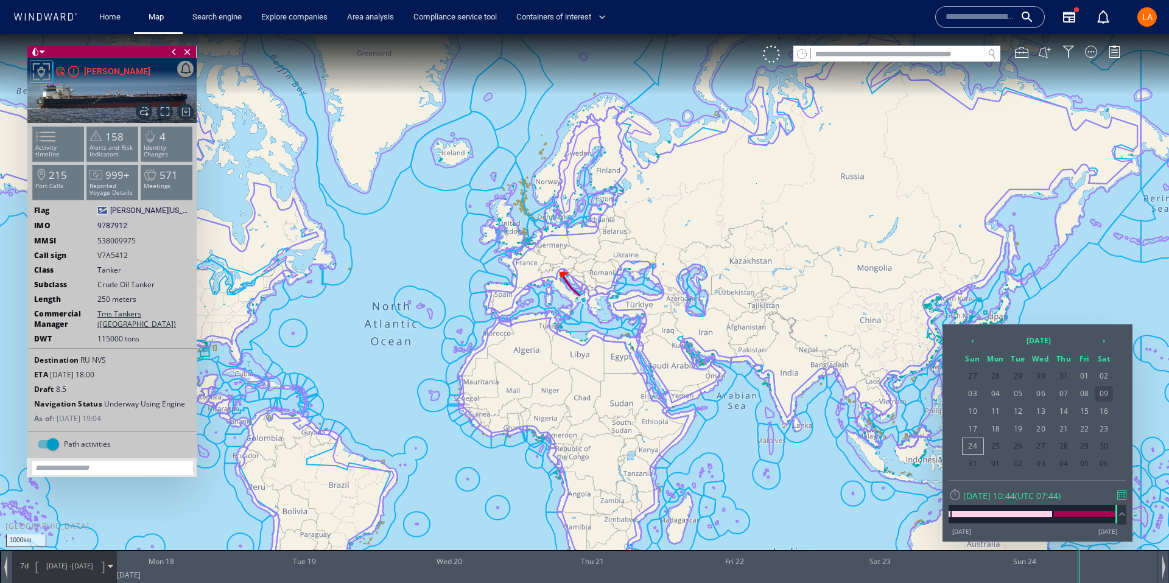
click at [1104, 391] on span "09" at bounding box center [1104, 394] width 18 height 16
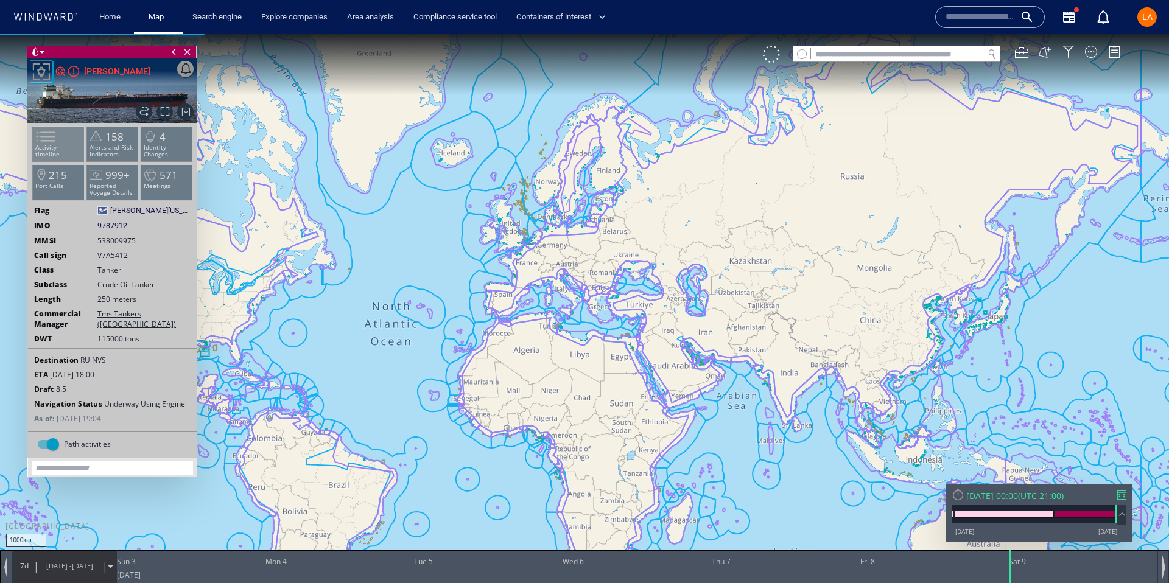
click at [47, 137] on span at bounding box center [38, 137] width 18 height 18
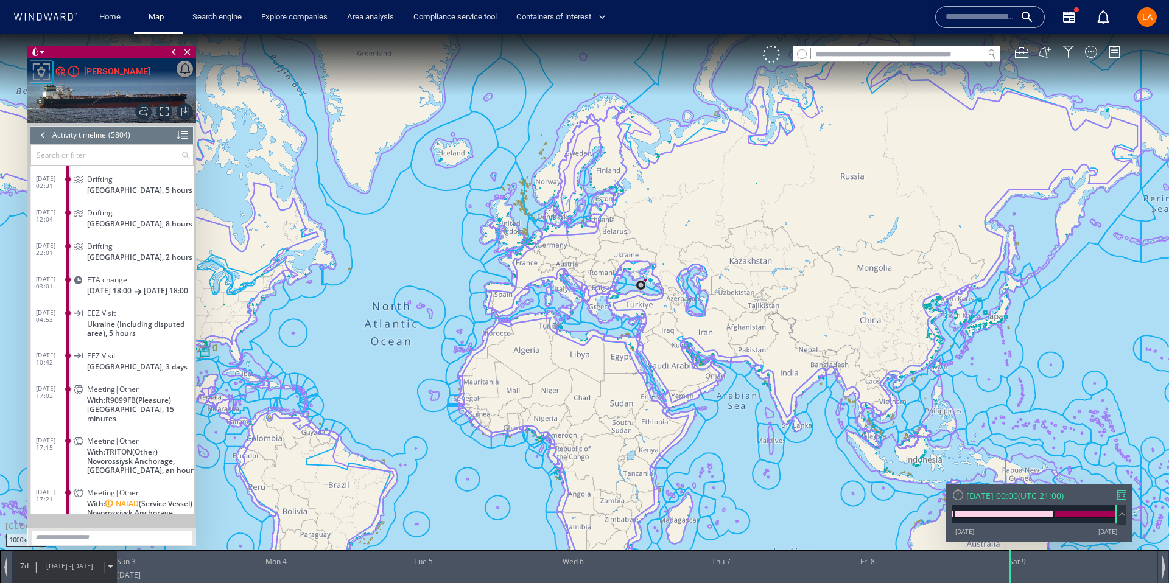
scroll to position [191421, 0]
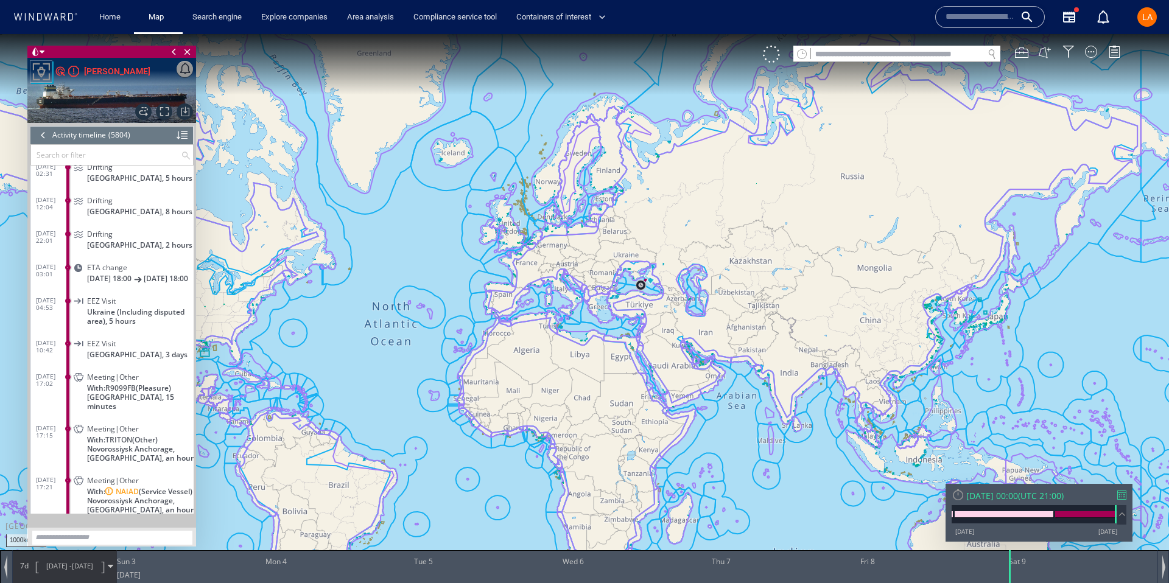
click at [83, 401] on div "Meeting|Other With: R9099FB (Pleasure) [GEOGRAPHIC_DATA], 15 minutes" at bounding box center [132, 391] width 122 height 46
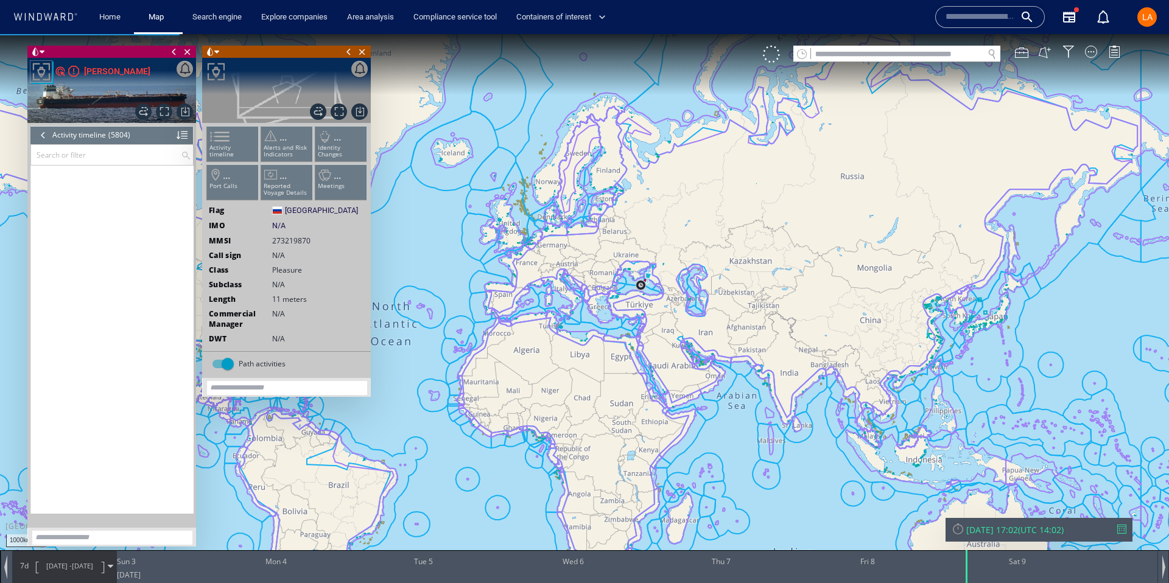
scroll to position [191613, 0]
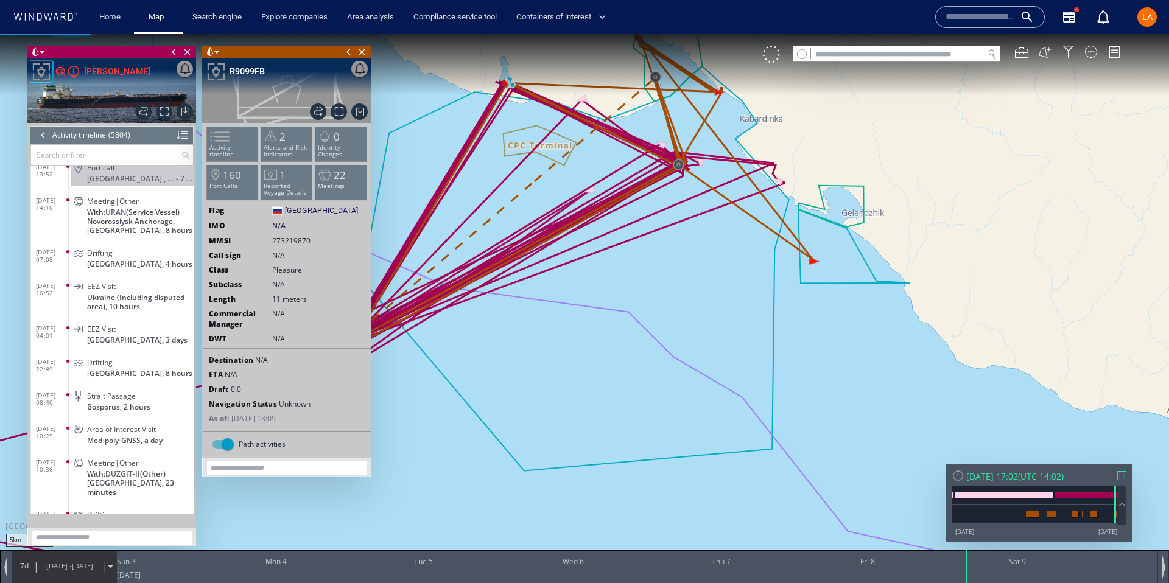
scroll to position [193343, 0]
click at [90, 206] on span "With: URAN (Service Vessel)" at bounding box center [133, 210] width 93 height 9
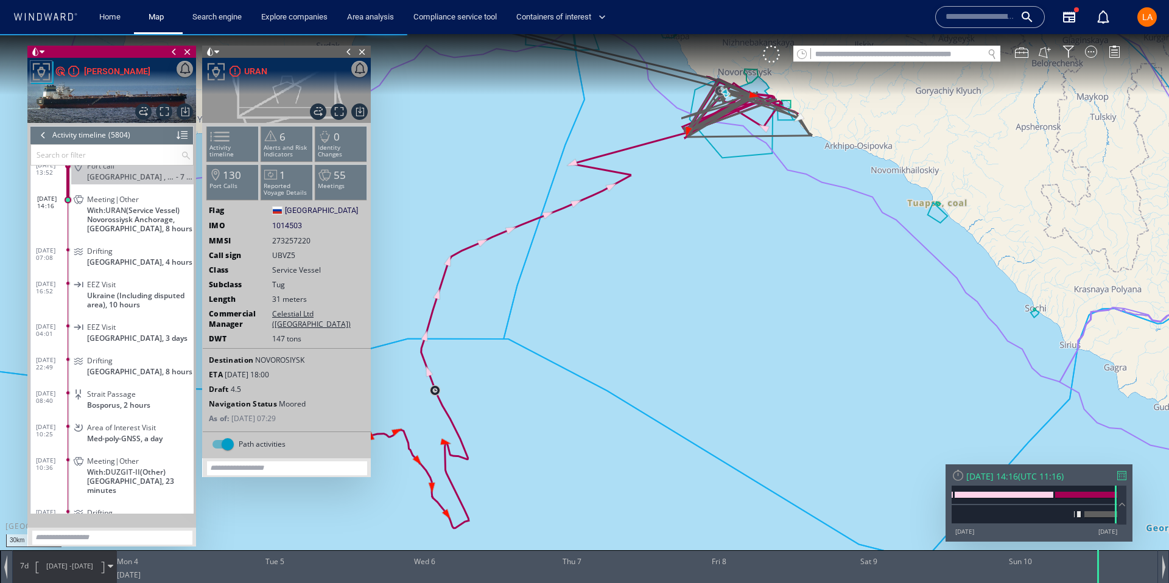
click at [93, 457] on span "Meeting|Other" at bounding box center [113, 461] width 52 height 9
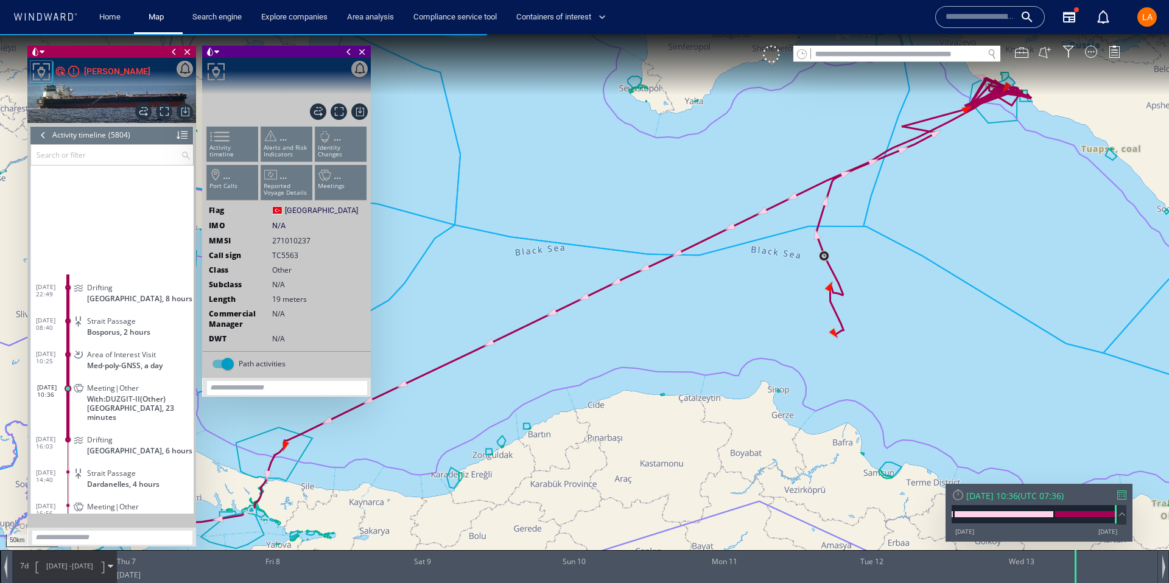
scroll to position [193553, 0]
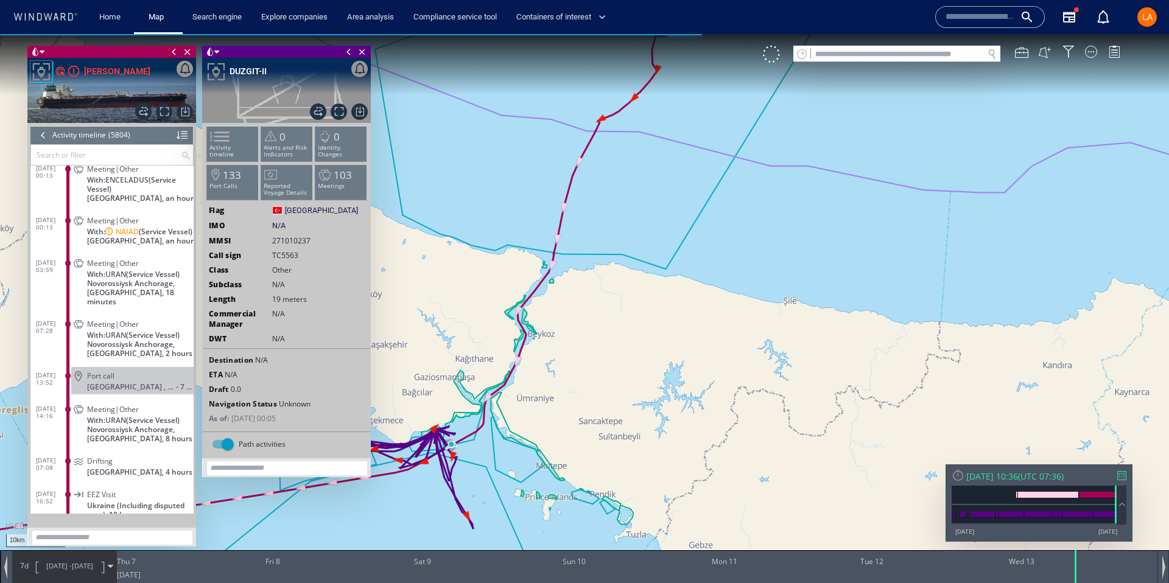
scroll to position [193184, 0]
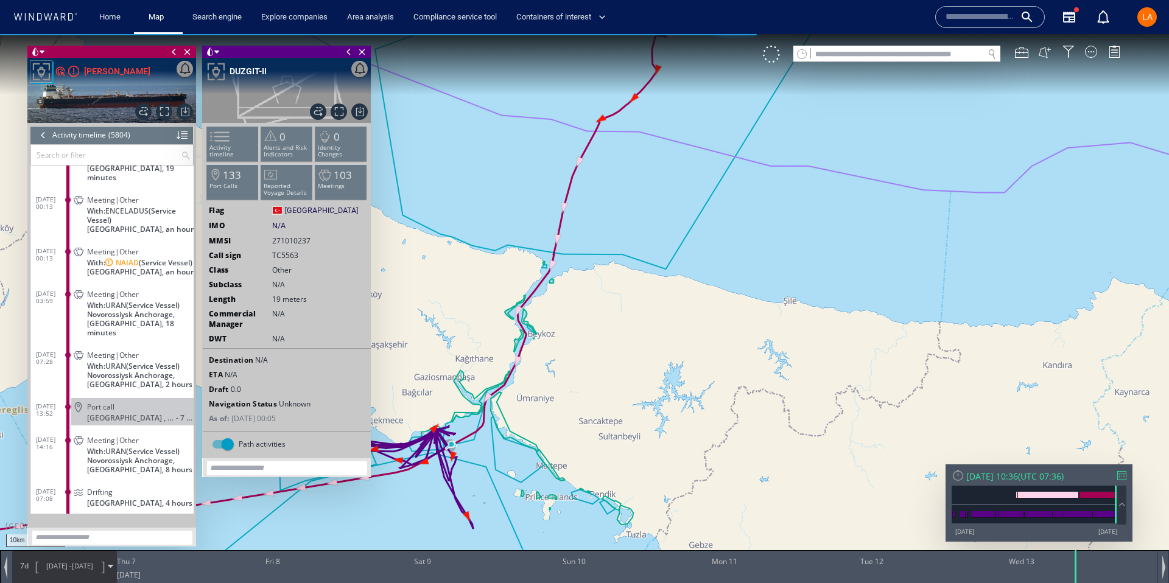
click at [105, 371] on span "Novorossiysk Anchorage, [GEOGRAPHIC_DATA], 2 hours" at bounding box center [140, 380] width 107 height 18
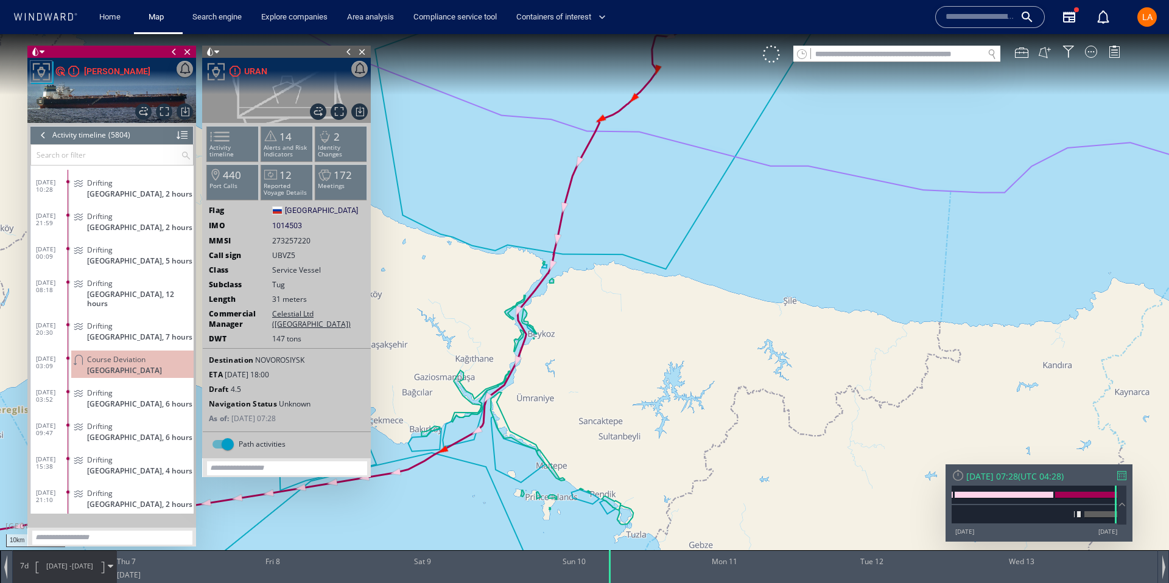
scroll to position [190989, 0]
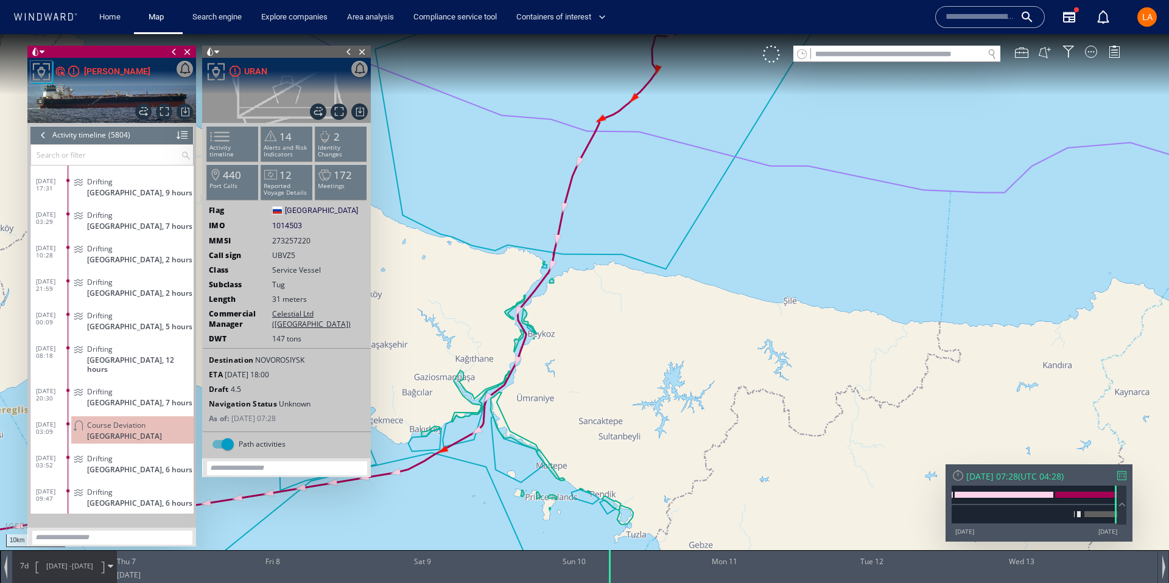
click at [899, 58] on input "text" at bounding box center [897, 54] width 172 height 16
paste input "*******"
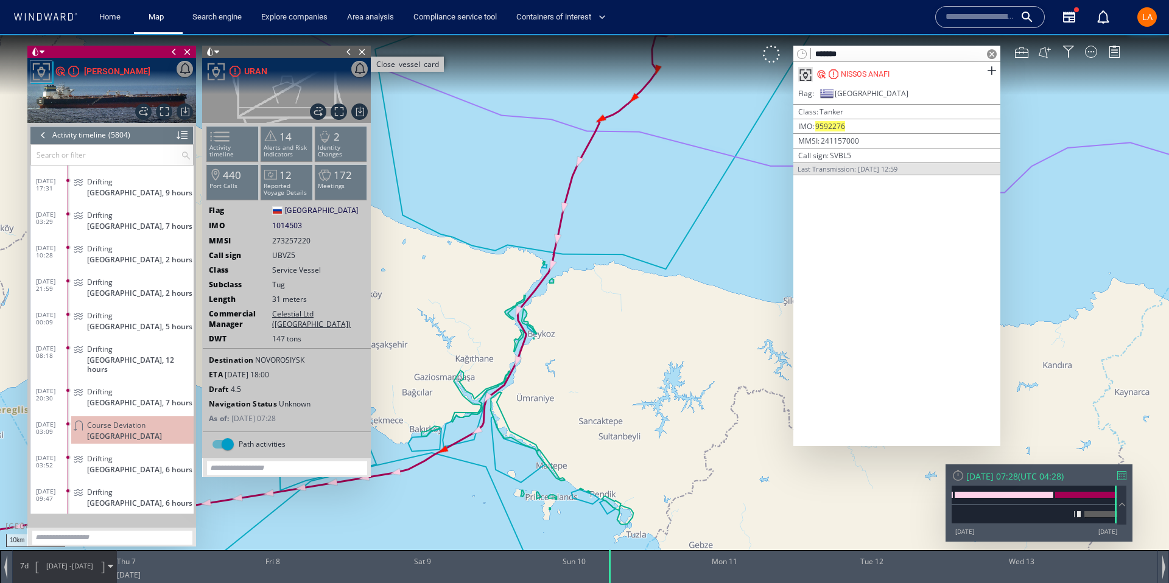
type input "*******"
drag, startPoint x: 363, startPoint y: 49, endPoint x: 192, endPoint y: 49, distance: 171.1
click at [349, 49] on div "Close vessel card" at bounding box center [286, 52] width 169 height 12
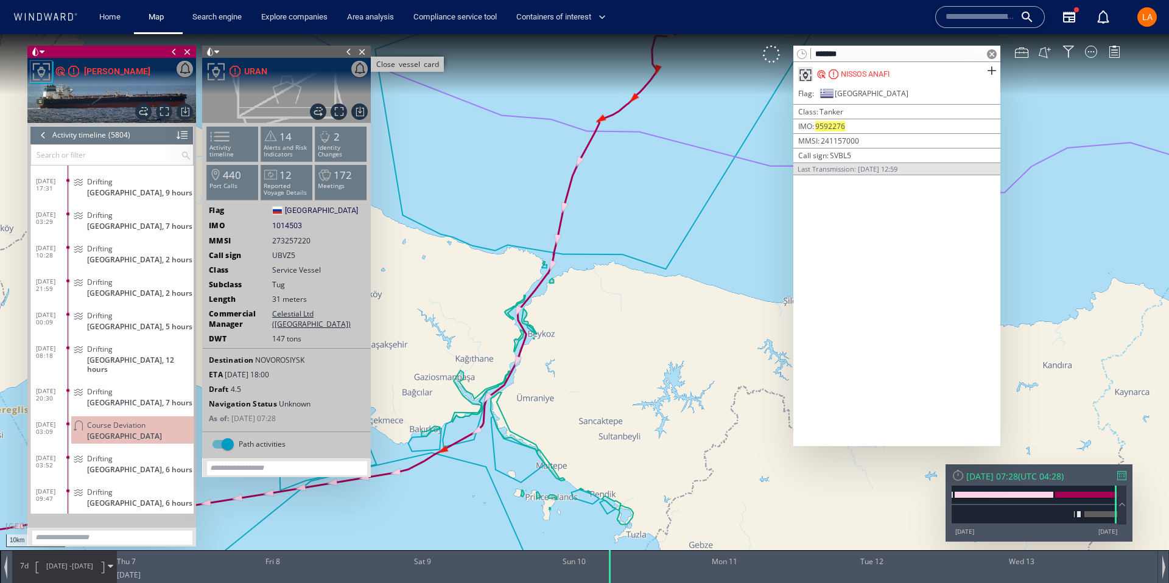
click at [189, 50] on span "Close vessel card" at bounding box center [187, 52] width 13 height 12
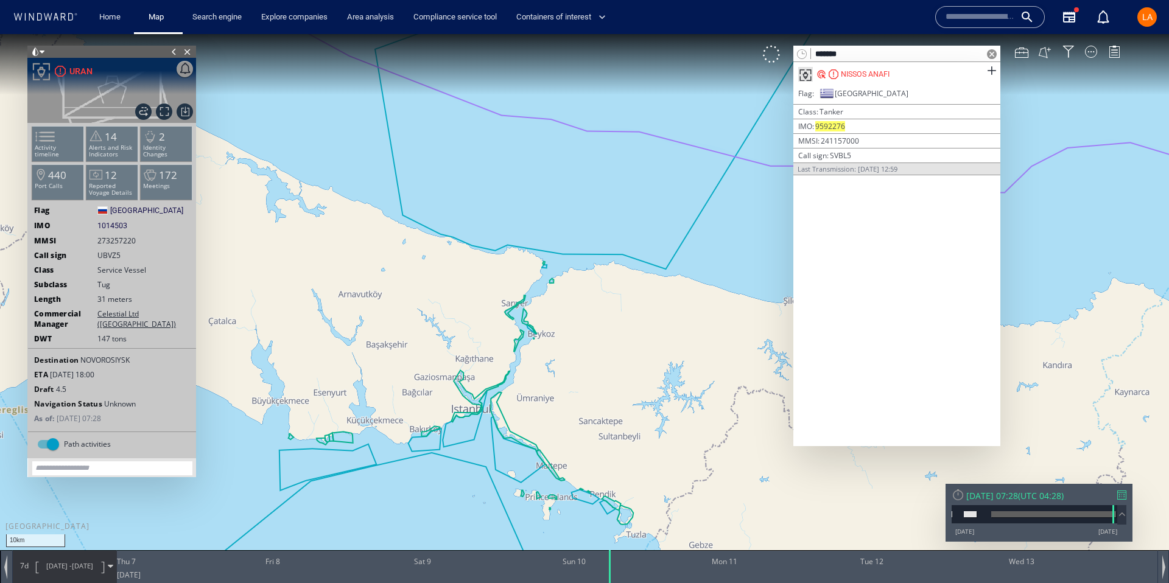
drag, startPoint x: 186, startPoint y: 53, endPoint x: 207, endPoint y: 51, distance: 20.8
click at [188, 52] on span "Close vessel card" at bounding box center [187, 52] width 13 height 12
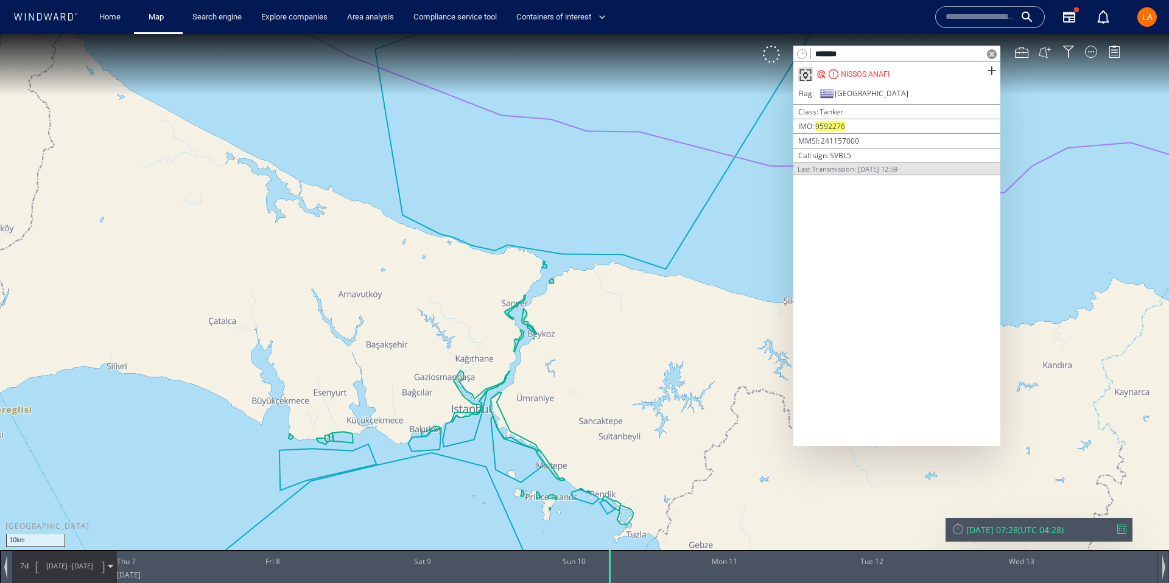
click at [986, 54] on div at bounding box center [991, 54] width 17 height 16
click at [883, 73] on div "NISSOS ANAFI" at bounding box center [865, 74] width 49 height 11
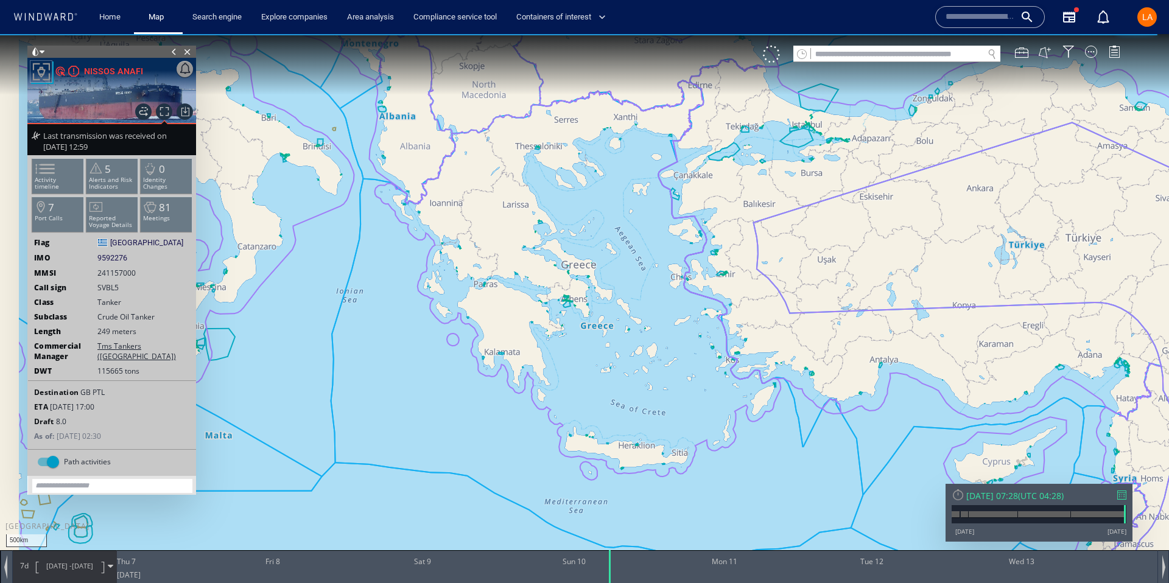
drag, startPoint x: 793, startPoint y: 183, endPoint x: 687, endPoint y: 368, distance: 213.8
click at [686, 370] on canvas "Map" at bounding box center [584, 302] width 1169 height 537
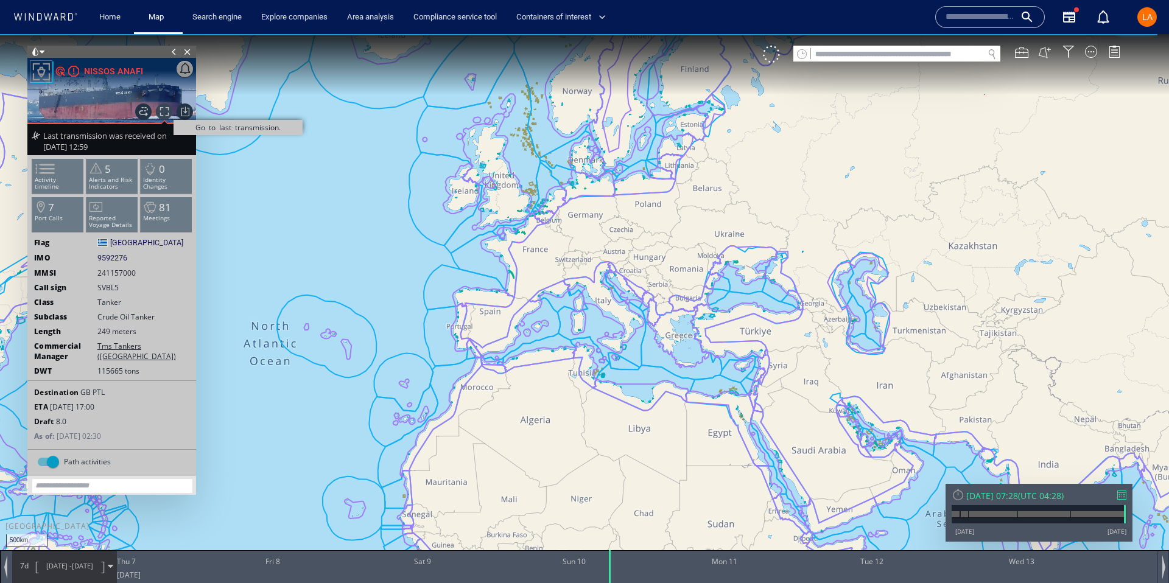
click at [168, 114] on span "Go to last transmission." at bounding box center [164, 112] width 16 height 16
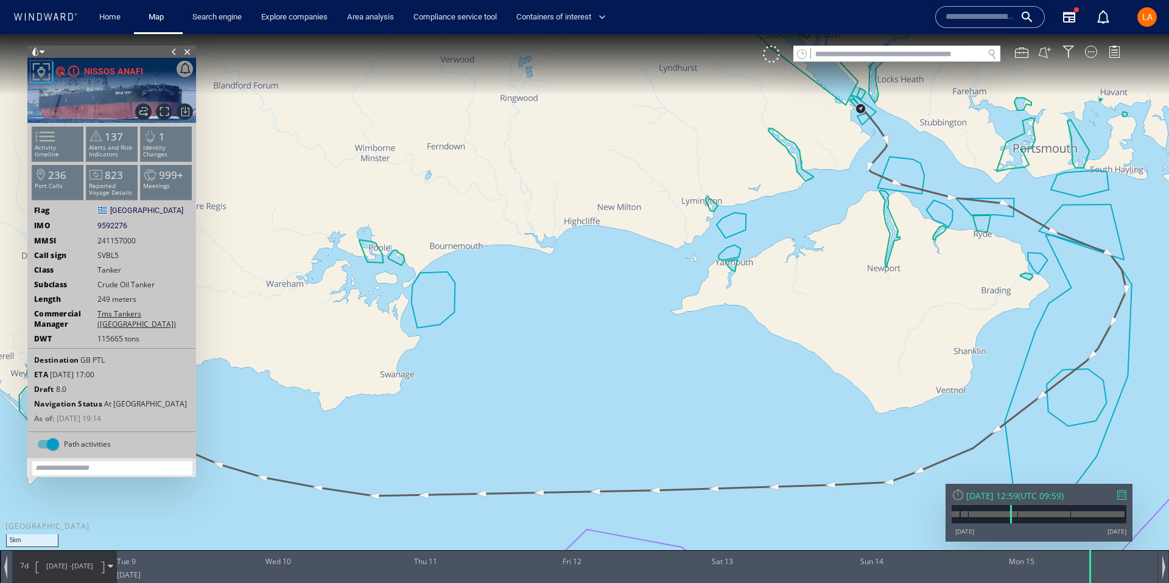
click at [940, 58] on input "text" at bounding box center [897, 54] width 172 height 16
paste input "*******"
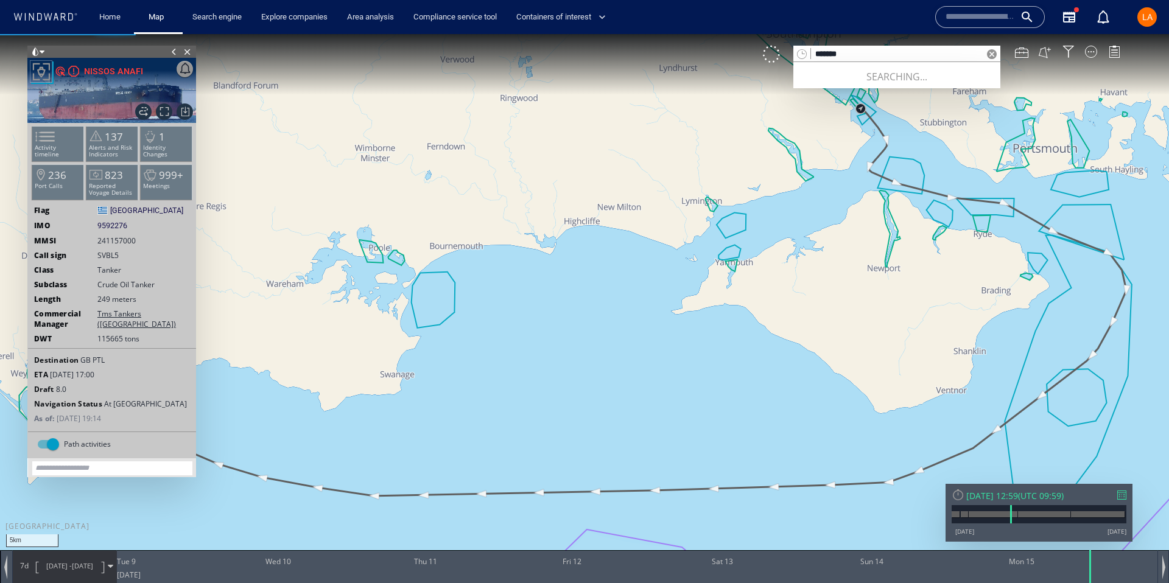
drag, startPoint x: 183, startPoint y: 54, endPoint x: 191, endPoint y: 41, distance: 14.5
click at [183, 52] on span "Close vessel card" at bounding box center [187, 52] width 13 height 12
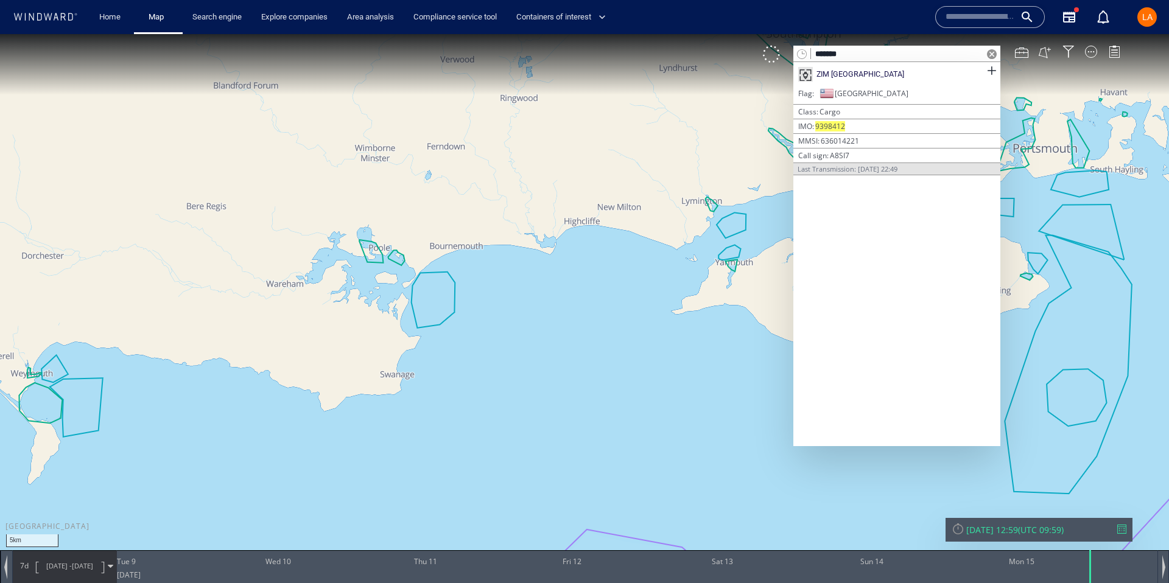
click at [901, 49] on input "*******" at bounding box center [897, 54] width 172 height 16
paste input "text"
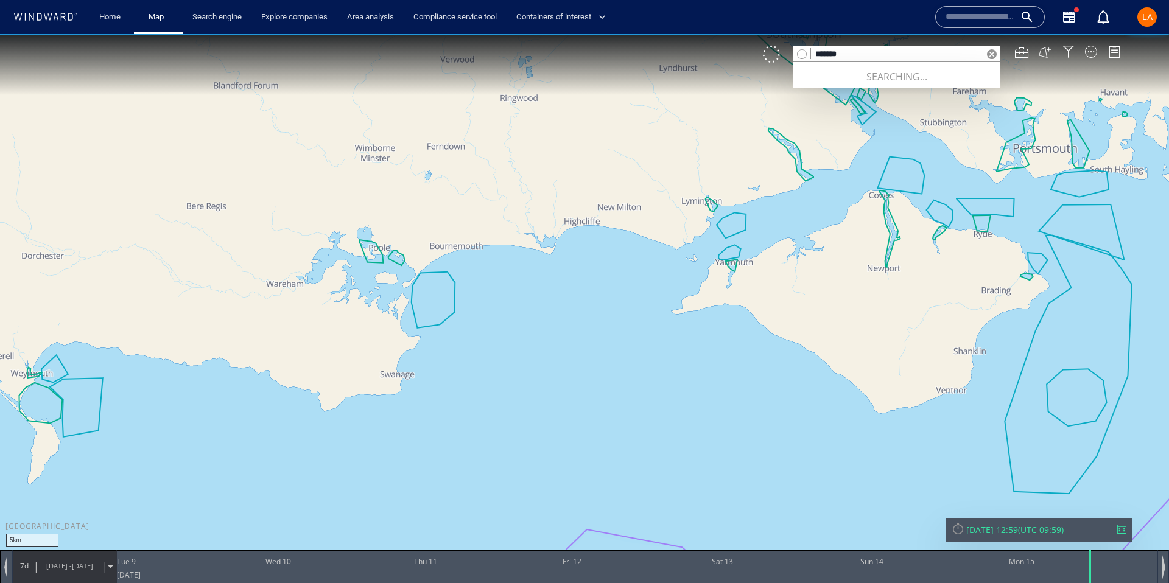
type input "*******"
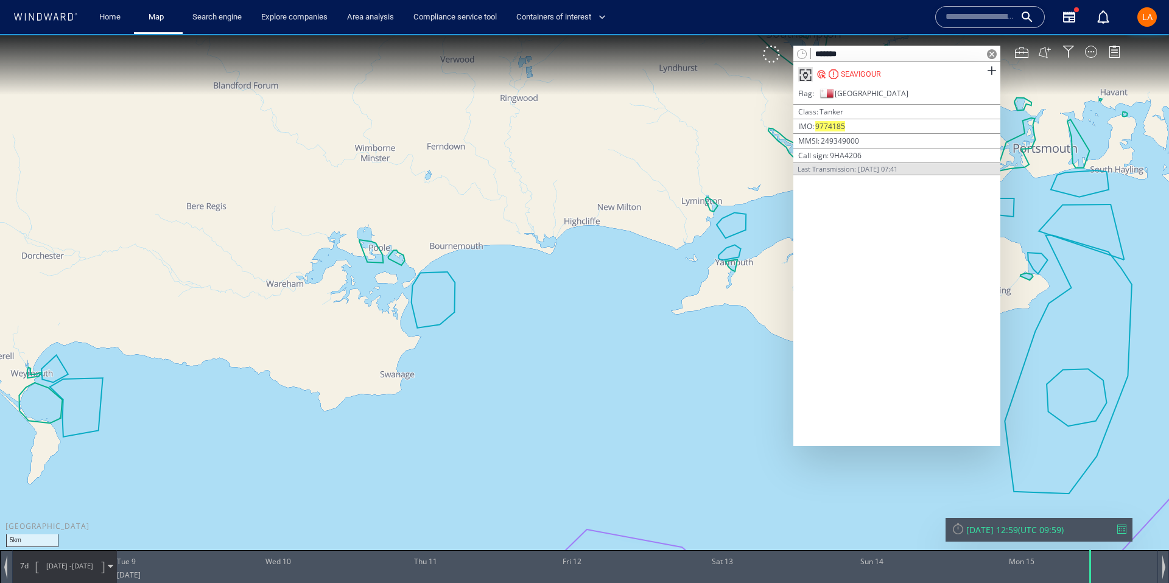
click at [991, 55] on span at bounding box center [992, 54] width 10 height 10
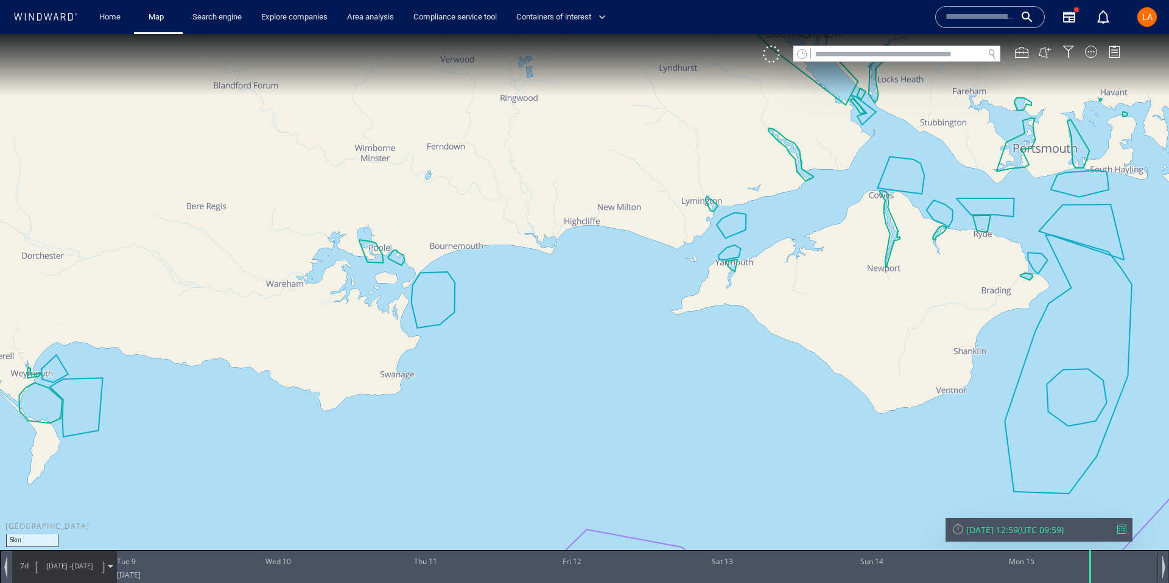
click at [912, 55] on input "text" at bounding box center [897, 54] width 172 height 16
paste input "*******"
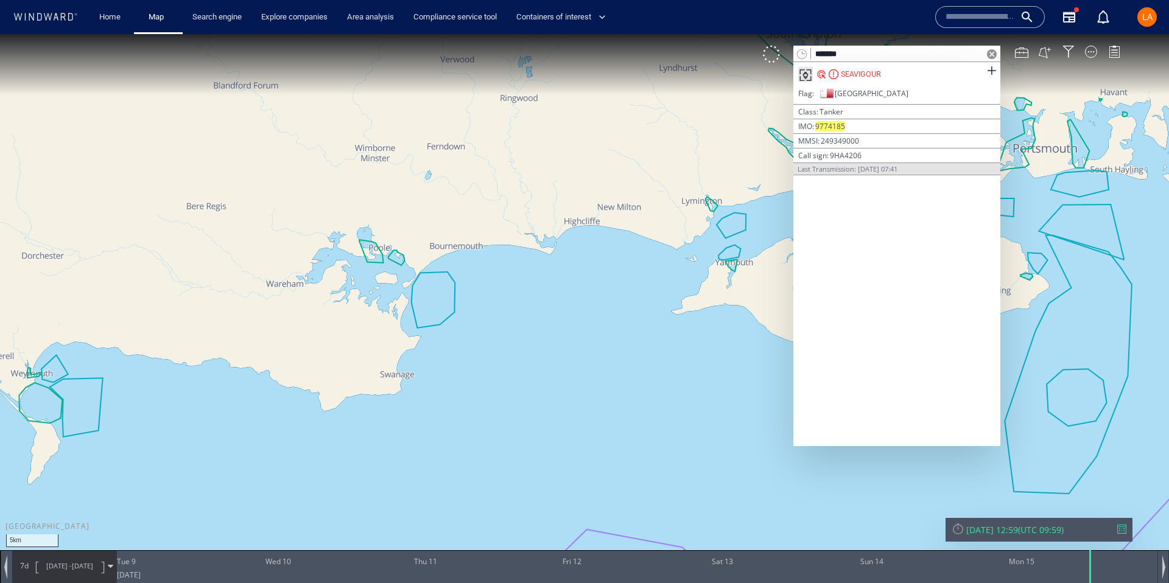
type input "*******"
click at [911, 74] on div "SEAVIGOUR" at bounding box center [896, 74] width 207 height 24
